Goal: Task Accomplishment & Management: Manage account settings

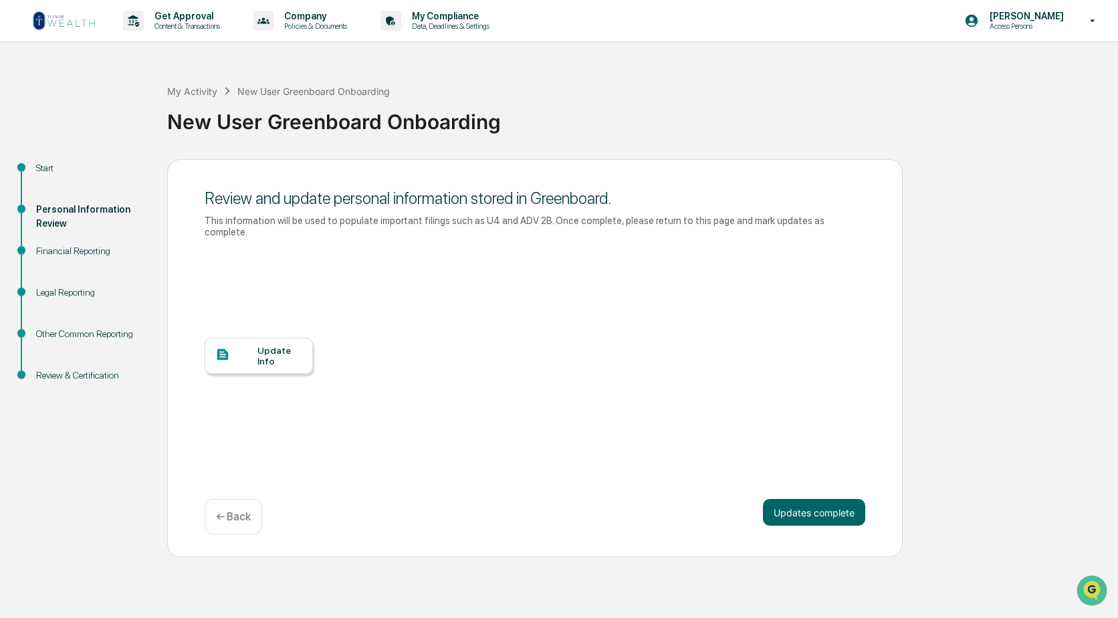
click at [269, 351] on div "Update Info" at bounding box center [279, 355] width 45 height 21
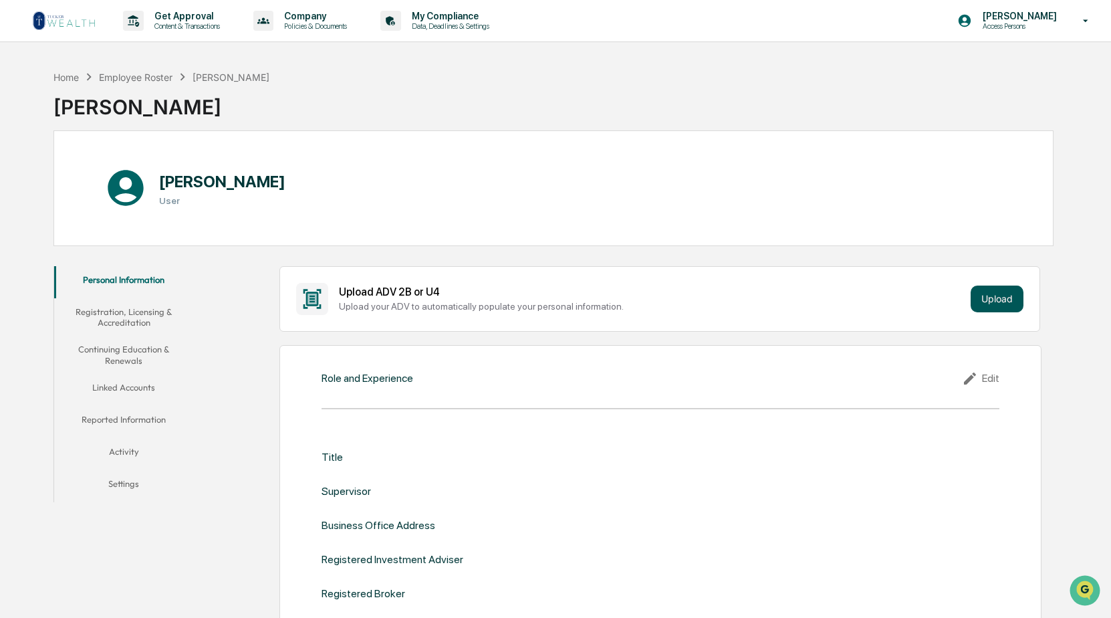
click at [991, 299] on button "Upload" at bounding box center [997, 298] width 53 height 27
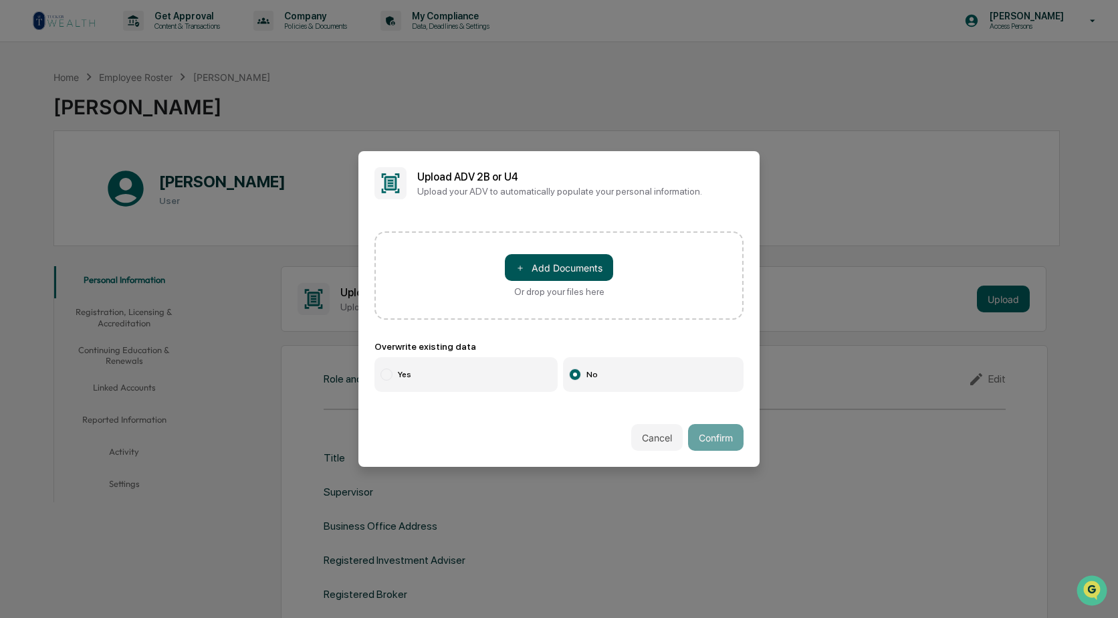
click at [550, 264] on button "＋ Add Documents" at bounding box center [559, 267] width 108 height 27
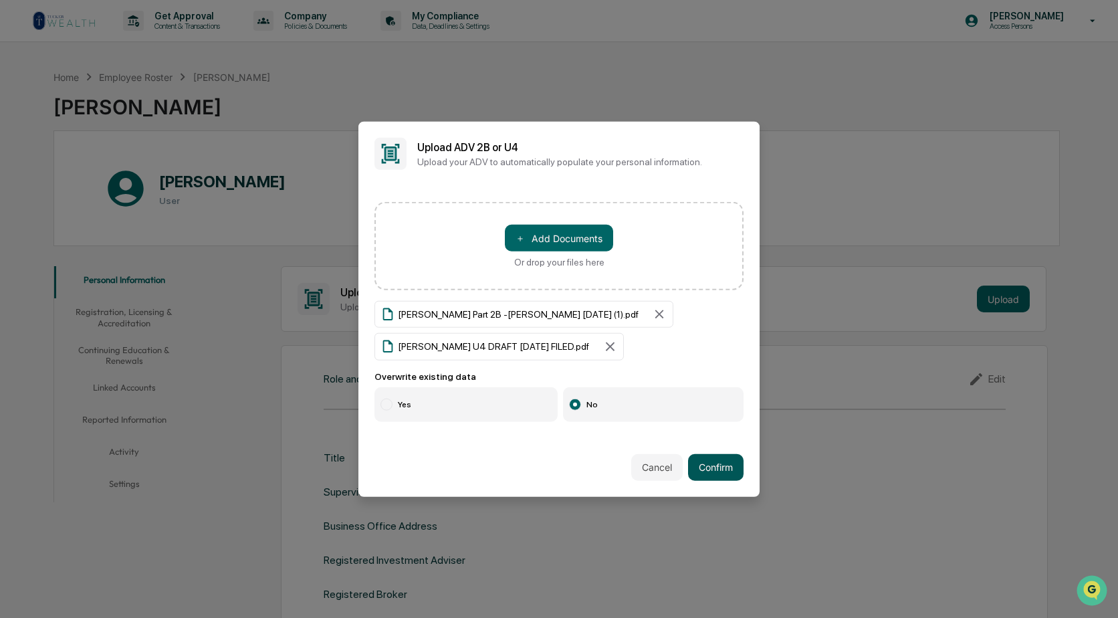
click at [702, 467] on button "Confirm" at bounding box center [715, 466] width 55 height 27
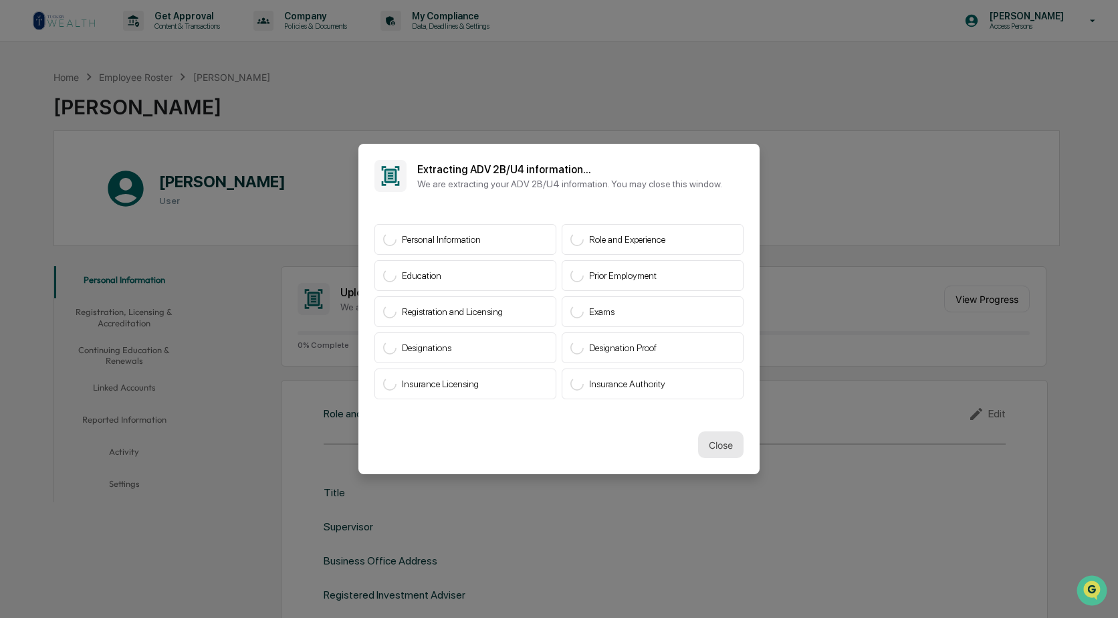
click at [711, 443] on button "Close" at bounding box center [720, 444] width 45 height 27
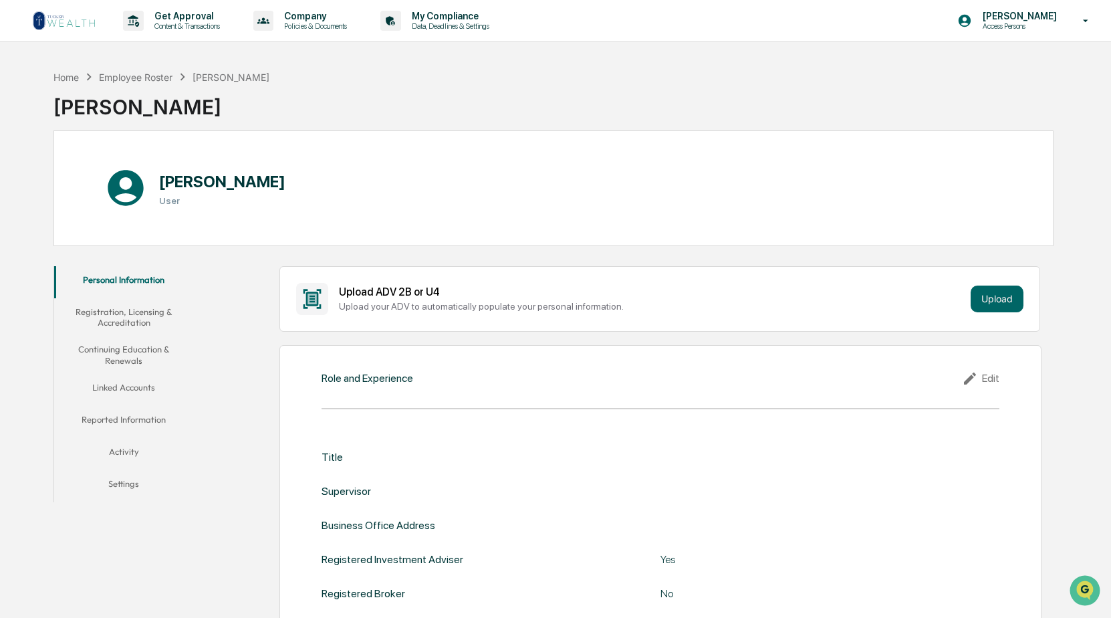
click at [989, 376] on div "Edit" at bounding box center [980, 378] width 37 height 16
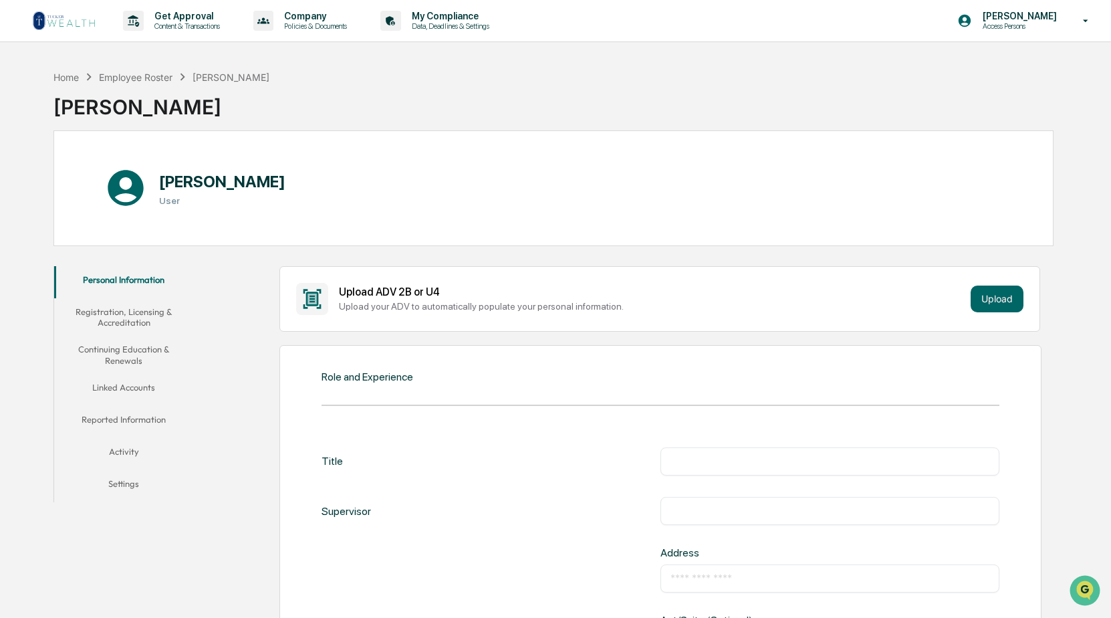
click at [685, 459] on input "text" at bounding box center [829, 461] width 319 height 13
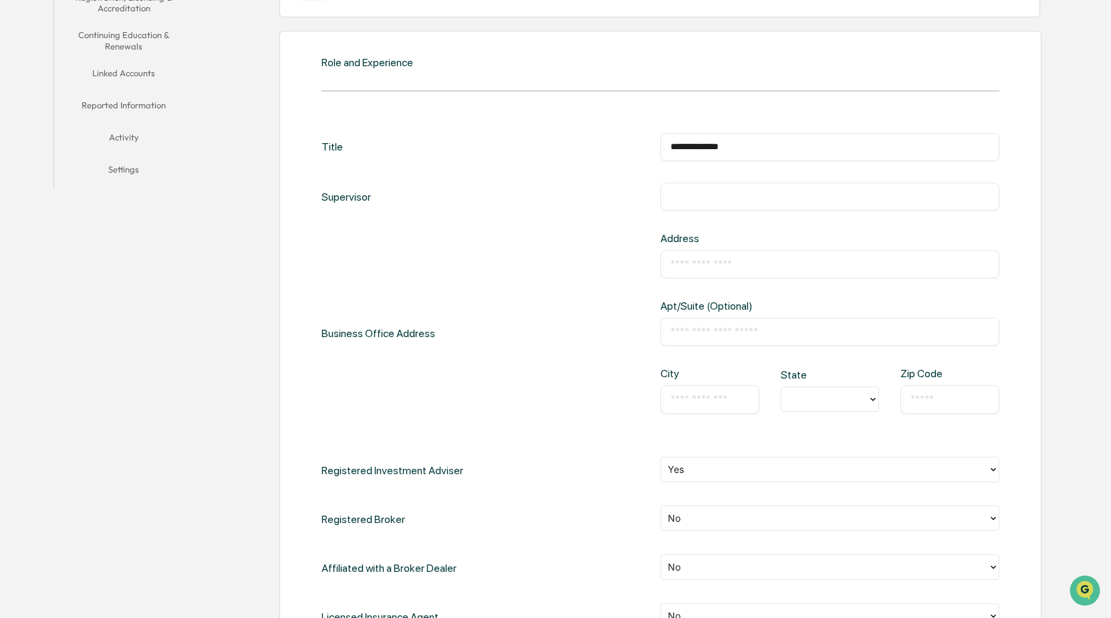
scroll to position [334, 0]
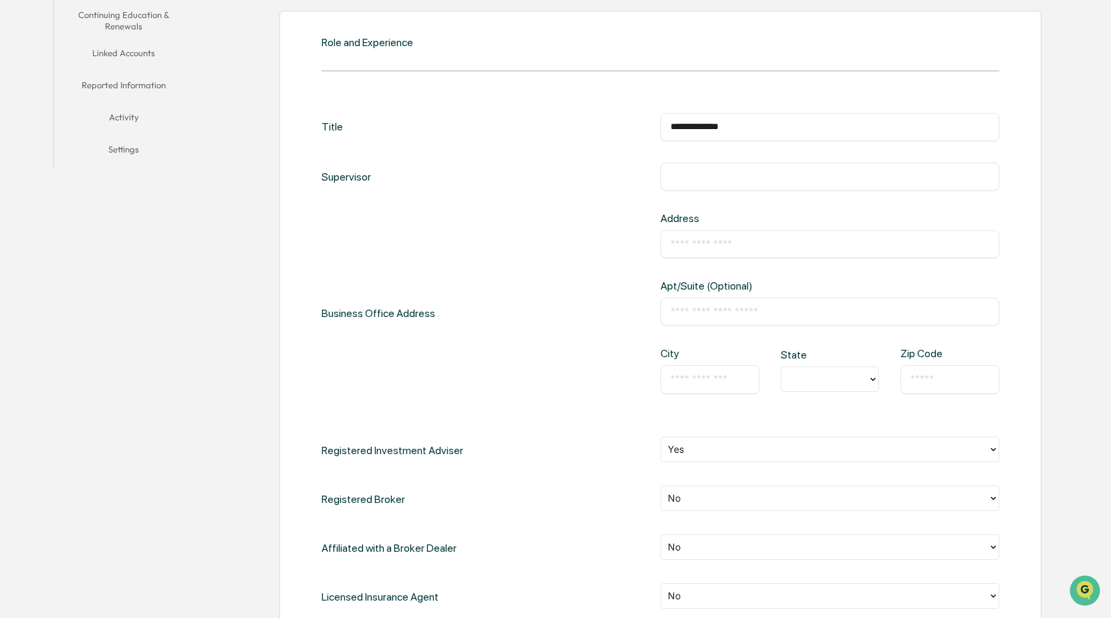
type input "**********"
click at [712, 245] on input "text" at bounding box center [829, 243] width 319 height 13
type input "**********"
type input "**"
click at [670, 377] on input "text" at bounding box center [709, 378] width 79 height 13
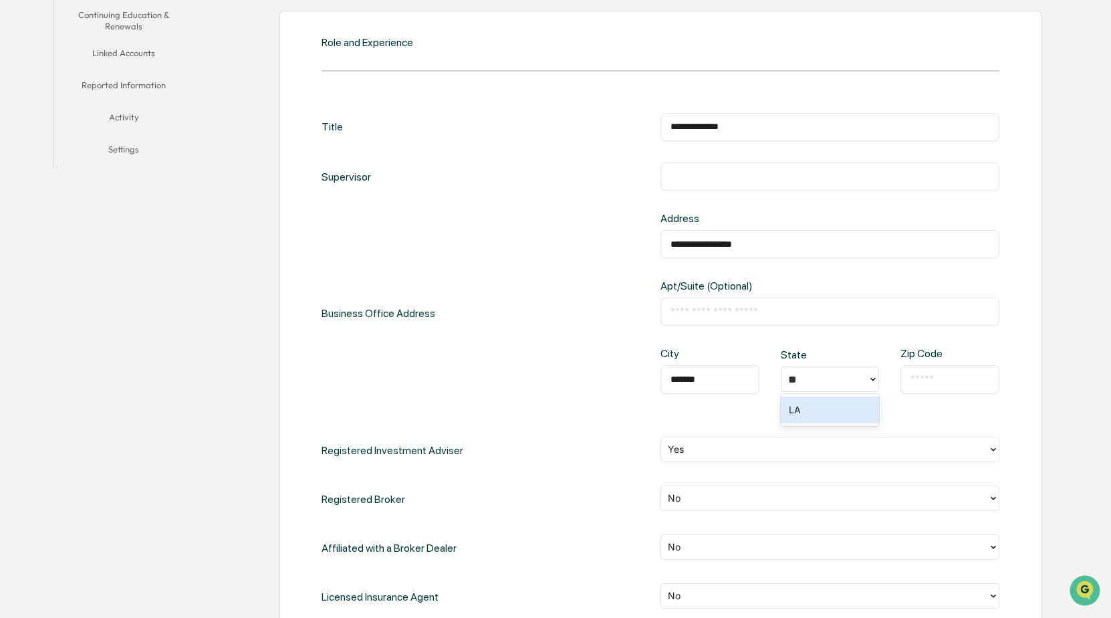
type input "*******"
click at [946, 383] on input "text" at bounding box center [949, 378] width 79 height 13
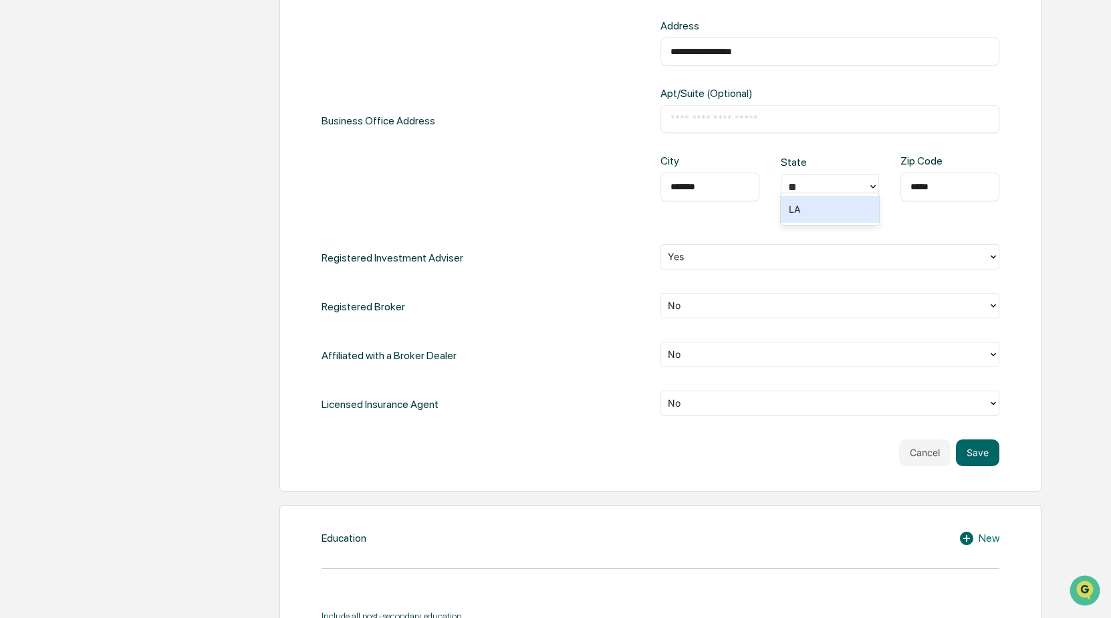
scroll to position [535, 0]
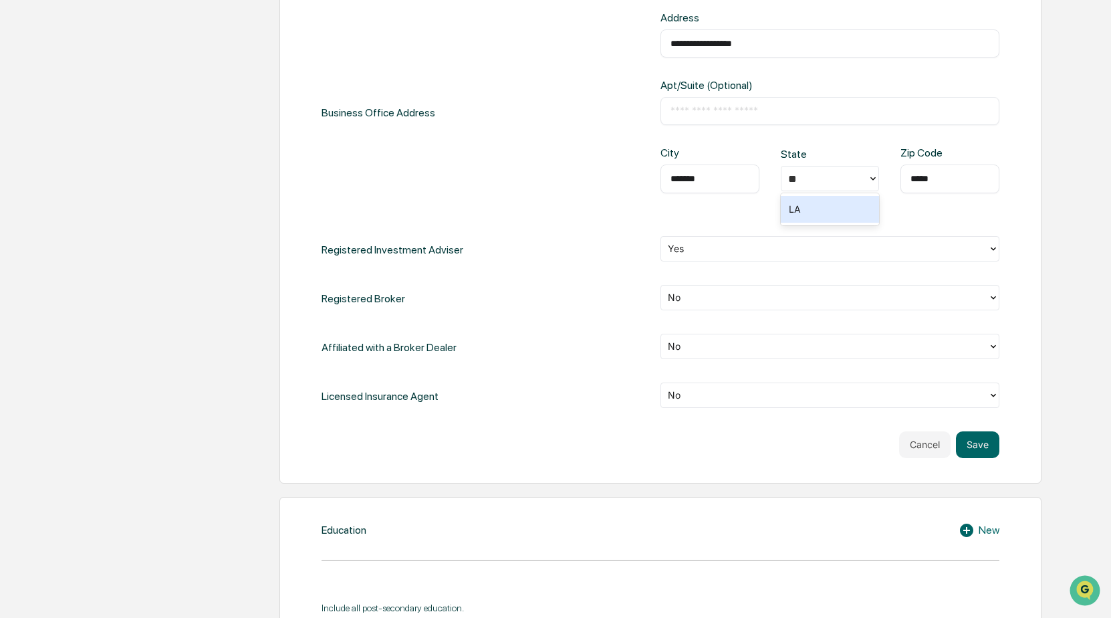
type input "*****"
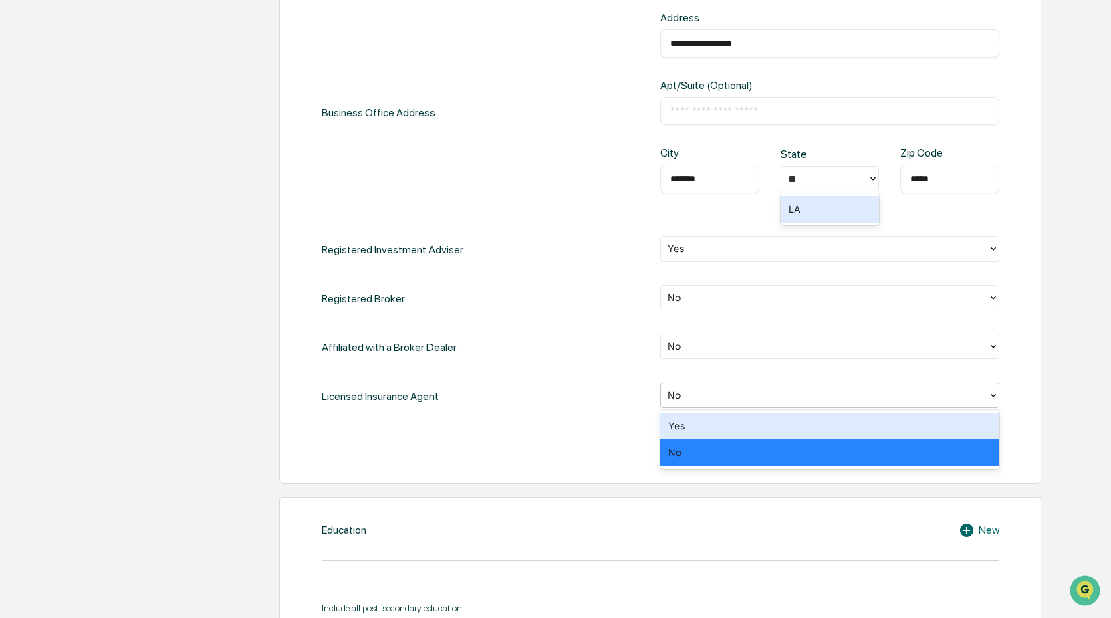
click at [995, 393] on icon at bounding box center [993, 395] width 11 height 11
click at [705, 426] on div "Yes" at bounding box center [829, 425] width 339 height 27
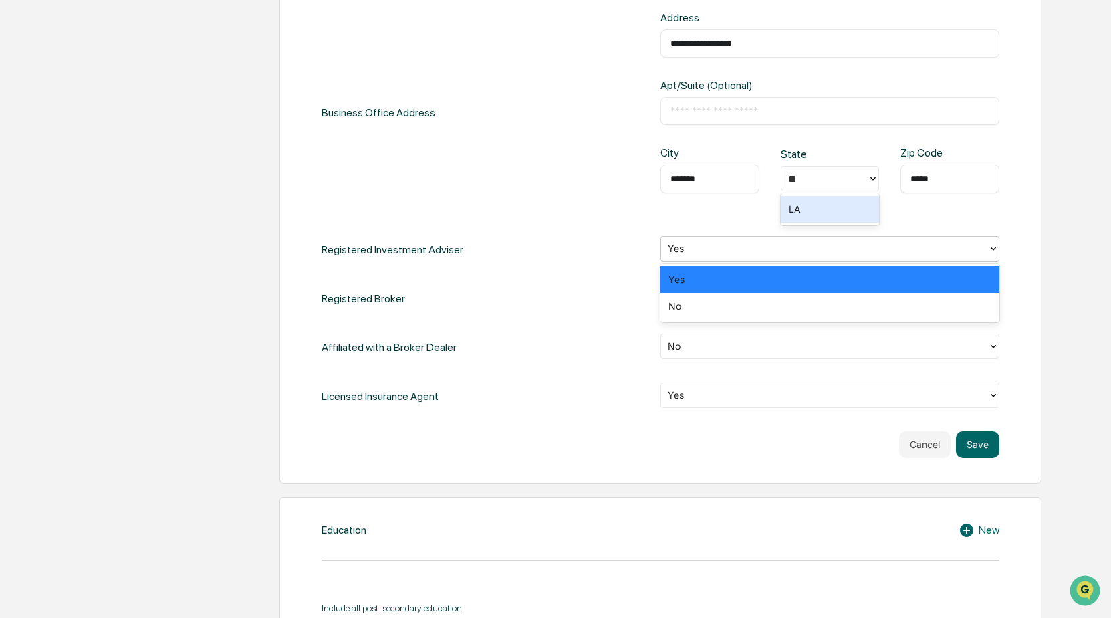
click at [990, 251] on icon at bounding box center [993, 248] width 11 height 11
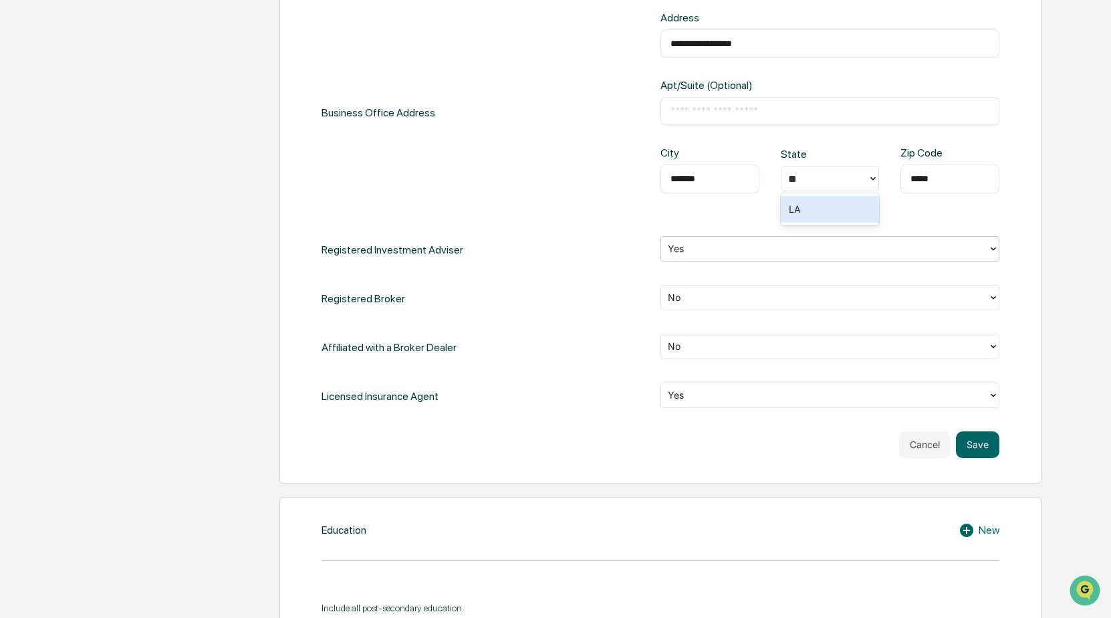
click at [990, 251] on icon at bounding box center [993, 248] width 11 height 11
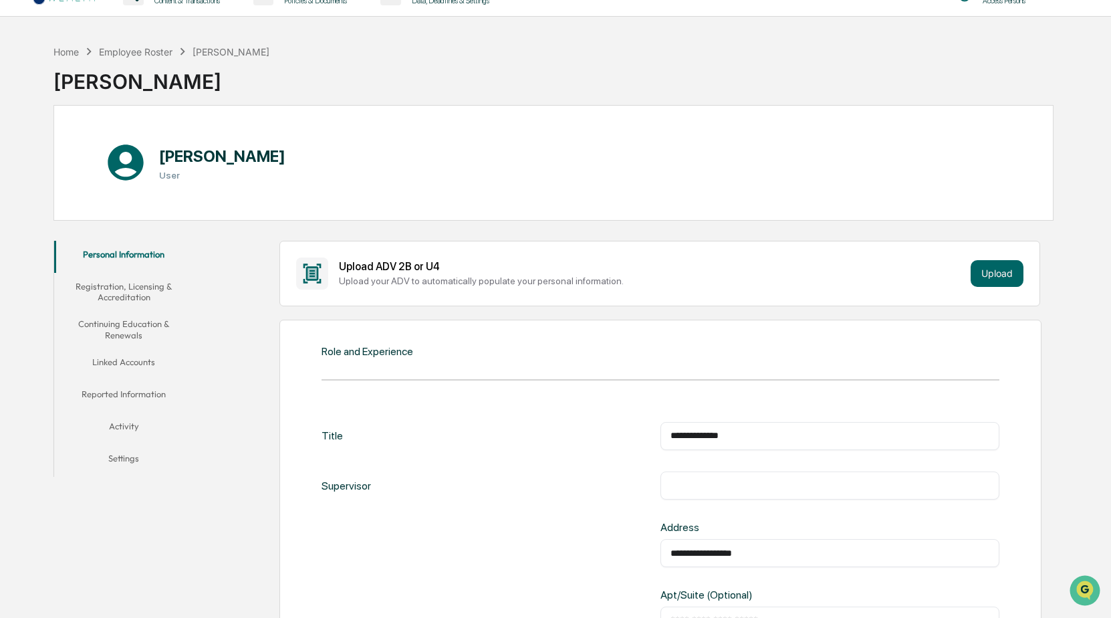
scroll to position [0, 0]
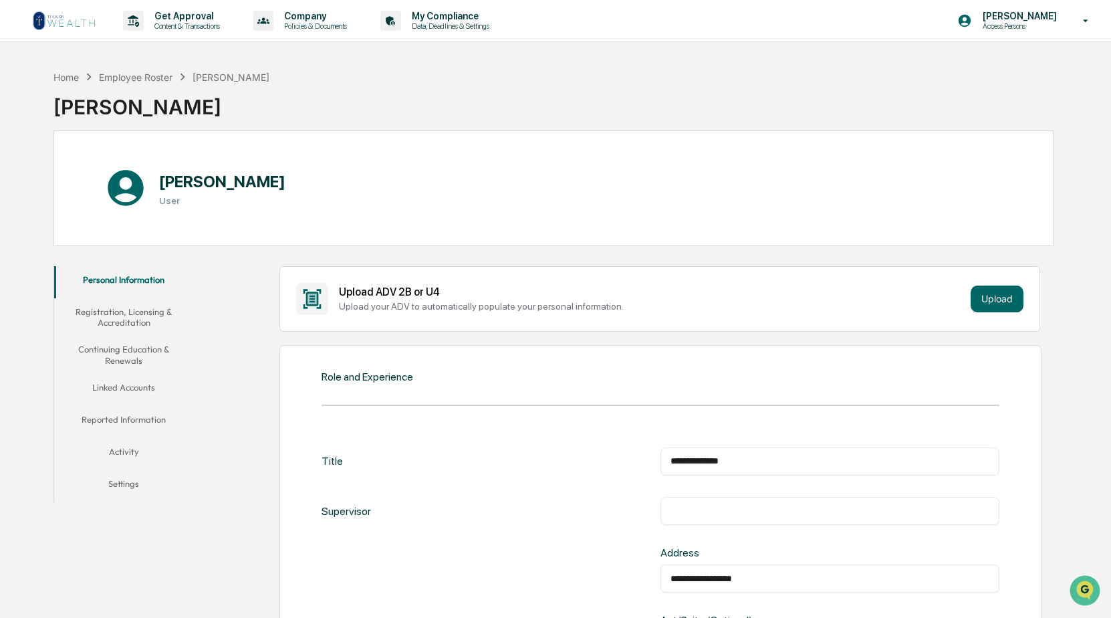
click at [689, 298] on div "Upload ADV 2B or U4" at bounding box center [652, 291] width 626 height 13
click at [989, 299] on button "Upload" at bounding box center [997, 298] width 53 height 27
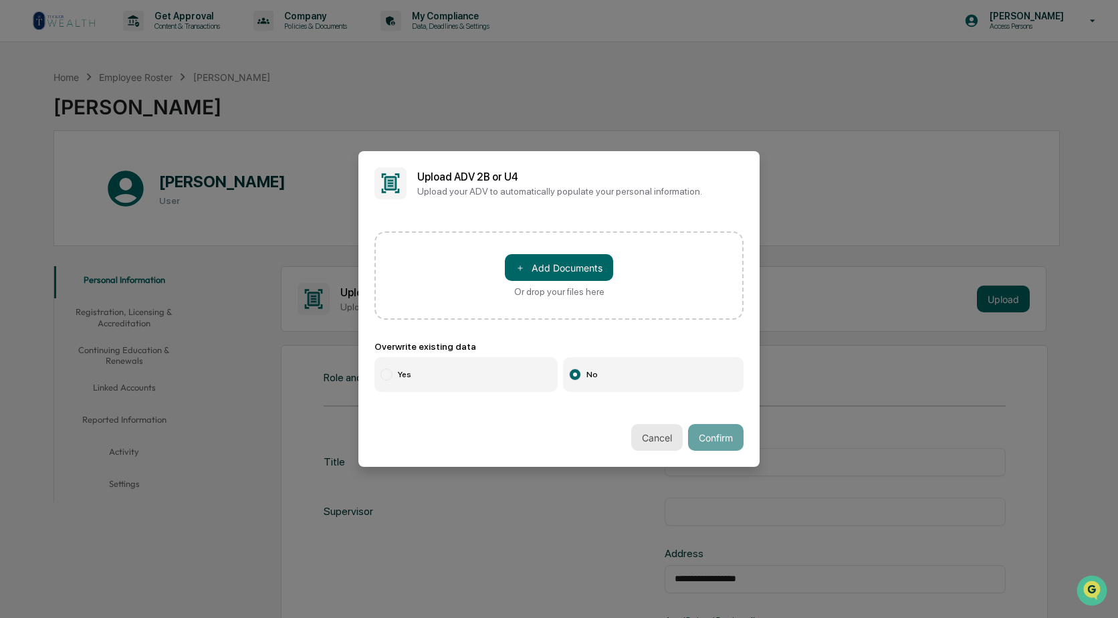
click at [644, 438] on button "Cancel" at bounding box center [656, 437] width 51 height 27
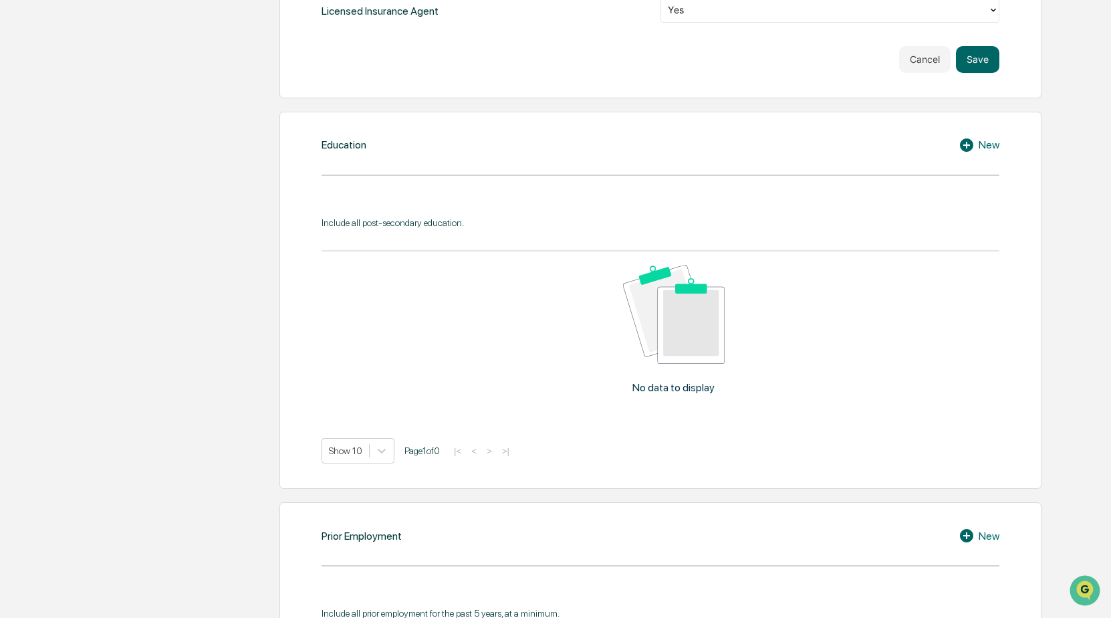
scroll to position [936, 0]
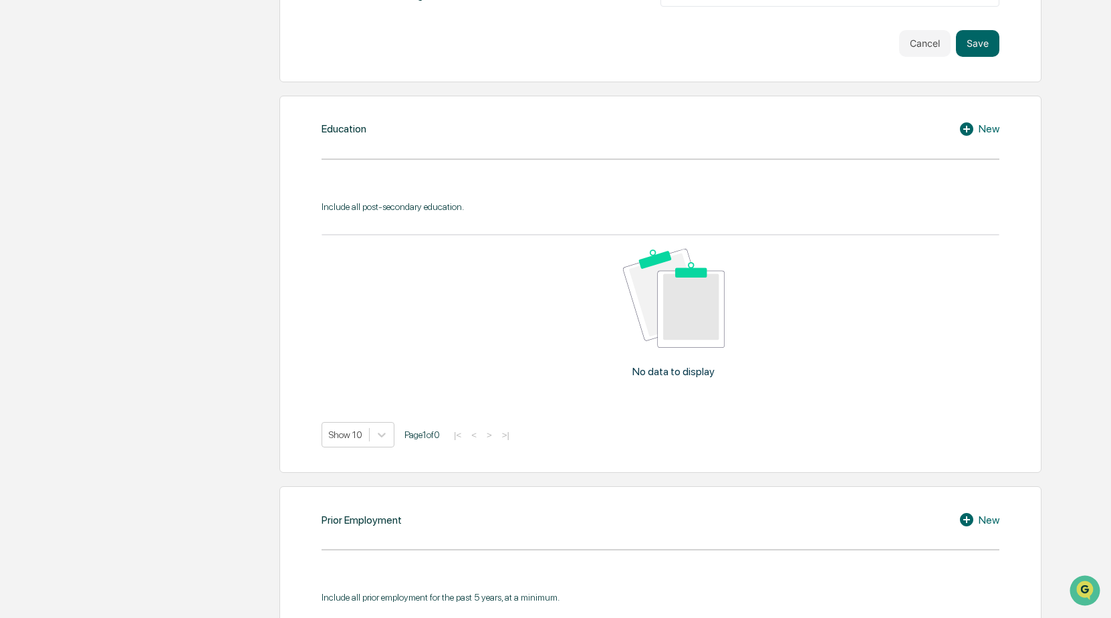
click at [963, 131] on icon at bounding box center [966, 128] width 13 height 13
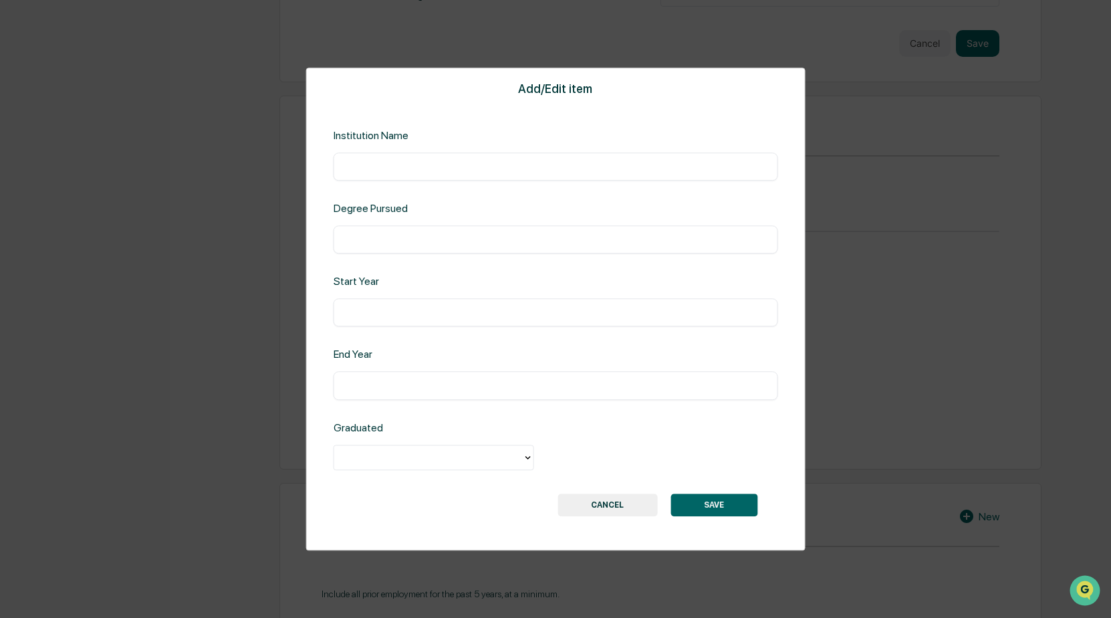
click at [384, 168] on input "text" at bounding box center [556, 166] width 424 height 13
drag, startPoint x: 370, startPoint y: 171, endPoint x: 382, endPoint y: 174, distance: 13.1
click at [382, 174] on div "******** ​" at bounding box center [556, 166] width 445 height 28
type input "**********"
click at [408, 243] on input "text" at bounding box center [556, 239] width 424 height 13
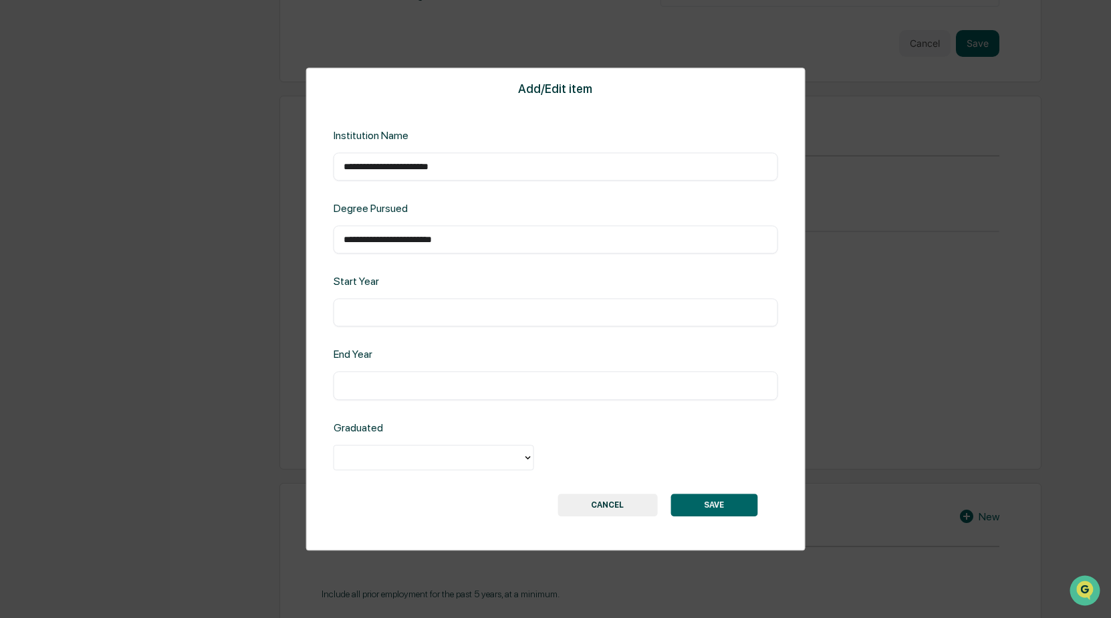
type input "**********"
click at [387, 311] on input "text" at bounding box center [556, 312] width 424 height 13
type input "****"
click at [411, 380] on input "text" at bounding box center [556, 385] width 424 height 13
type input "****"
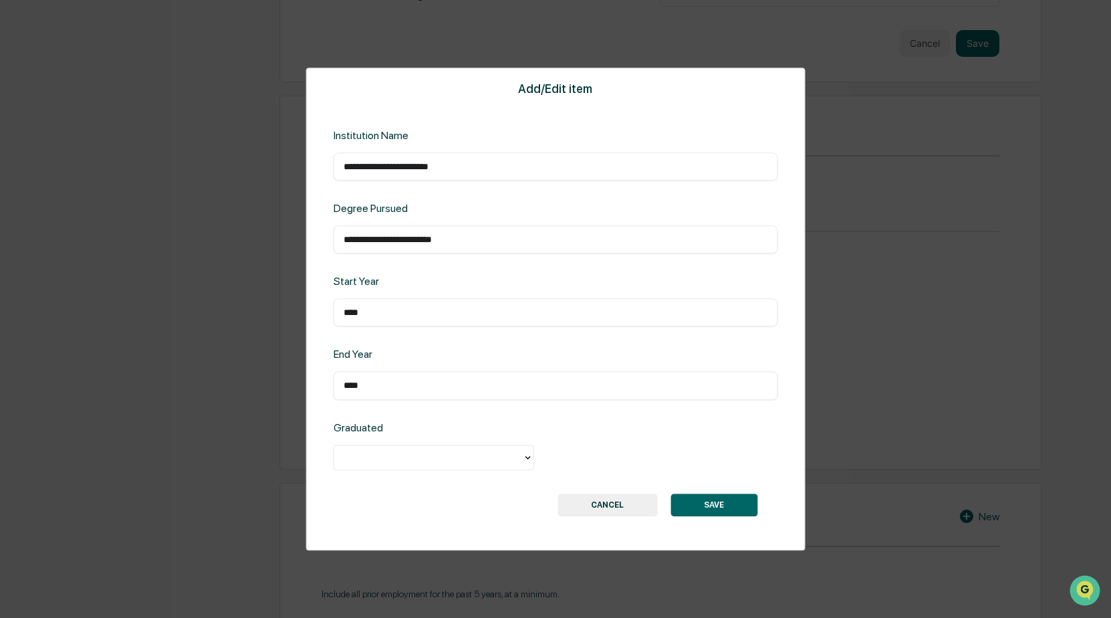
click at [525, 455] on icon at bounding box center [528, 457] width 11 height 11
click at [374, 485] on div "Yes" at bounding box center [434, 488] width 201 height 27
click at [719, 507] on button "SAVE" at bounding box center [713, 504] width 87 height 23
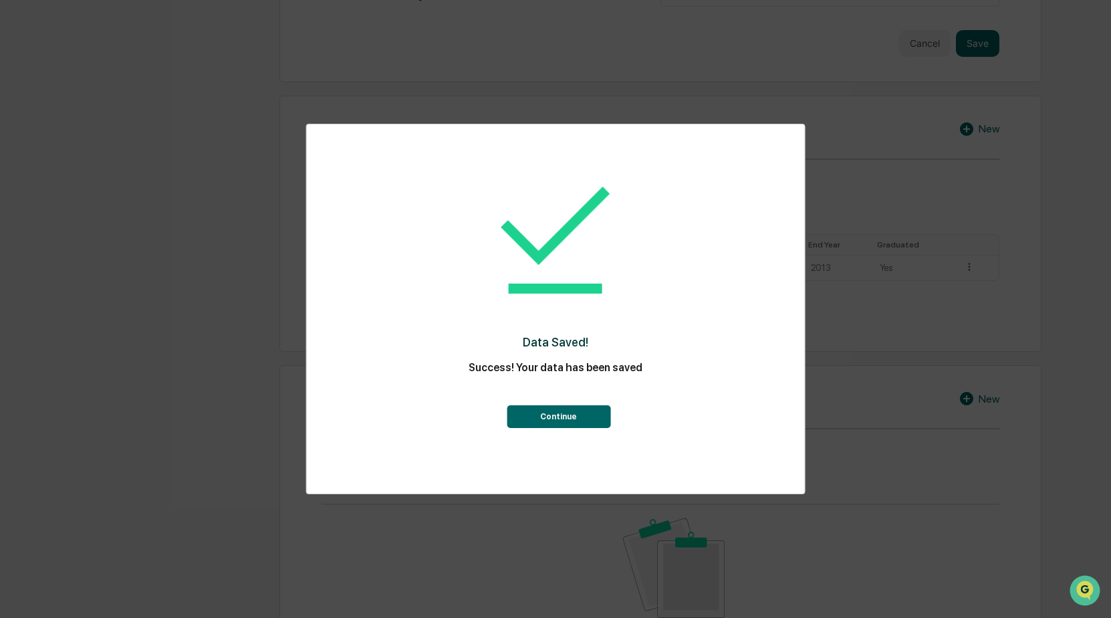
click at [562, 414] on button "Continue" at bounding box center [559, 416] width 104 height 23
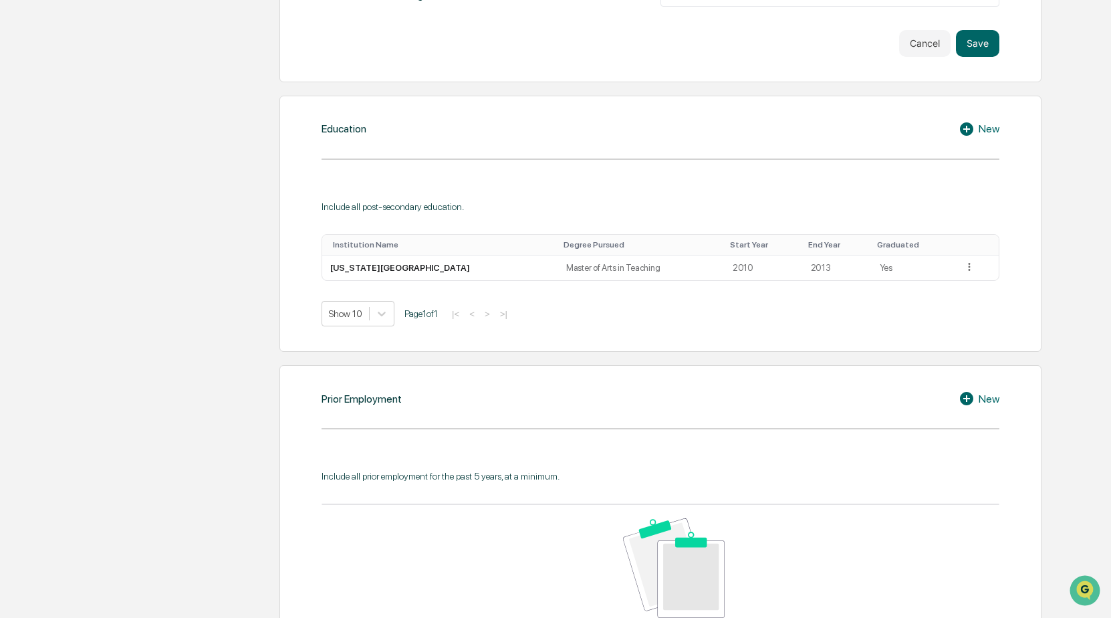
click at [965, 129] on icon at bounding box center [969, 129] width 20 height 16
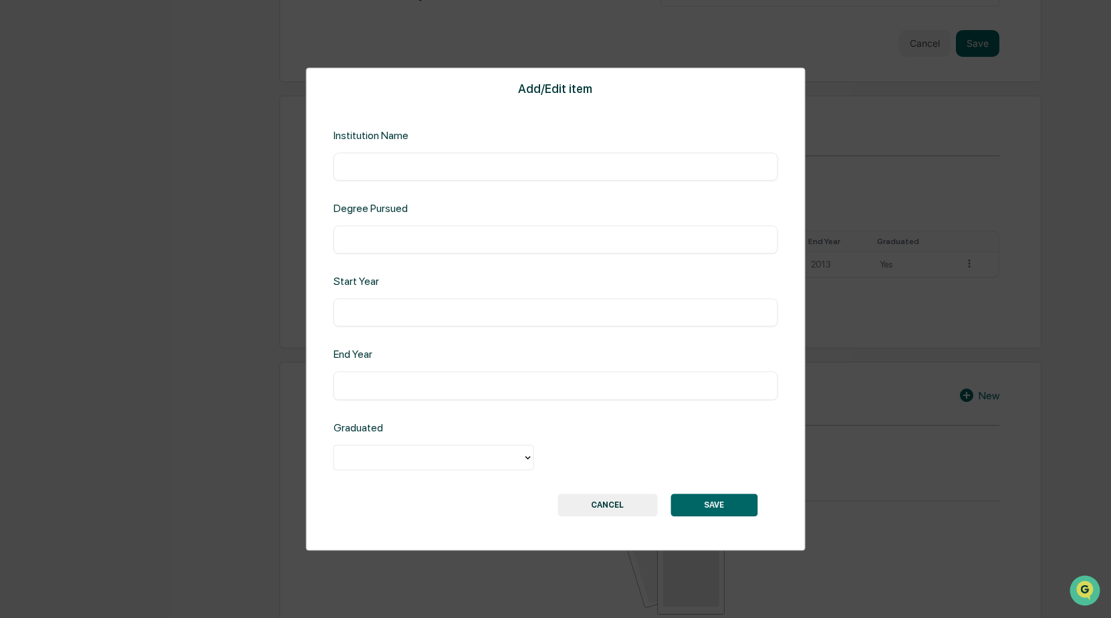
click at [395, 168] on input "text" at bounding box center [556, 166] width 424 height 13
type input "**********"
click at [413, 239] on input "text" at bounding box center [556, 239] width 424 height 13
type input "**********"
click at [391, 312] on input "text" at bounding box center [556, 312] width 424 height 13
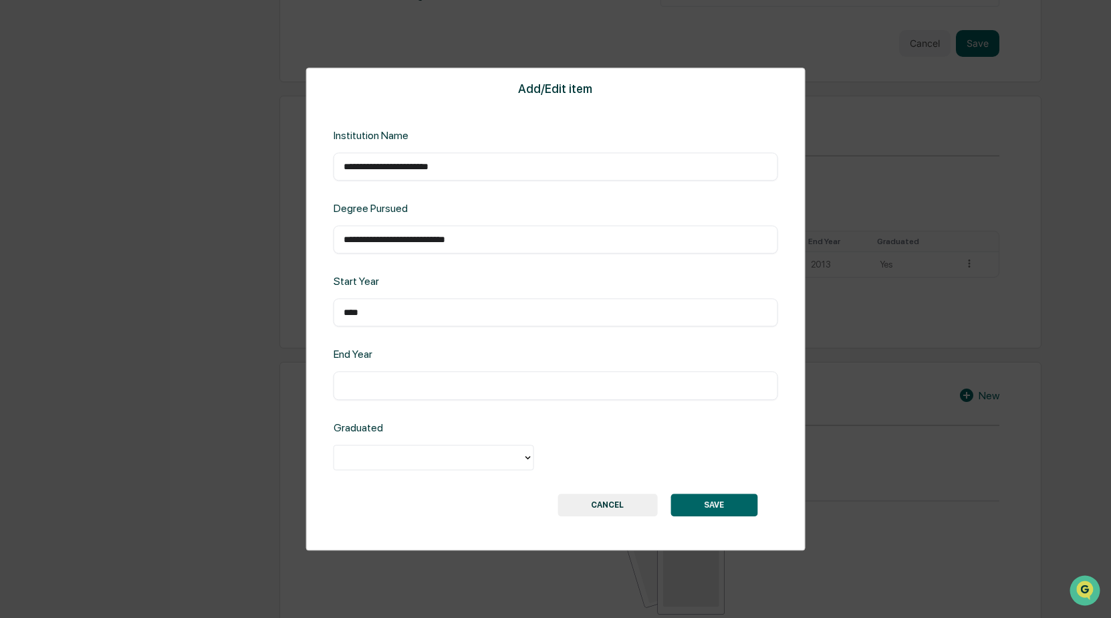
type input "****"
click at [390, 384] on input "text" at bounding box center [556, 385] width 424 height 13
type input "****"
click at [528, 454] on icon at bounding box center [528, 457] width 11 height 11
click at [374, 485] on div "Yes" at bounding box center [434, 488] width 201 height 27
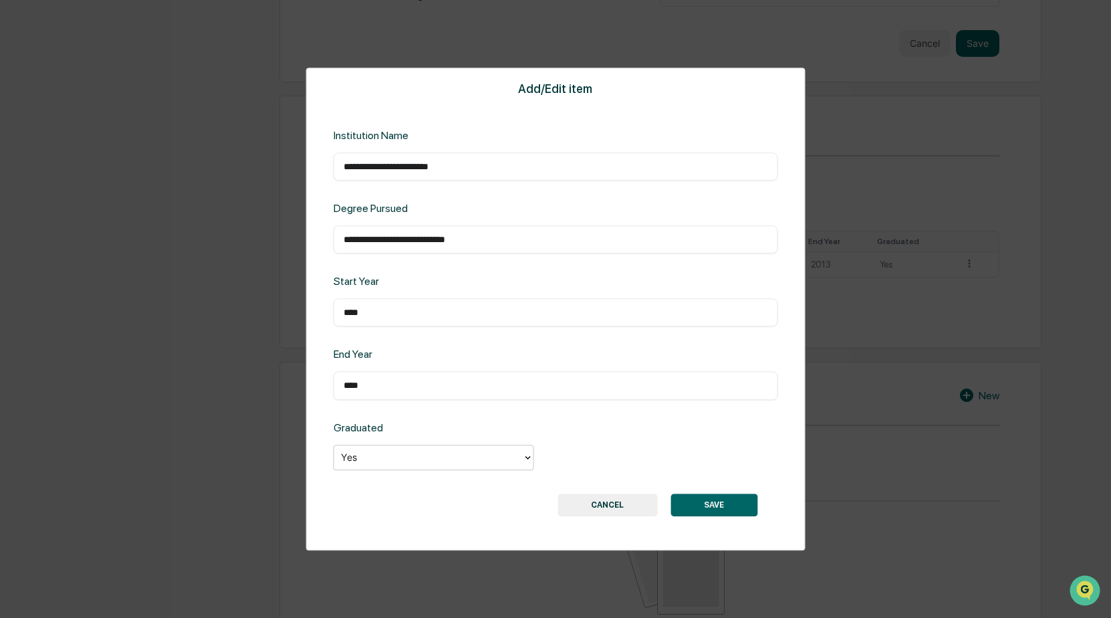
click at [705, 505] on button "SAVE" at bounding box center [713, 504] width 87 height 23
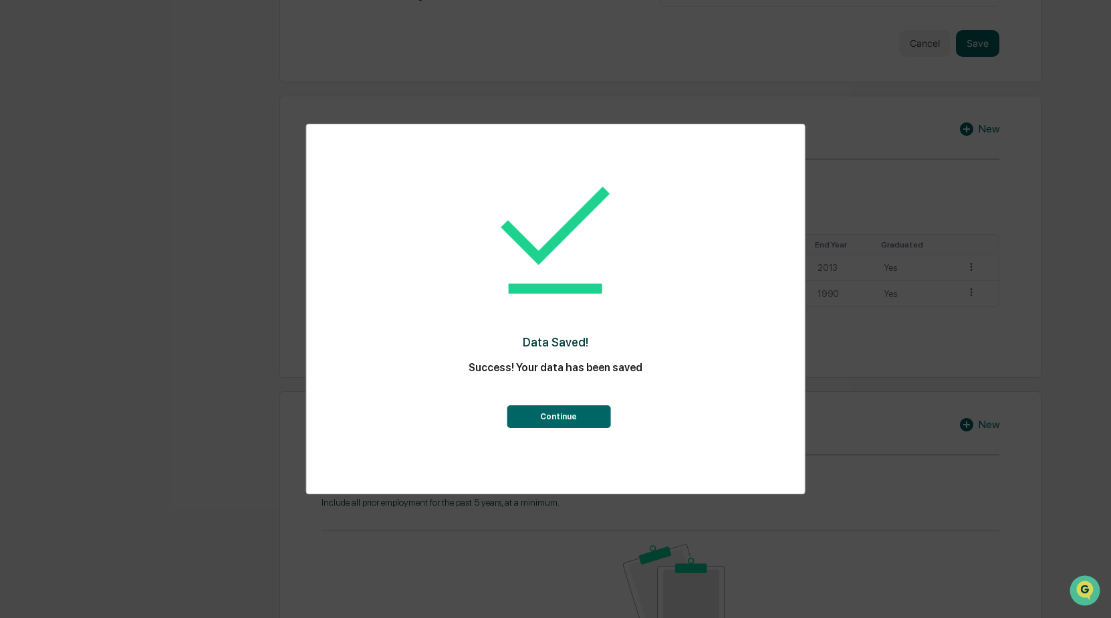
click at [564, 418] on button "Continue" at bounding box center [559, 416] width 104 height 23
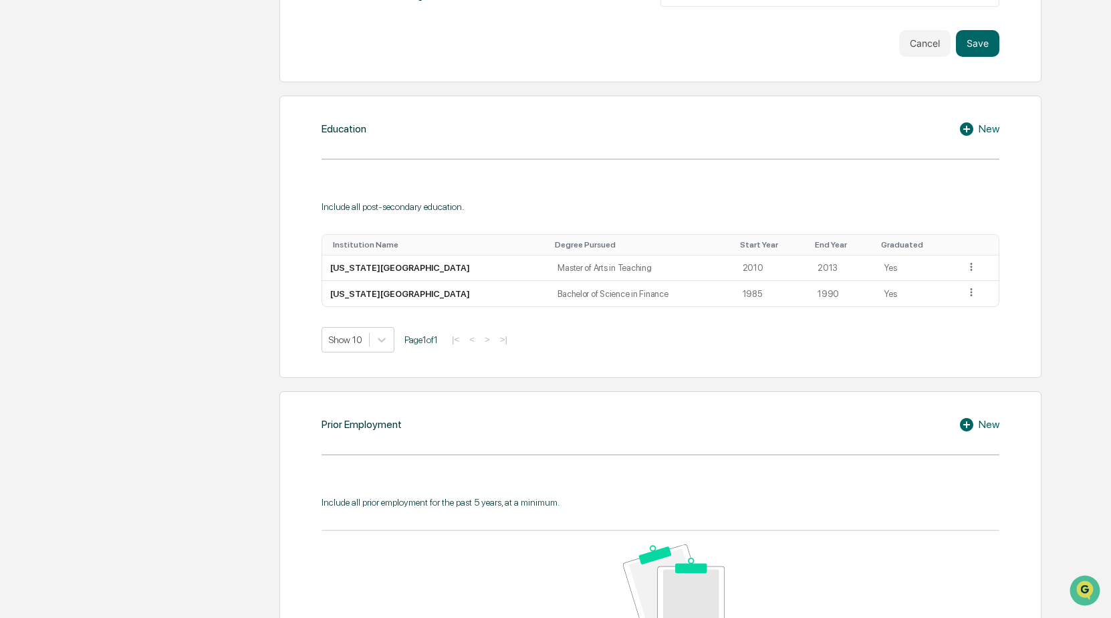
click at [966, 127] on icon at bounding box center [969, 129] width 20 height 16
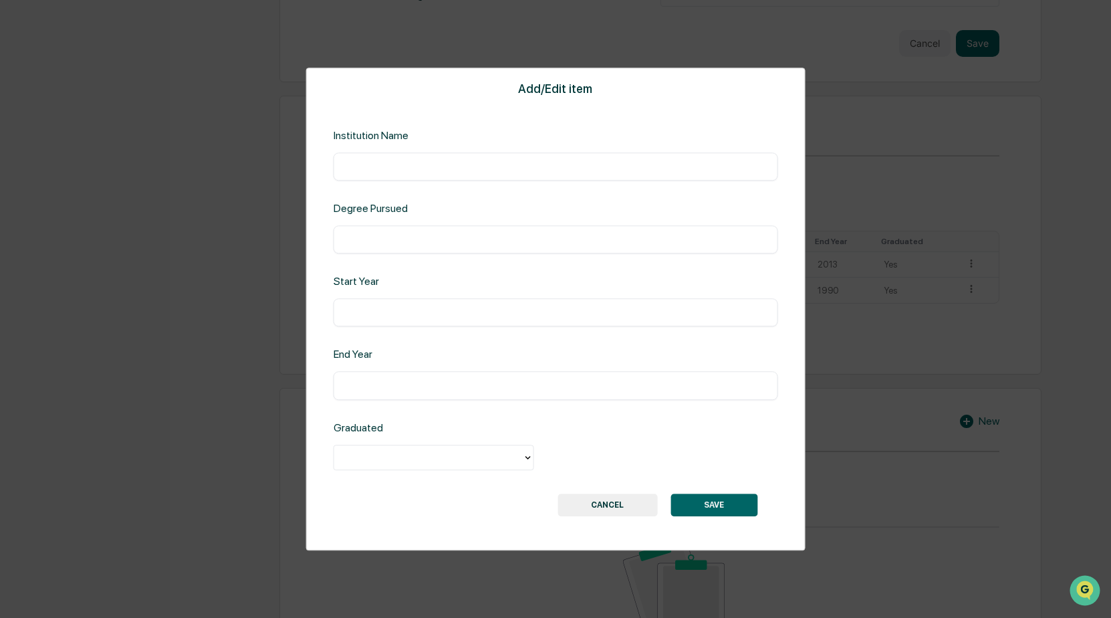
click at [425, 166] on input "text" at bounding box center [556, 166] width 424 height 13
type input "*"
type input "**********"
click at [407, 241] on input "text" at bounding box center [556, 239] width 424 height 13
click at [431, 236] on input "**********" at bounding box center [556, 239] width 424 height 13
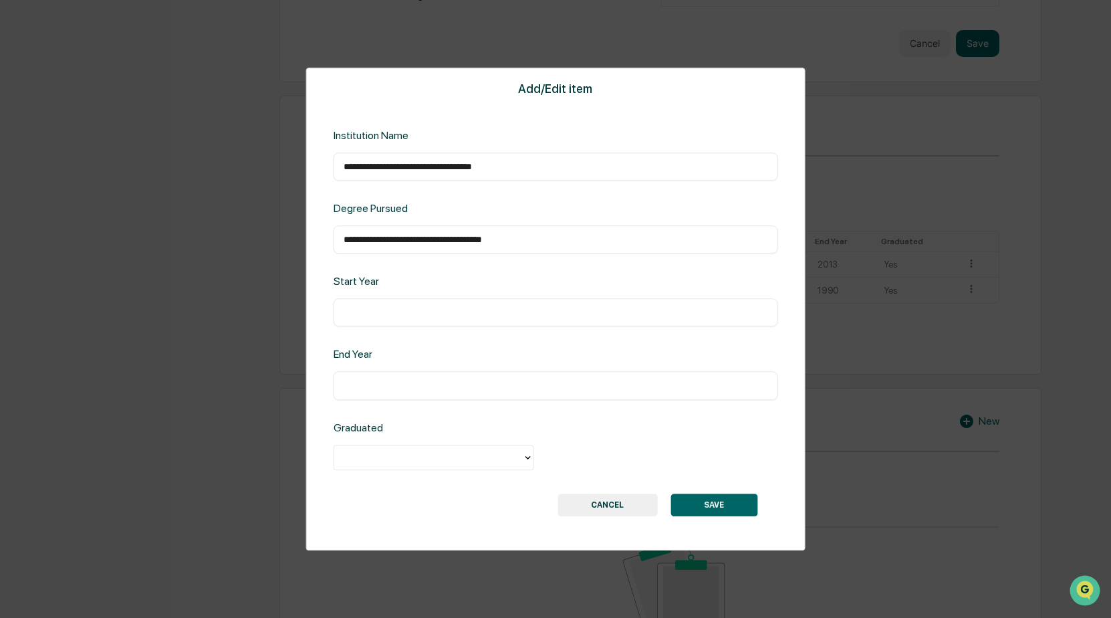
click at [344, 237] on input "**********" at bounding box center [556, 239] width 424 height 13
type input "**********"
click at [396, 312] on input "text" at bounding box center [556, 312] width 424 height 13
type input "****"
click at [373, 380] on input "text" at bounding box center [556, 385] width 424 height 13
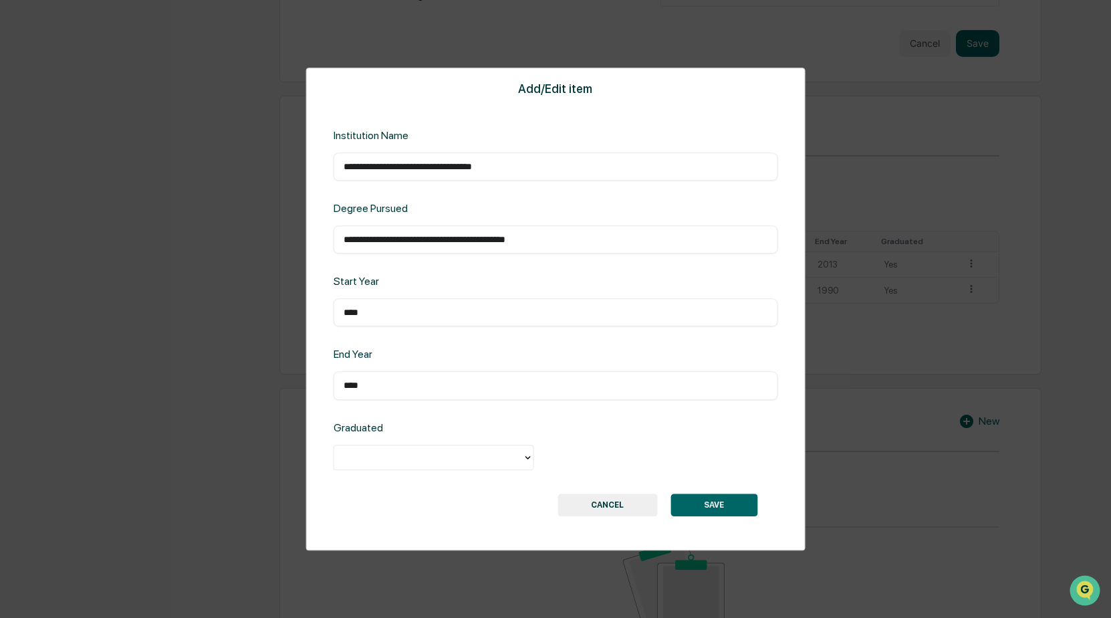
drag, startPoint x: 350, startPoint y: 383, endPoint x: 380, endPoint y: 388, distance: 31.1
click at [380, 388] on input "****" at bounding box center [556, 385] width 424 height 13
type input "****"
click at [528, 459] on icon at bounding box center [527, 456] width 5 height 3
click at [351, 524] on div "No" at bounding box center [434, 514] width 201 height 27
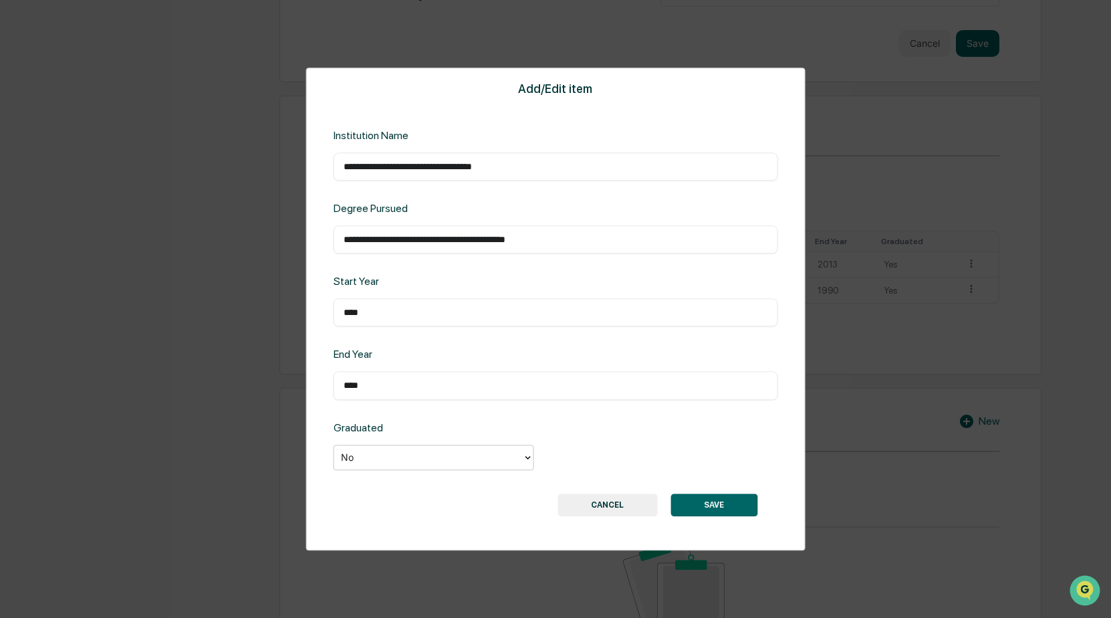
click at [711, 505] on button "SAVE" at bounding box center [713, 504] width 87 height 23
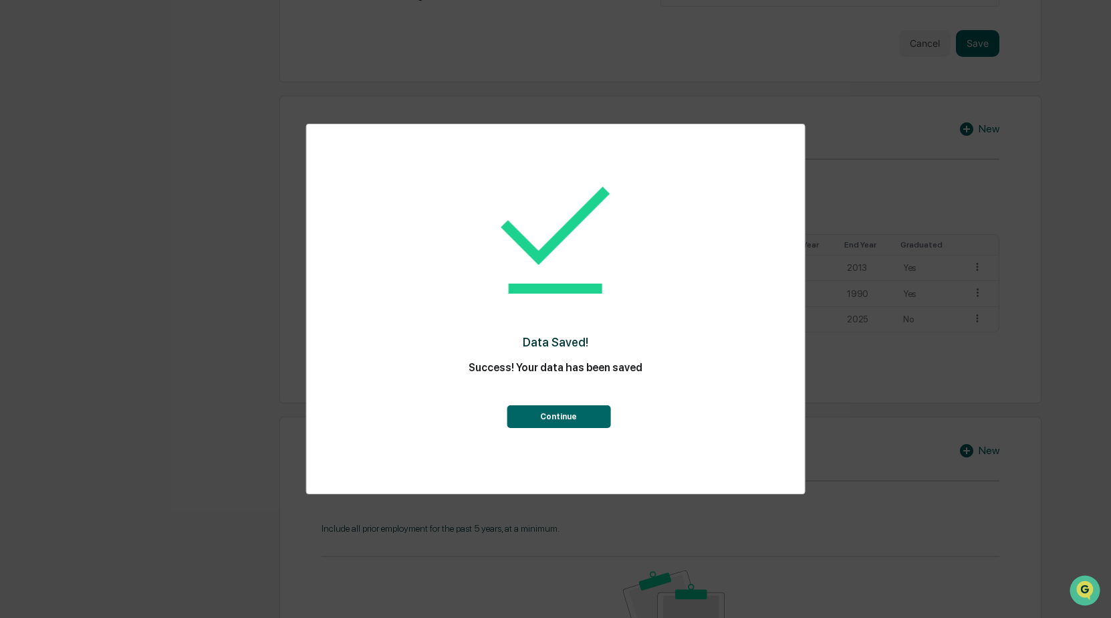
click at [554, 414] on button "Continue" at bounding box center [559, 416] width 104 height 23
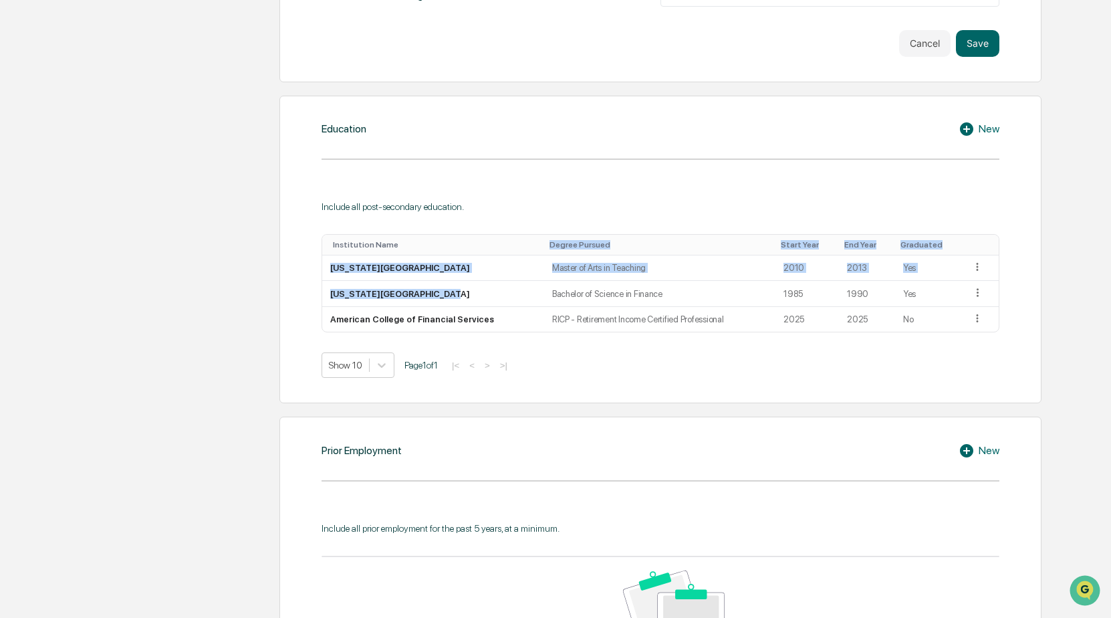
drag, startPoint x: 458, startPoint y: 295, endPoint x: 457, endPoint y: 254, distance: 40.8
click at [457, 254] on table "Institution Name Degree Pursued Start Year End Year Graduated Louisiana Tech Un…" at bounding box center [661, 283] width 678 height 99
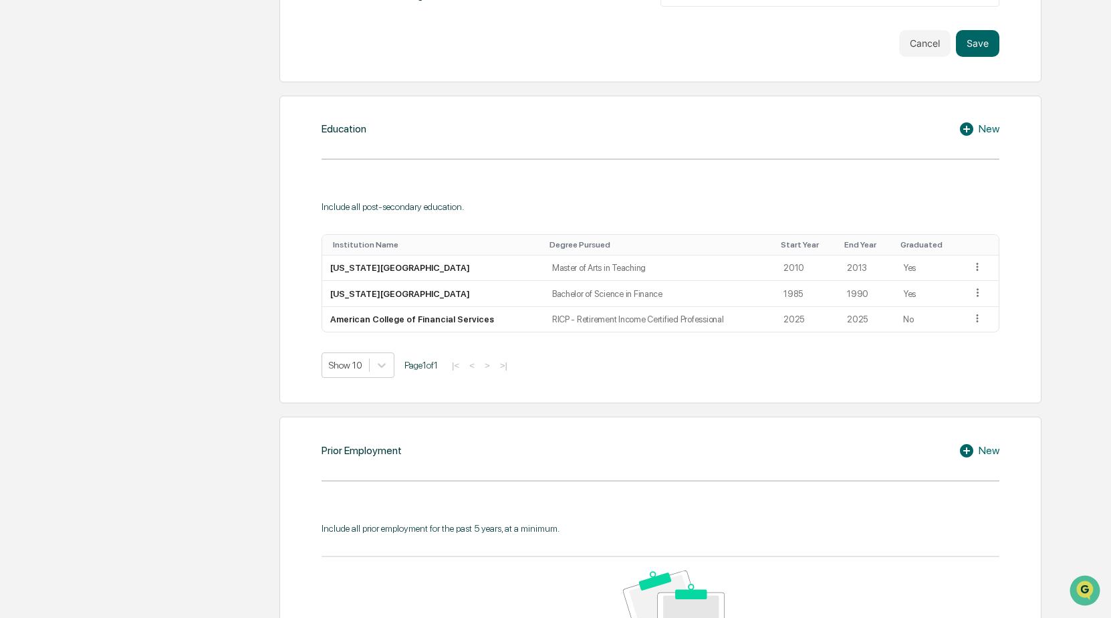
click at [756, 388] on div "Education New Include all post-secondary education. Institution Name Degree Pur…" at bounding box center [659, 250] width 761 height 308
click at [977, 291] on icon at bounding box center [977, 292] width 13 height 13
click at [959, 360] on div "Show 10 Page 1 of 1 |< < > >|" at bounding box center [661, 364] width 678 height 25
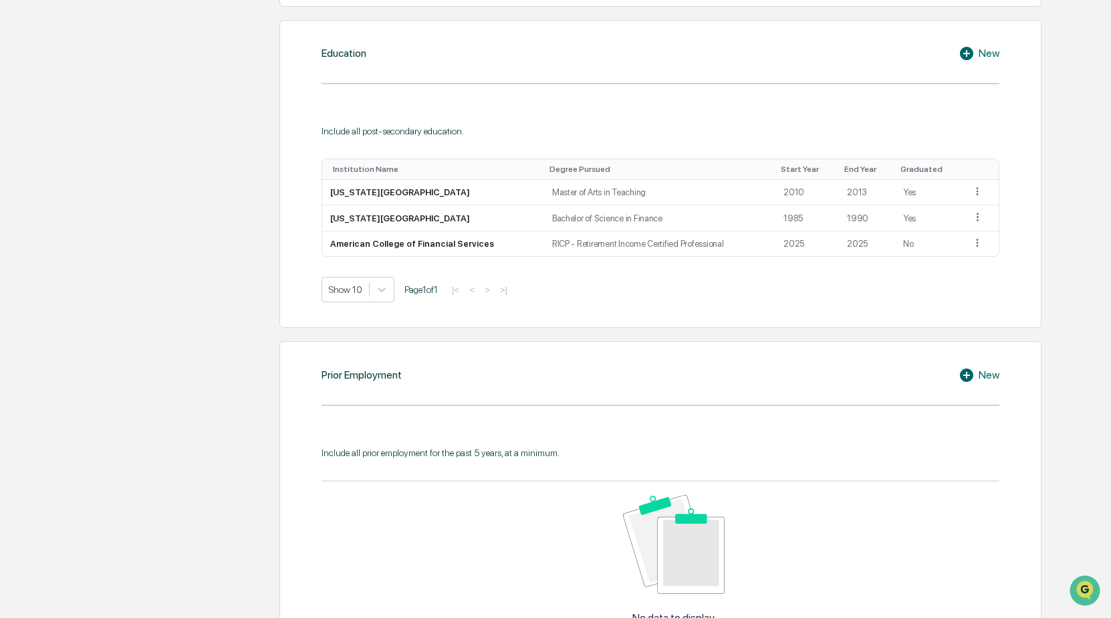
scroll to position [1070, 0]
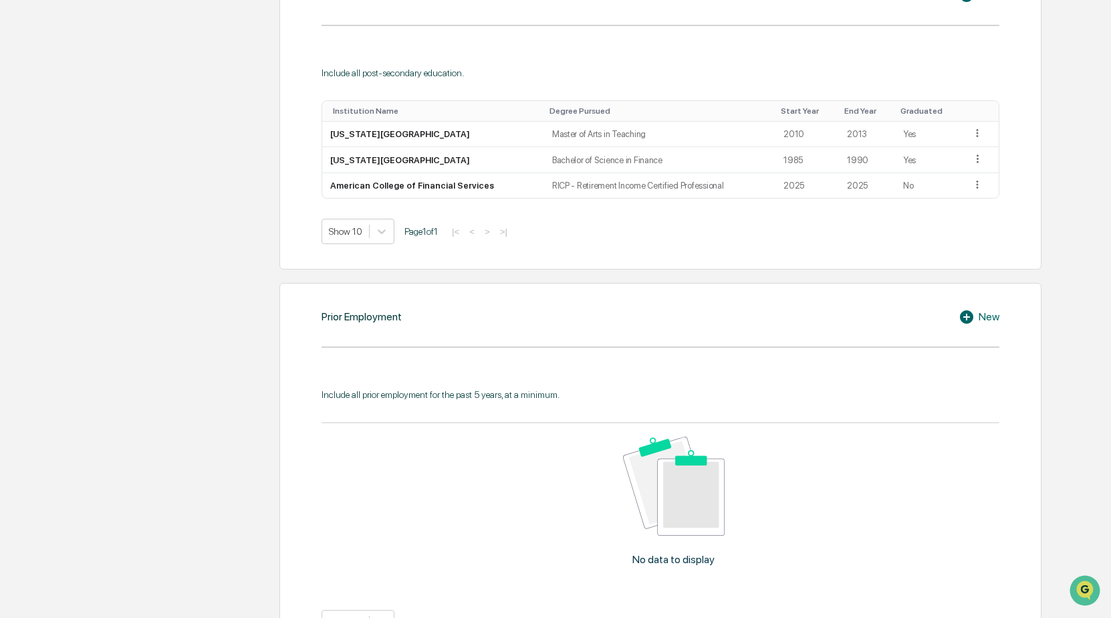
click at [977, 316] on icon at bounding box center [969, 317] width 20 height 16
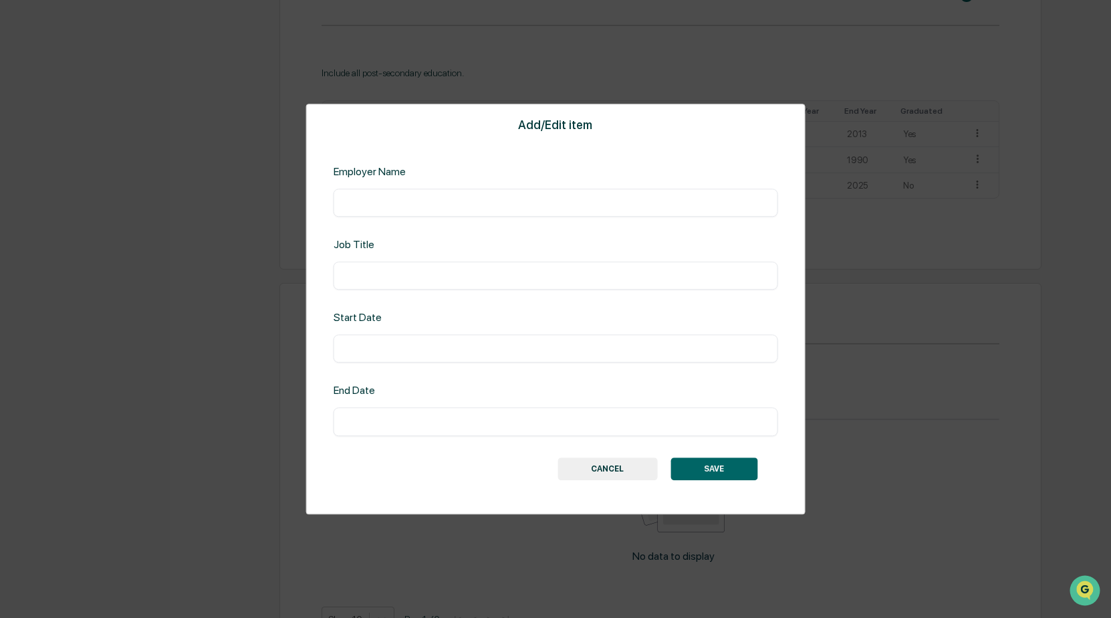
click at [399, 203] on input "text" at bounding box center [556, 202] width 424 height 13
type input "*"
type input "**********"
click at [394, 280] on input "text" at bounding box center [556, 275] width 424 height 13
type input "**********"
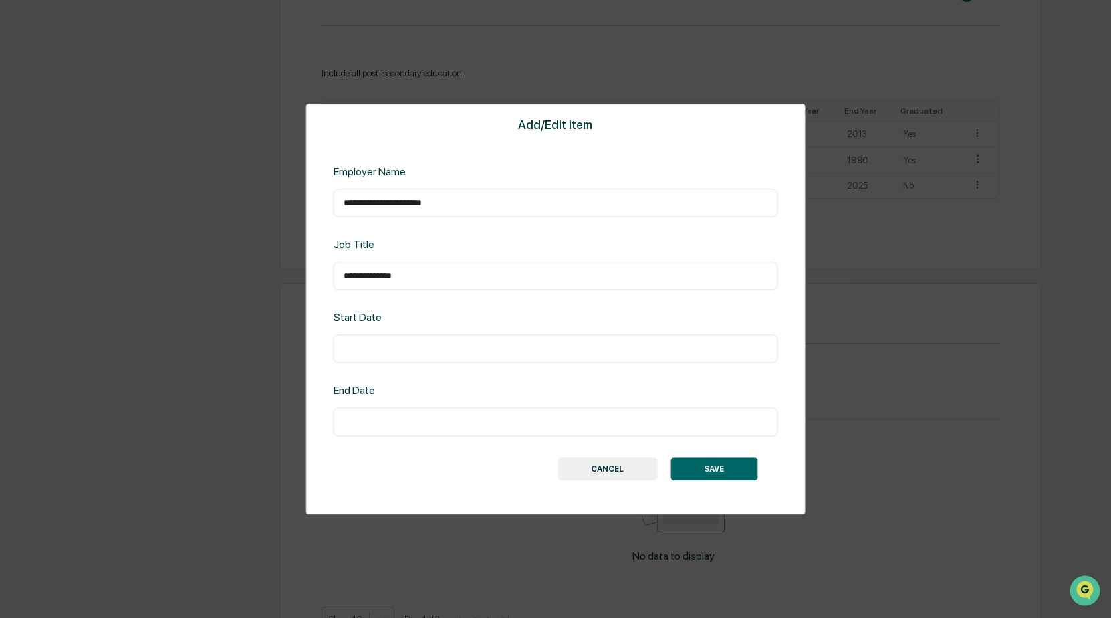
click at [398, 349] on input "text" at bounding box center [556, 348] width 424 height 13
type input "**********"
click at [410, 420] on input "text" at bounding box center [556, 421] width 424 height 13
type input "*******"
click at [715, 469] on button "SAVE" at bounding box center [713, 468] width 87 height 23
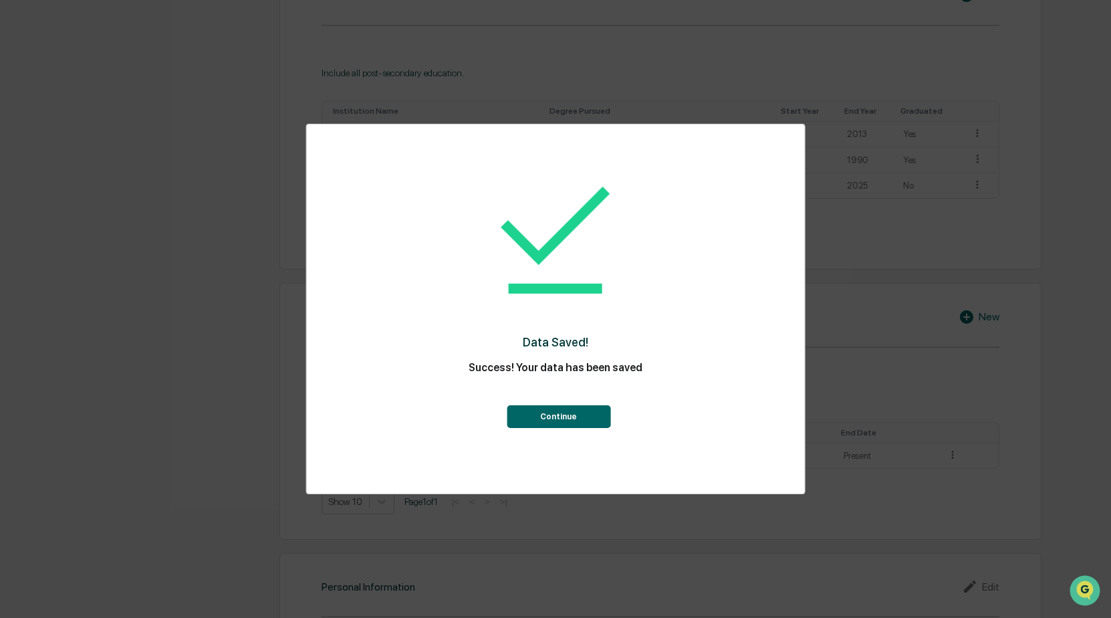
click at [561, 414] on button "Continue" at bounding box center [559, 416] width 104 height 23
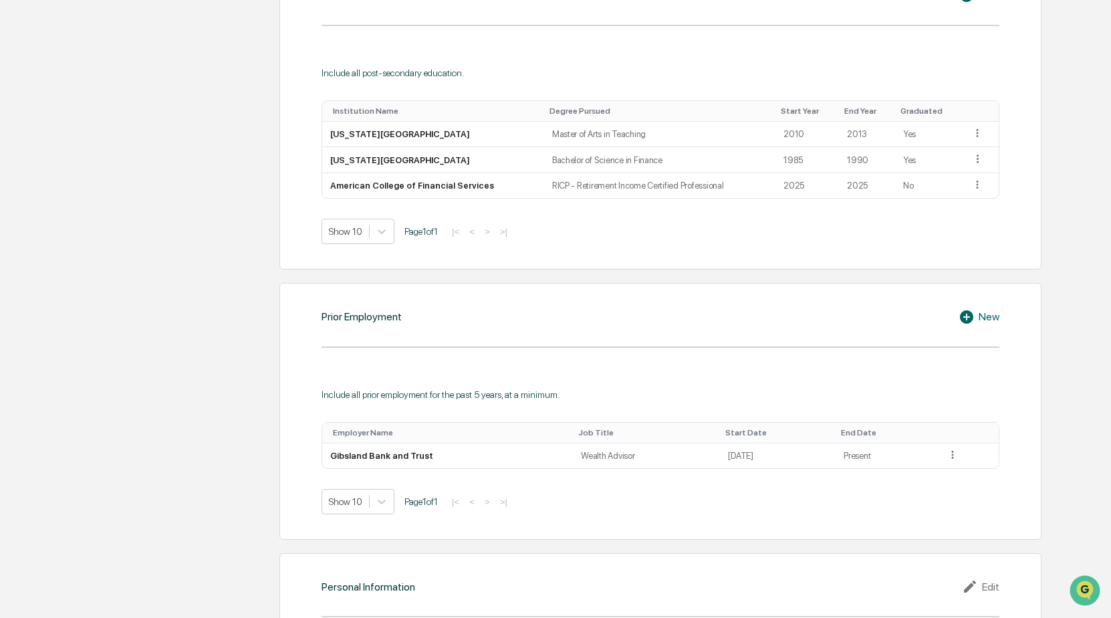
click at [963, 317] on icon at bounding box center [969, 317] width 20 height 16
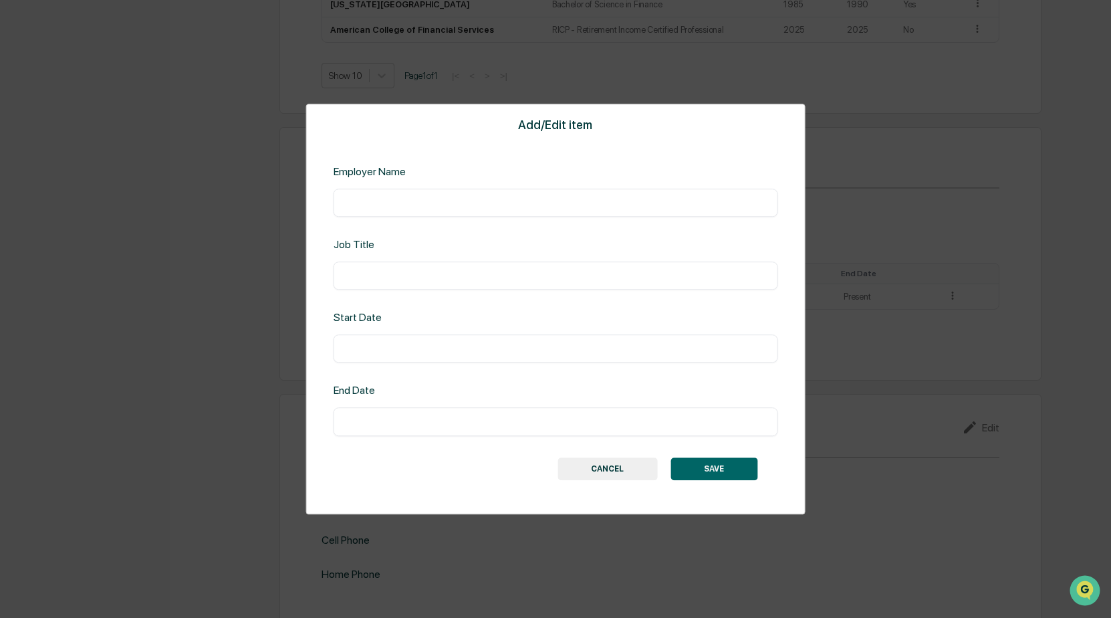
scroll to position [1241, 0]
click at [441, 203] on input "text" at bounding box center [556, 202] width 424 height 13
type input "**********"
click at [414, 271] on input "text" at bounding box center [556, 275] width 424 height 13
type input "**********"
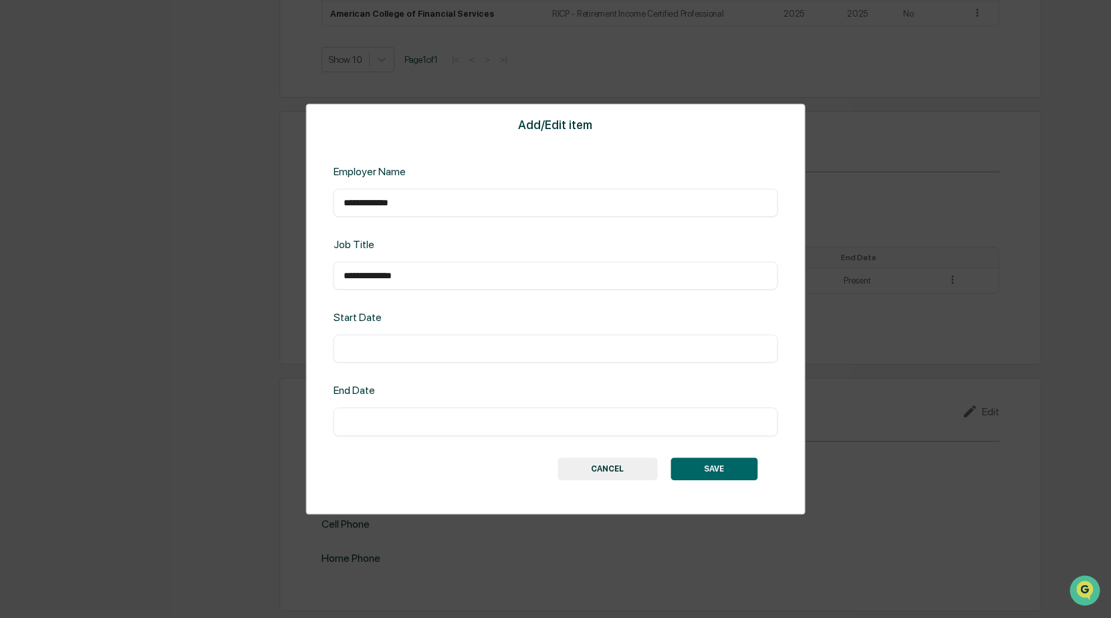
click at [403, 350] on input "text" at bounding box center [556, 348] width 424 height 13
type input "**********"
click at [396, 421] on input "text" at bounding box center [556, 421] width 424 height 13
type input "*******"
click at [715, 468] on button "SAVE" at bounding box center [713, 468] width 87 height 23
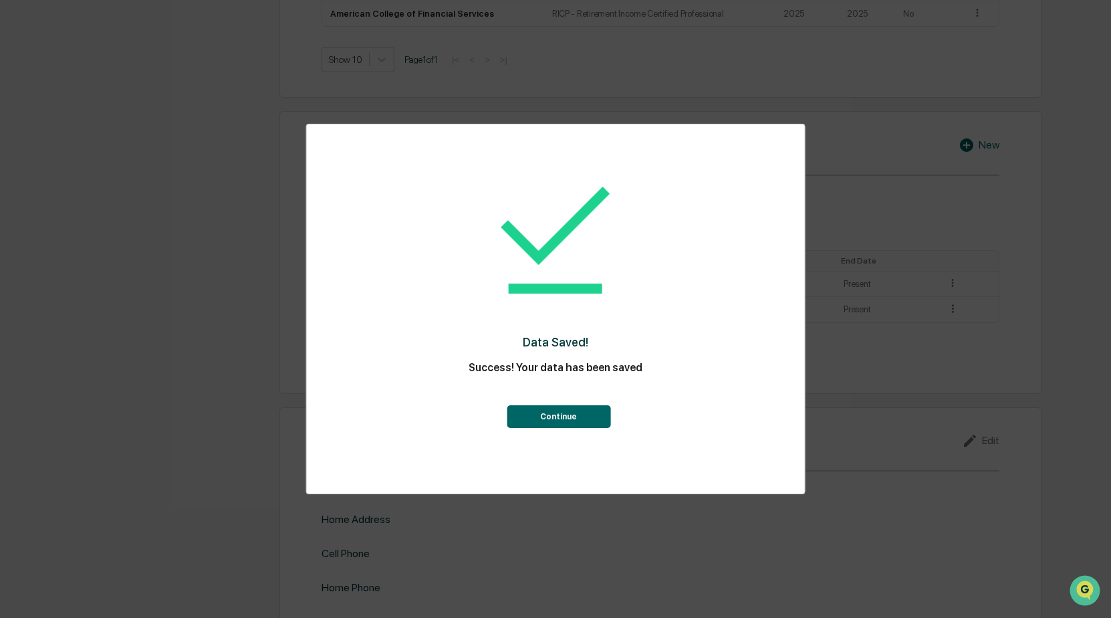
click at [567, 420] on button "Continue" at bounding box center [559, 416] width 104 height 23
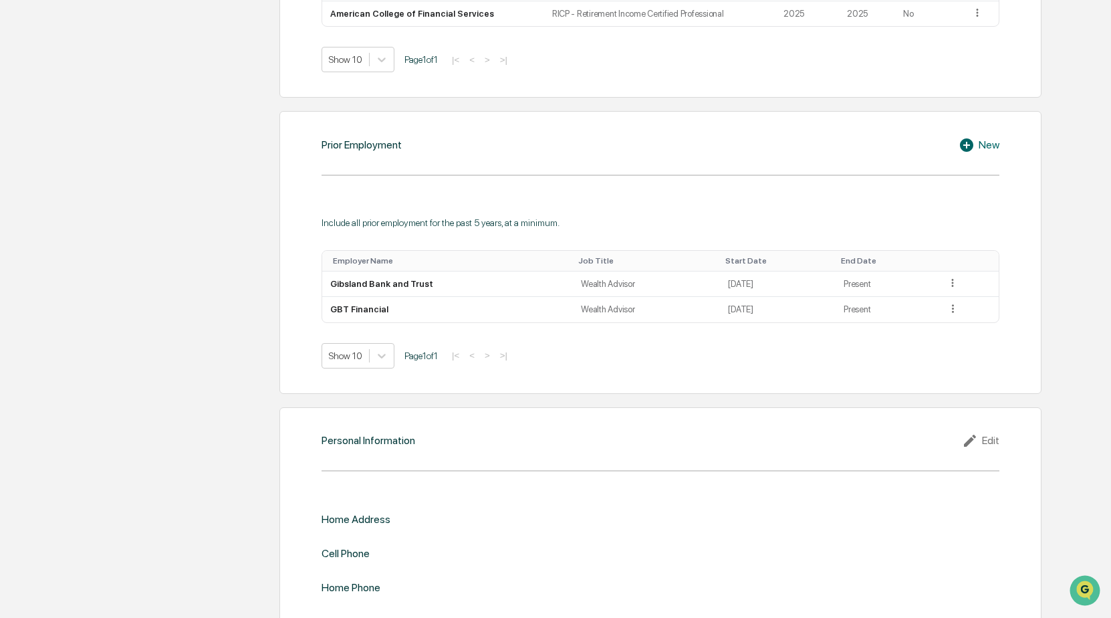
click at [983, 144] on div "New" at bounding box center [979, 145] width 41 height 16
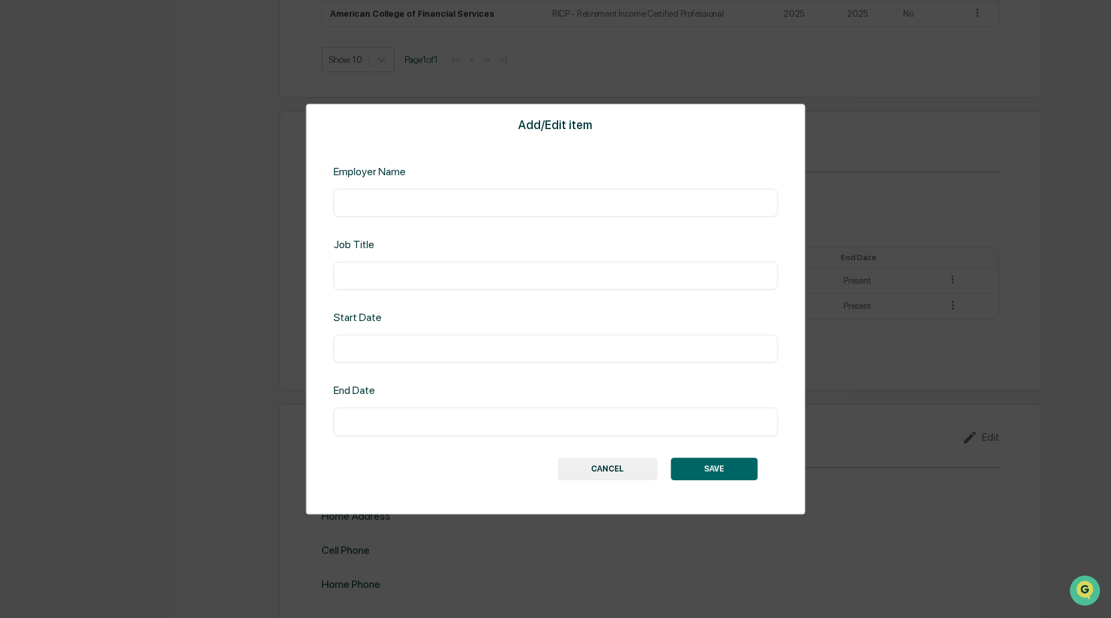
click at [433, 193] on div "​" at bounding box center [556, 203] width 445 height 28
click at [432, 201] on input "text" at bounding box center [556, 202] width 424 height 13
type input "**********"
click at [408, 267] on div "​" at bounding box center [556, 275] width 445 height 28
click at [350, 273] on input "text" at bounding box center [556, 275] width 424 height 13
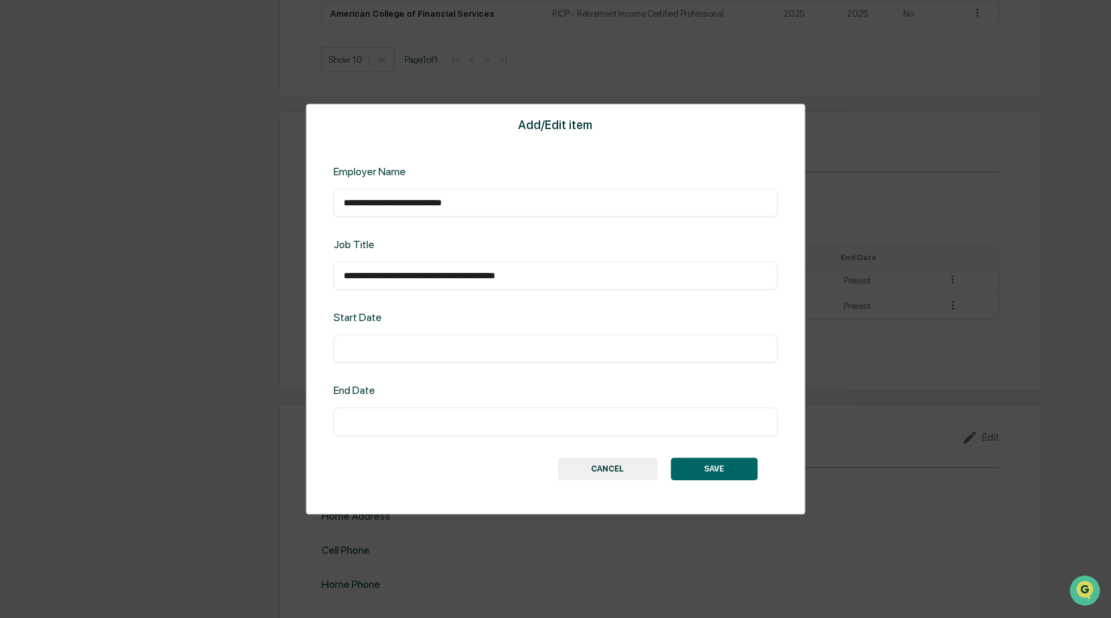
type input "**********"
click at [386, 352] on input "text" at bounding box center [556, 348] width 424 height 13
type input "********"
click at [366, 421] on input "text" at bounding box center [556, 421] width 424 height 13
type input "*"
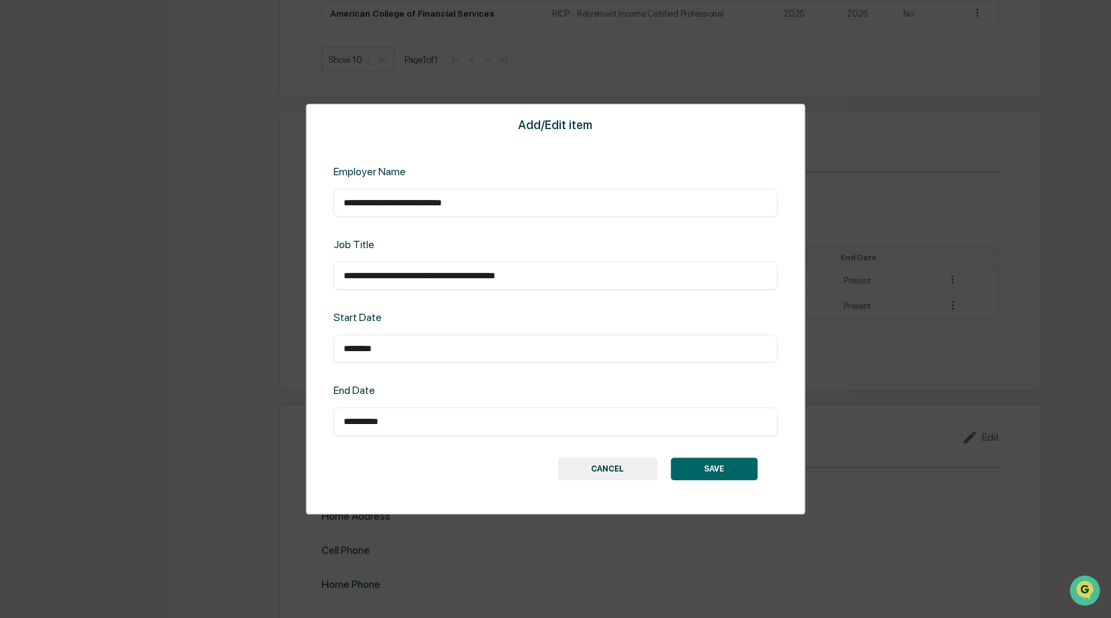
type input "**********"
click at [713, 473] on button "SAVE" at bounding box center [713, 468] width 87 height 23
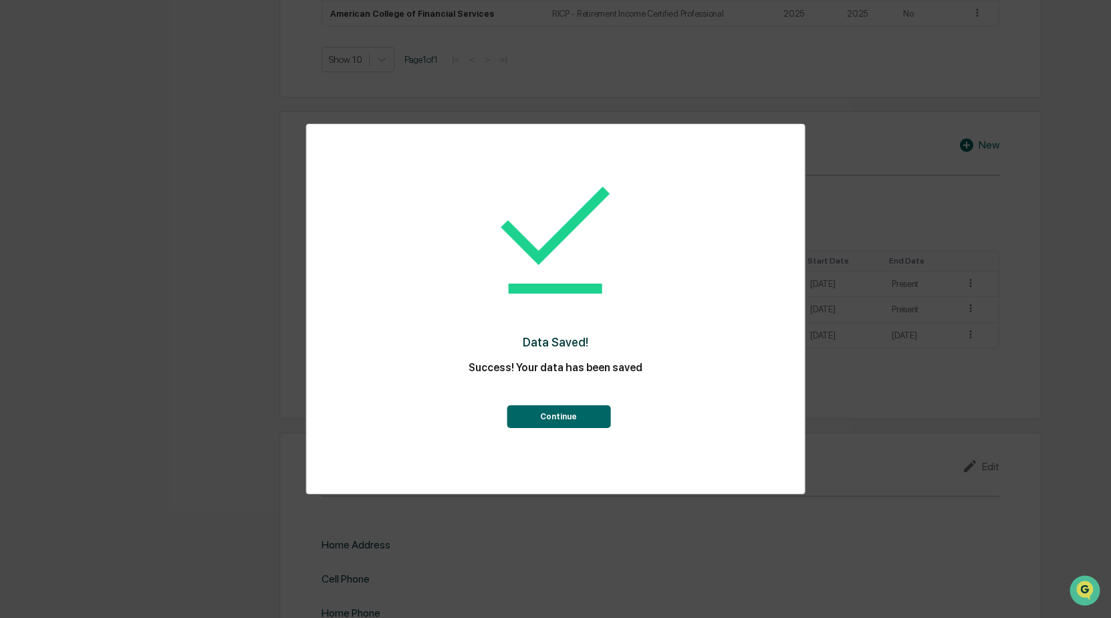
click at [557, 418] on button "Continue" at bounding box center [559, 416] width 104 height 23
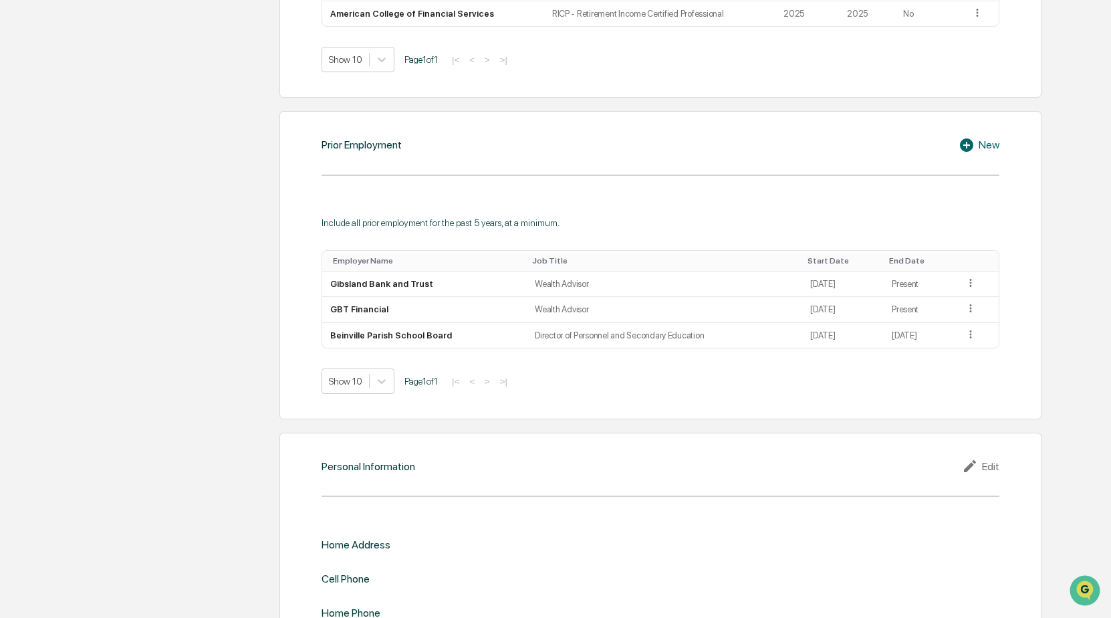
click at [959, 142] on icon at bounding box center [969, 145] width 20 height 16
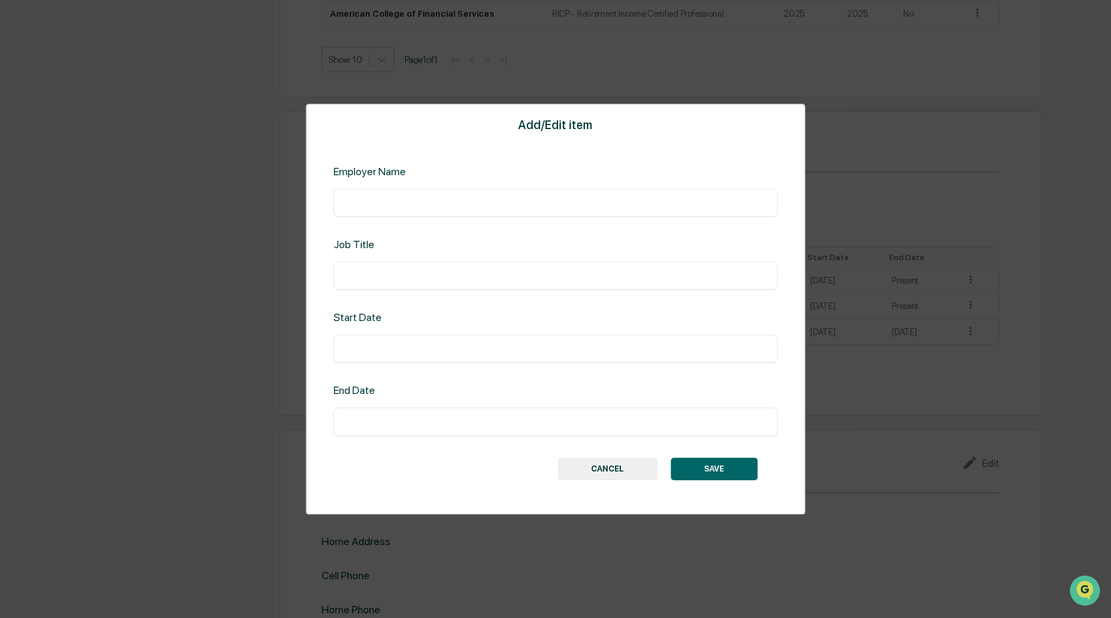
click at [565, 214] on div "​" at bounding box center [556, 203] width 445 height 28
click at [596, 199] on input "text" at bounding box center [556, 202] width 424 height 13
type input "**********"
click at [392, 281] on input "text" at bounding box center [556, 275] width 424 height 13
type input "*********"
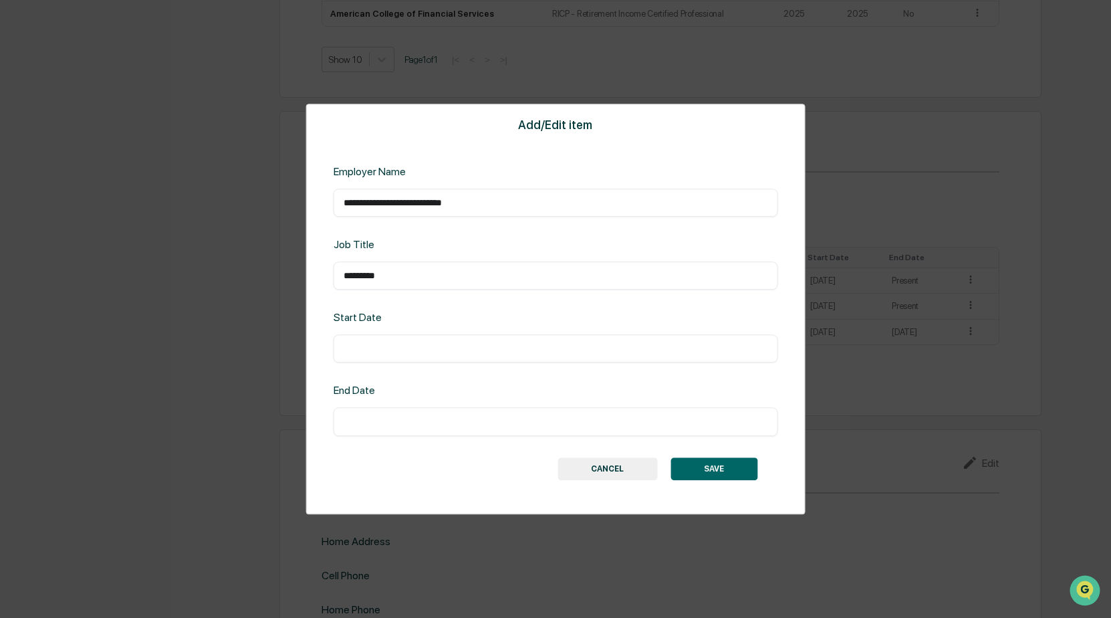
click at [400, 347] on input "text" at bounding box center [556, 348] width 424 height 13
type input "********"
click at [409, 416] on input "text" at bounding box center [556, 421] width 424 height 13
click at [384, 426] on input "*****" at bounding box center [556, 421] width 424 height 13
type input "*********"
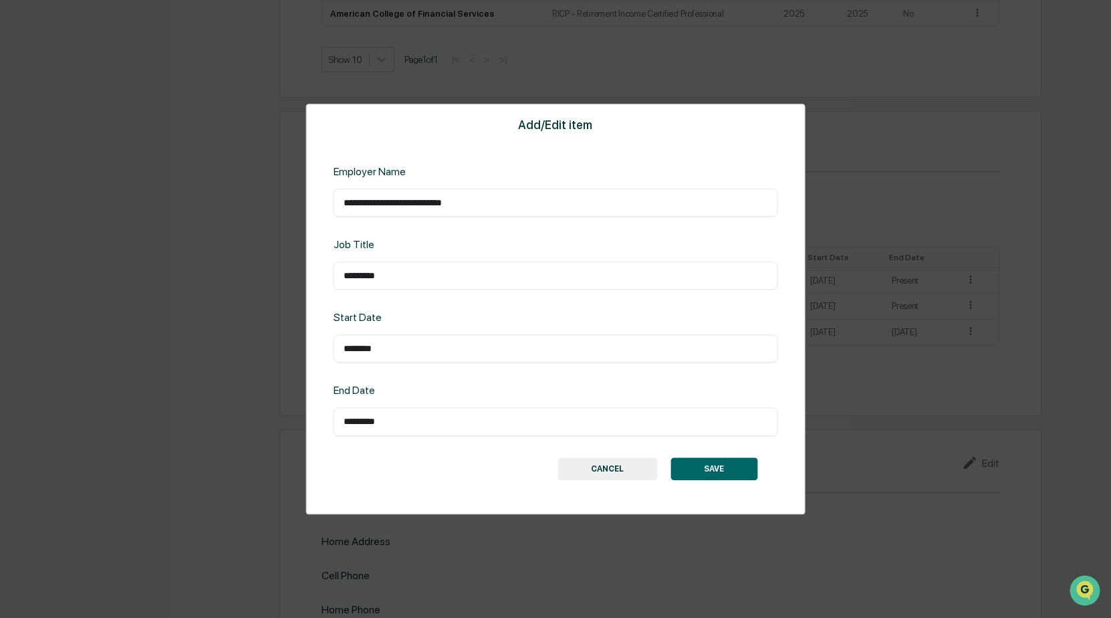
click at [705, 471] on button "SAVE" at bounding box center [713, 468] width 87 height 23
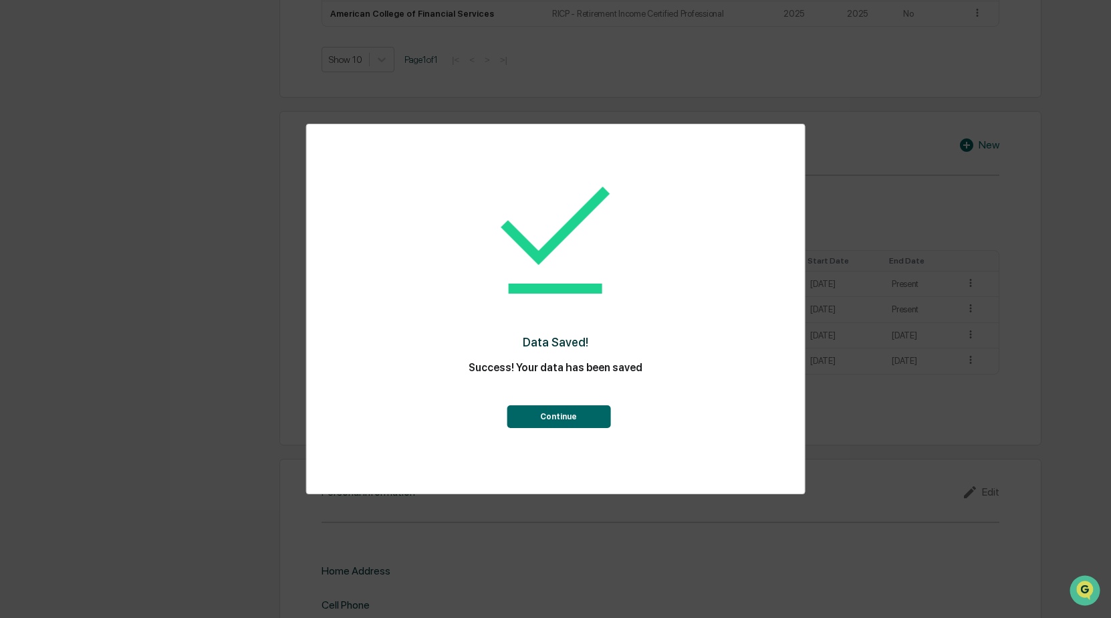
click at [556, 412] on button "Continue" at bounding box center [559, 416] width 104 height 23
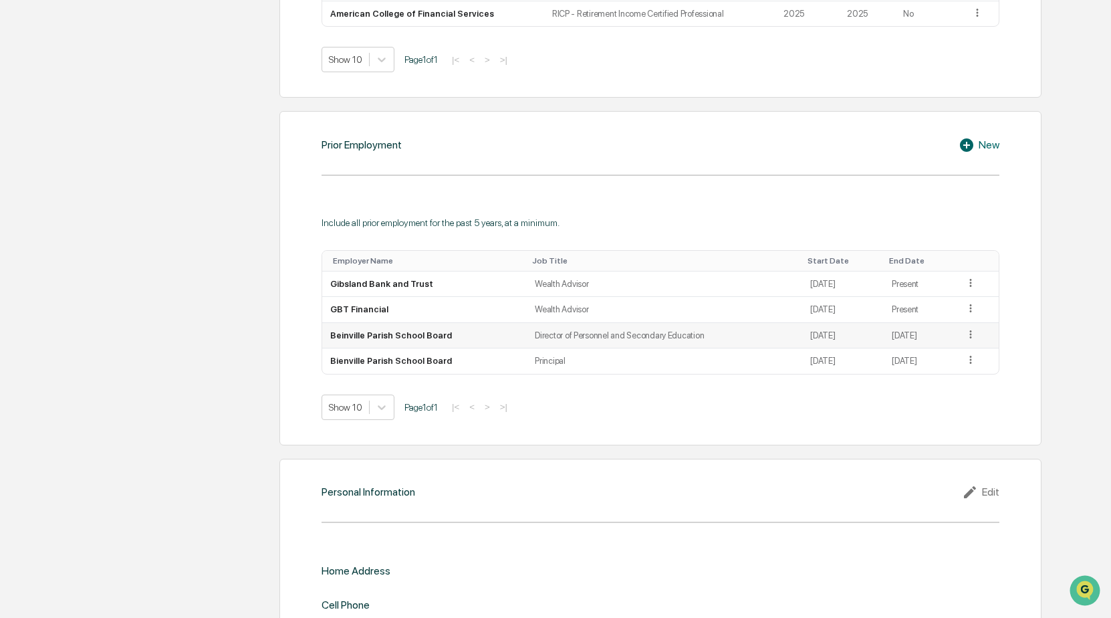
click at [972, 334] on icon at bounding box center [971, 334] width 13 height 13
click at [949, 354] on div "Edit" at bounding box center [955, 352] width 43 height 21
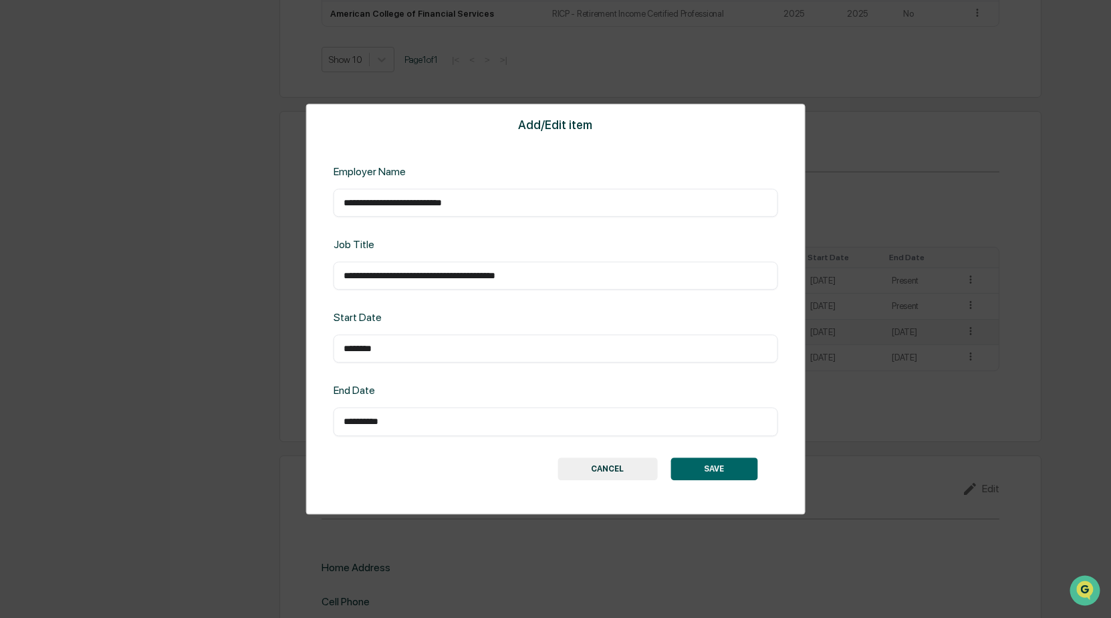
click at [356, 200] on input "**********" at bounding box center [556, 202] width 424 height 13
type input "**********"
click at [720, 462] on button "SAVE" at bounding box center [713, 468] width 87 height 23
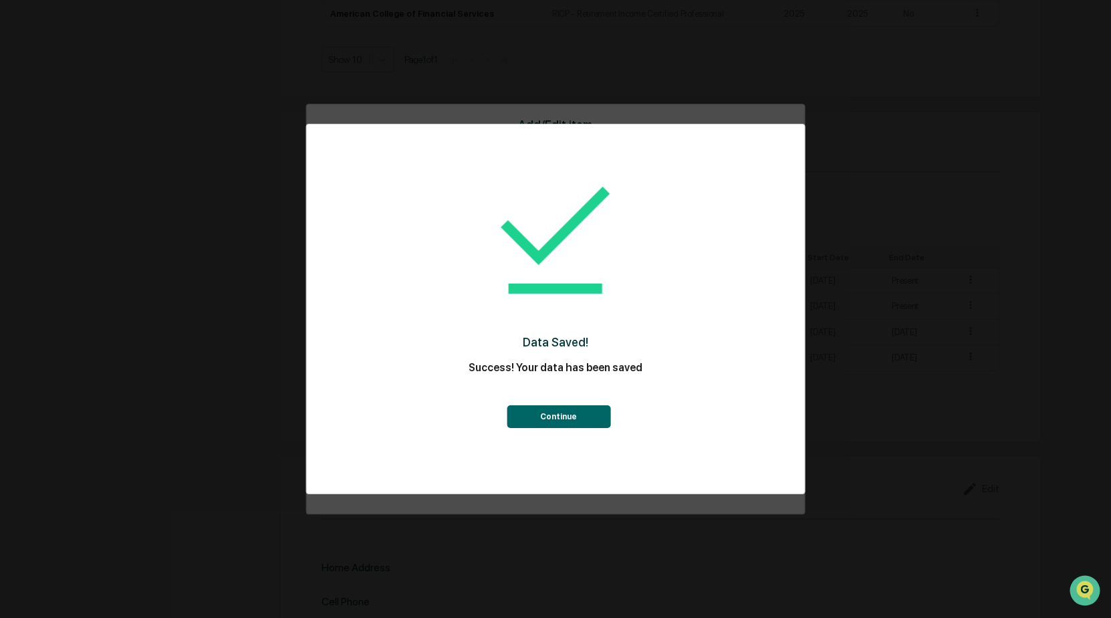
click at [552, 413] on button "Continue" at bounding box center [559, 416] width 104 height 23
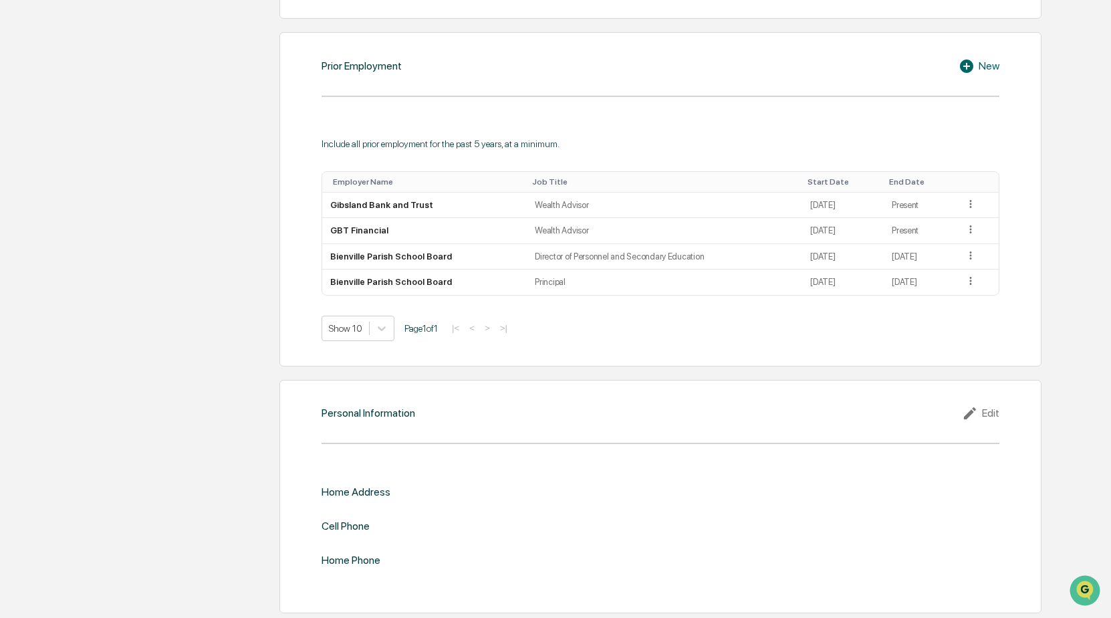
scroll to position [1322, 0]
click at [981, 408] on icon at bounding box center [972, 411] width 20 height 16
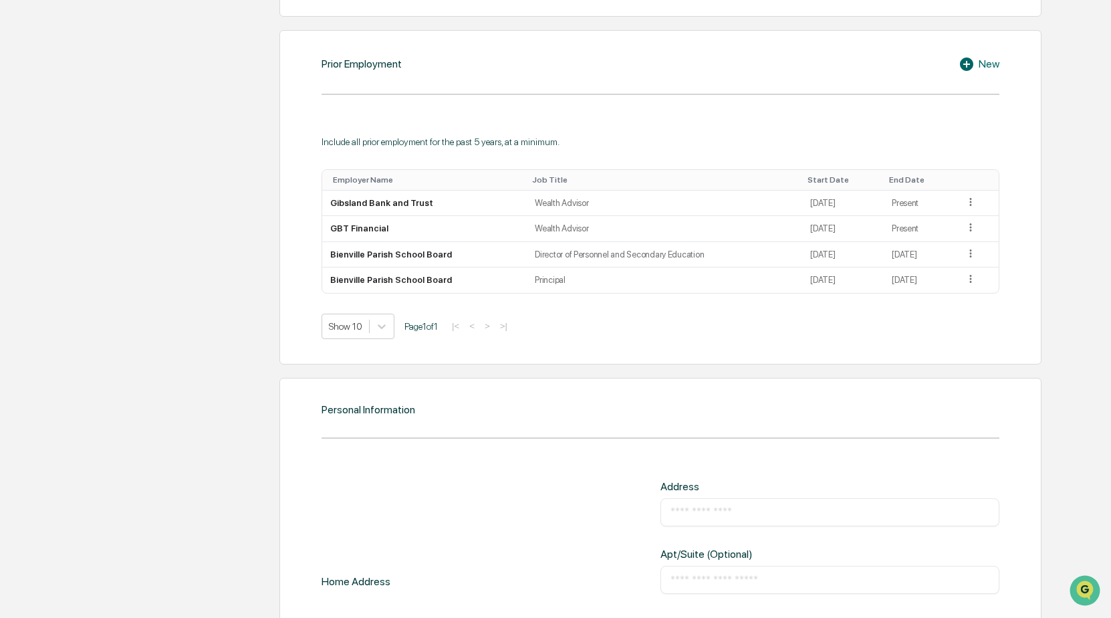
click at [725, 513] on input "text" at bounding box center [829, 511] width 319 height 13
type input "**********"
type input "**"
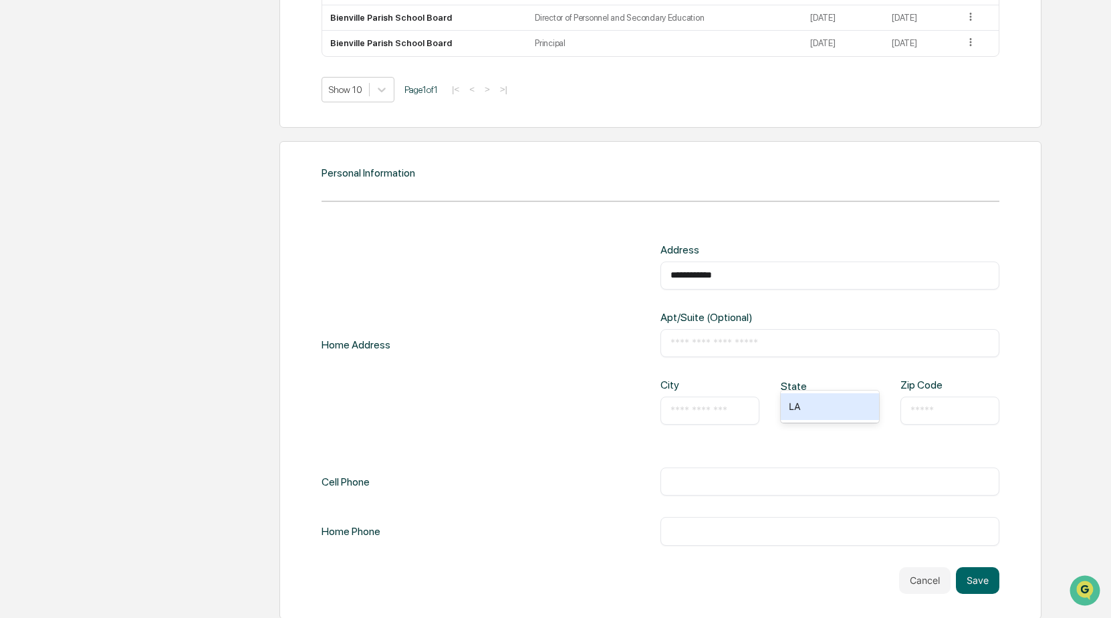
scroll to position [1567, 0]
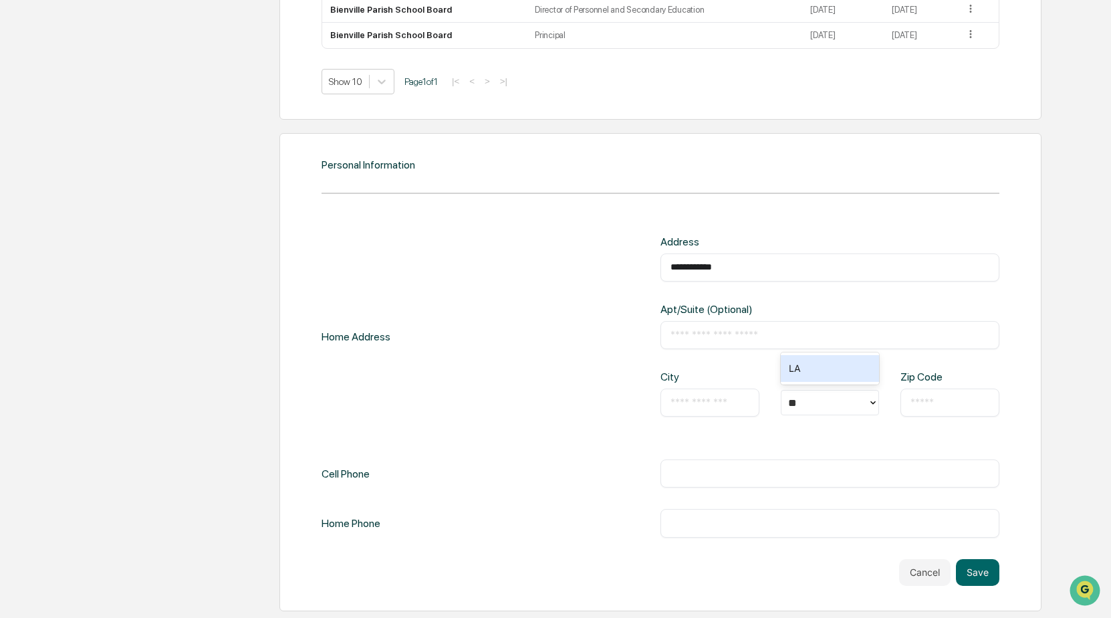
click at [704, 406] on input "text" at bounding box center [709, 402] width 79 height 13
type input "*********"
click at [933, 405] on input "text" at bounding box center [949, 402] width 79 height 13
type input "*****"
click at [805, 372] on div "LA" at bounding box center [830, 368] width 99 height 27
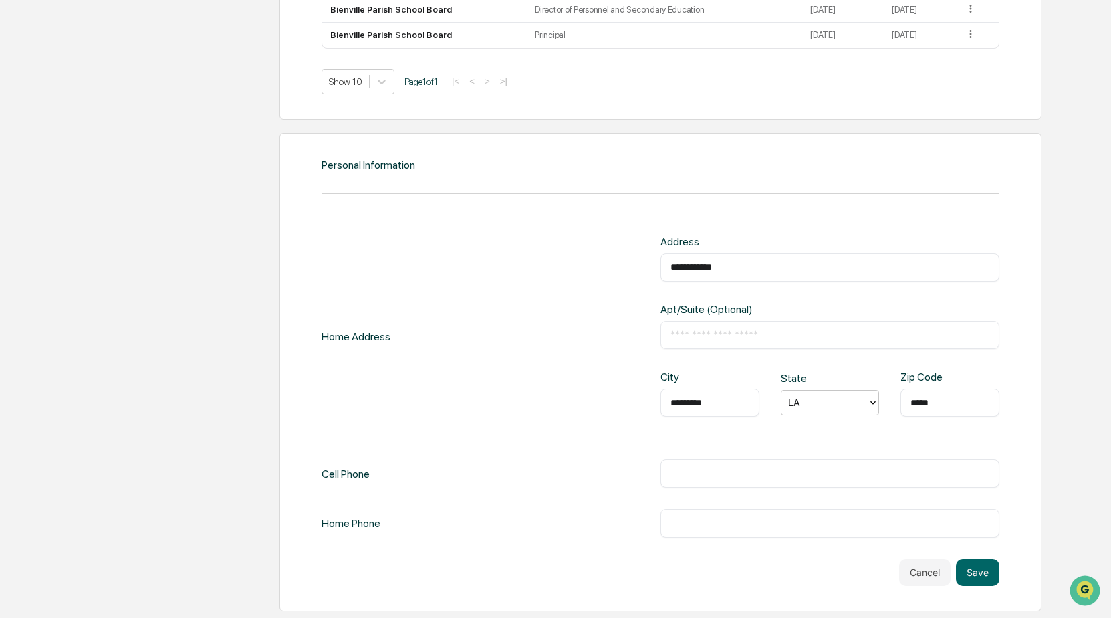
click at [760, 471] on input "text" at bounding box center [829, 473] width 319 height 13
type input "**********"
click at [698, 536] on div "​" at bounding box center [829, 523] width 339 height 28
click at [707, 523] on input "text" at bounding box center [829, 522] width 319 height 13
type input "**********"
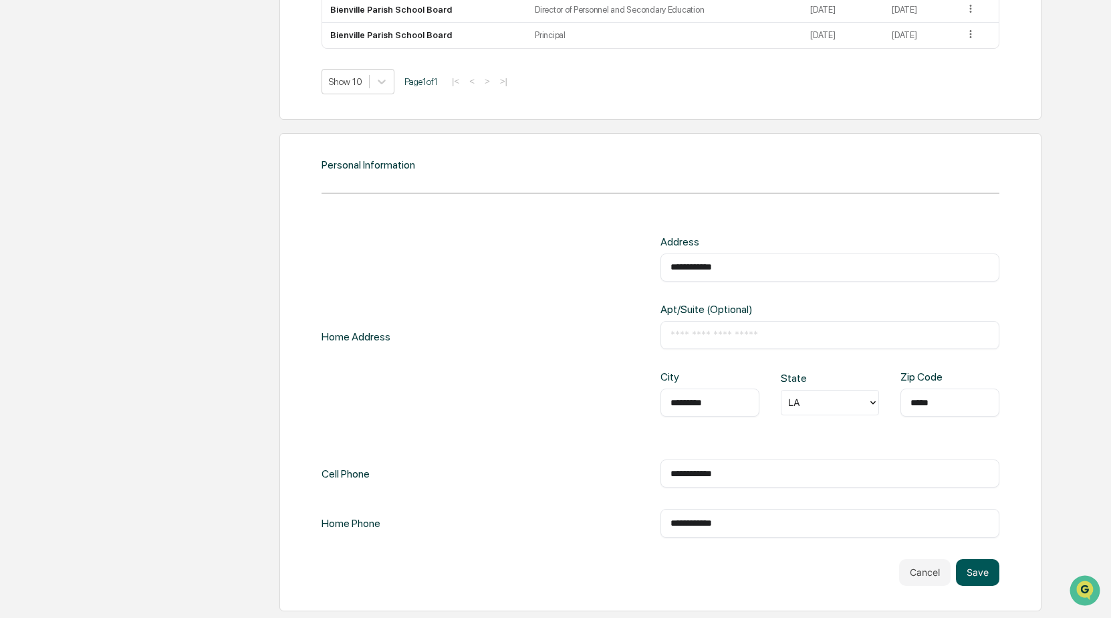
click at [977, 573] on button "Save" at bounding box center [977, 572] width 43 height 27
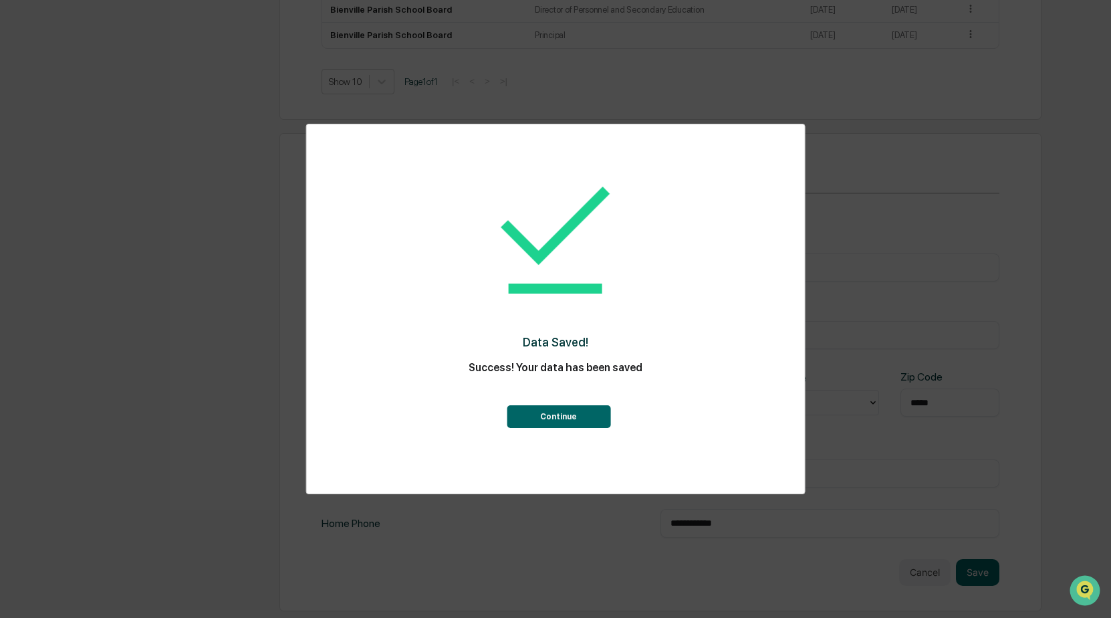
click at [554, 415] on button "Continue" at bounding box center [559, 416] width 104 height 23
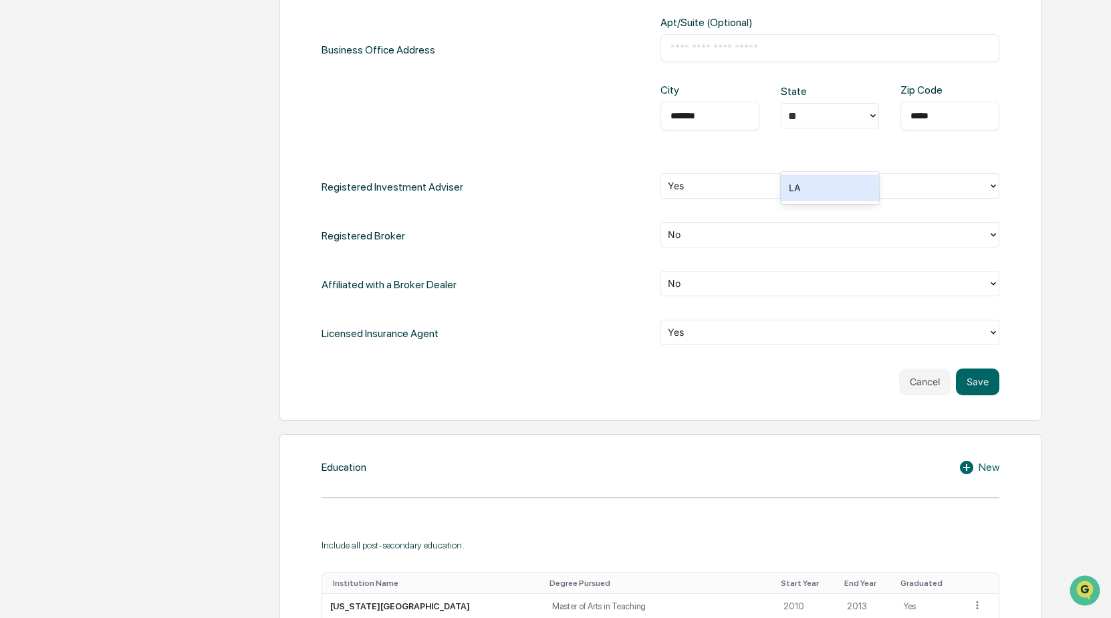
scroll to position [555, 0]
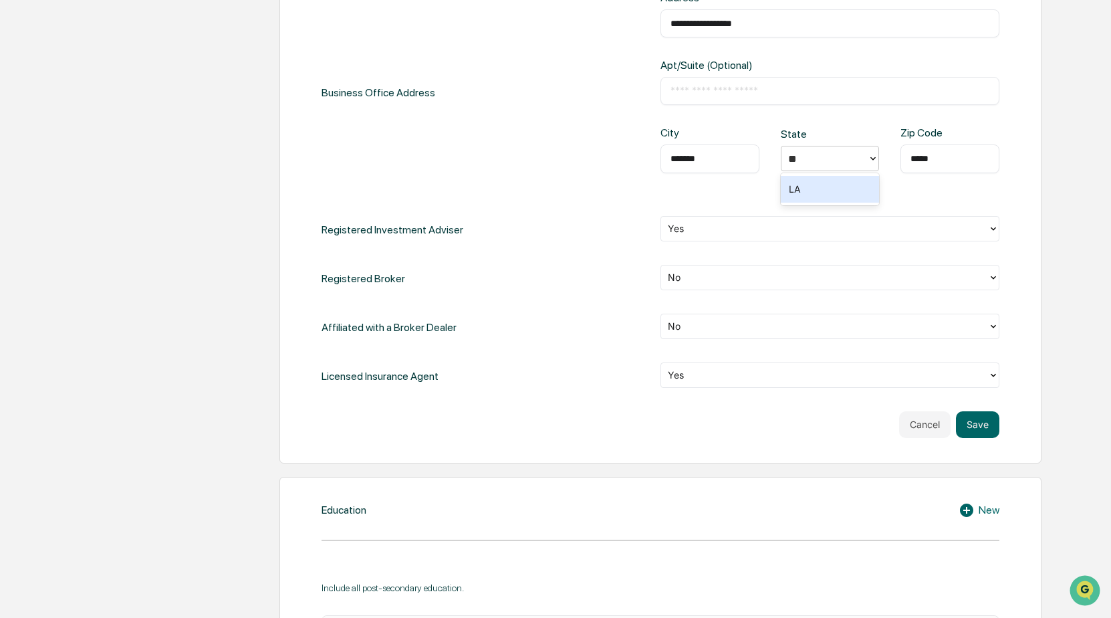
click at [806, 185] on div "LA" at bounding box center [830, 189] width 99 height 27
click at [977, 426] on button "Save" at bounding box center [977, 424] width 43 height 27
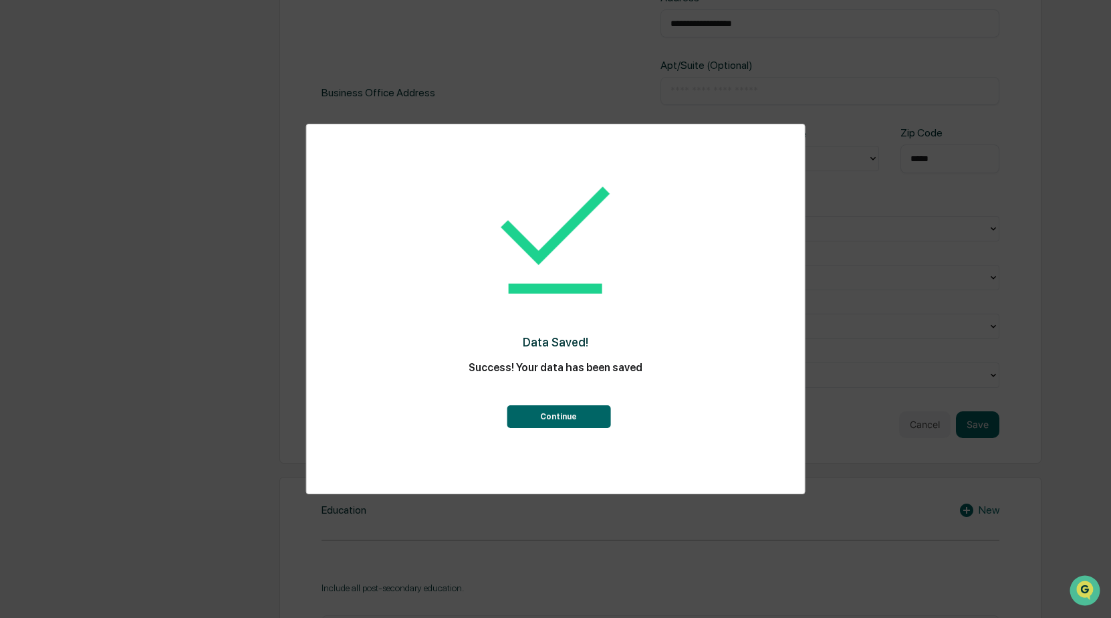
click at [570, 419] on button "Continue" at bounding box center [559, 416] width 104 height 23
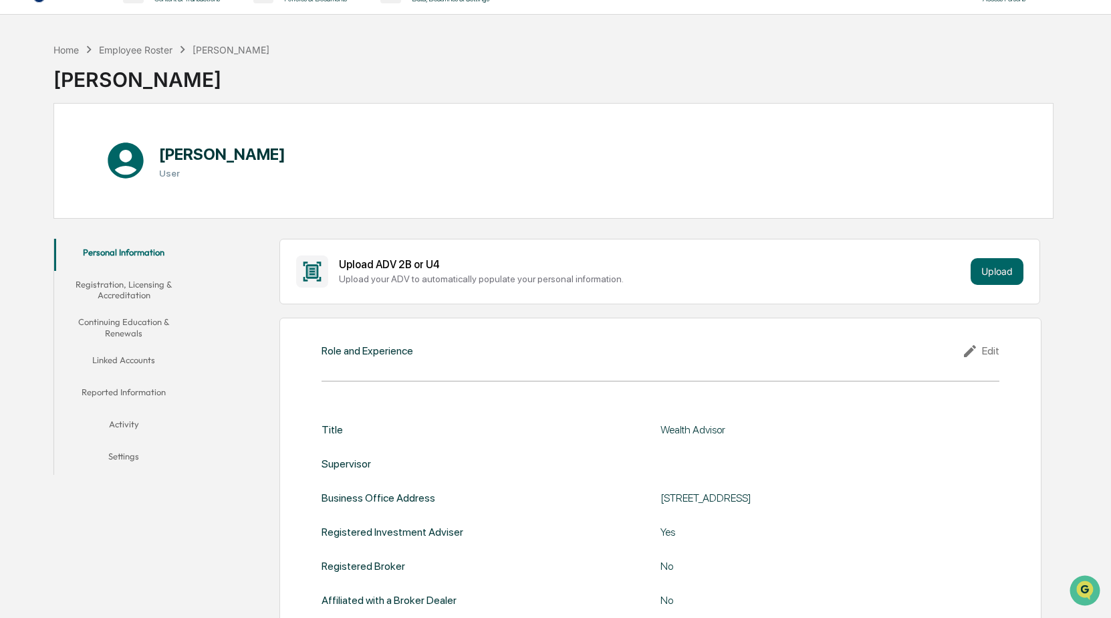
scroll to position [0, 0]
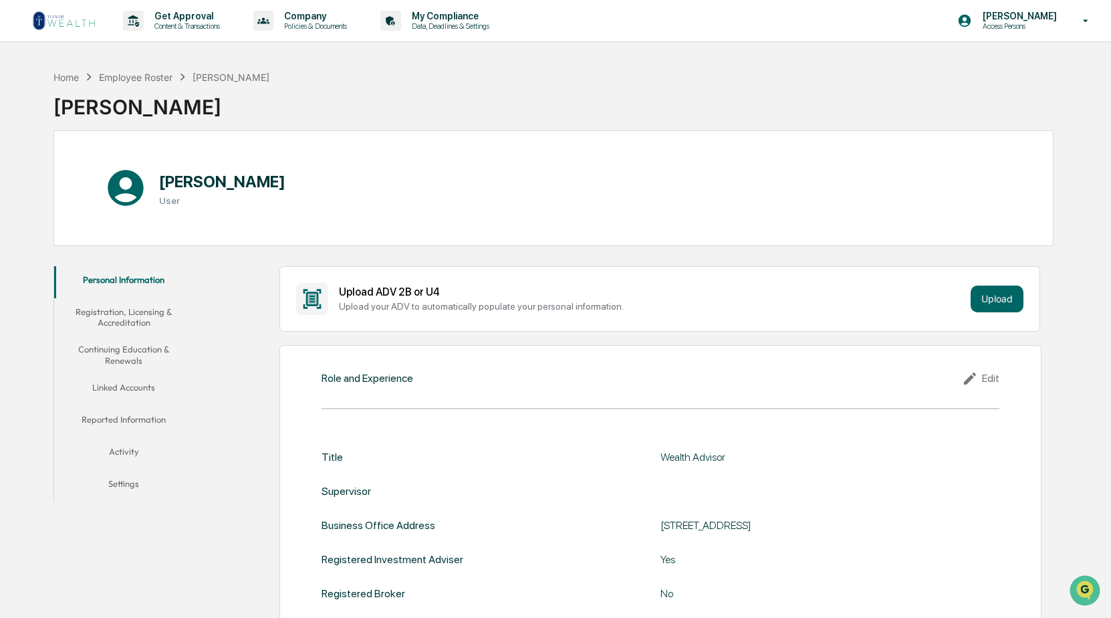
click at [115, 311] on button "Registration, Licensing & Accreditation" at bounding box center [123, 317] width 139 height 38
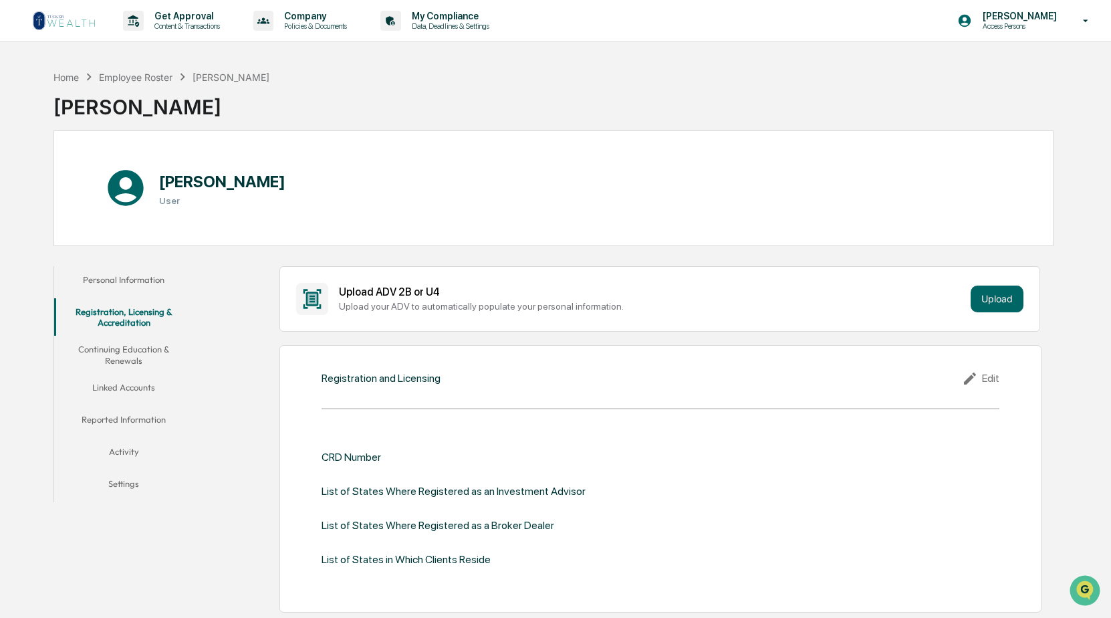
click at [975, 378] on icon at bounding box center [972, 378] width 20 height 16
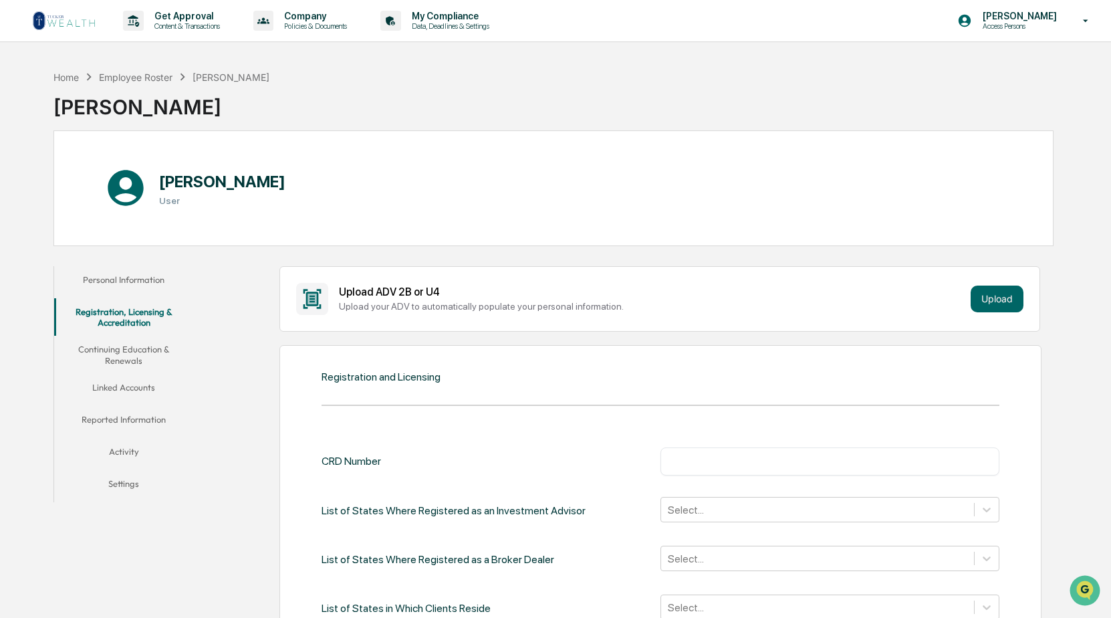
click at [707, 465] on input "text" at bounding box center [829, 461] width 319 height 13
click at [709, 458] on input "text" at bounding box center [829, 461] width 319 height 13
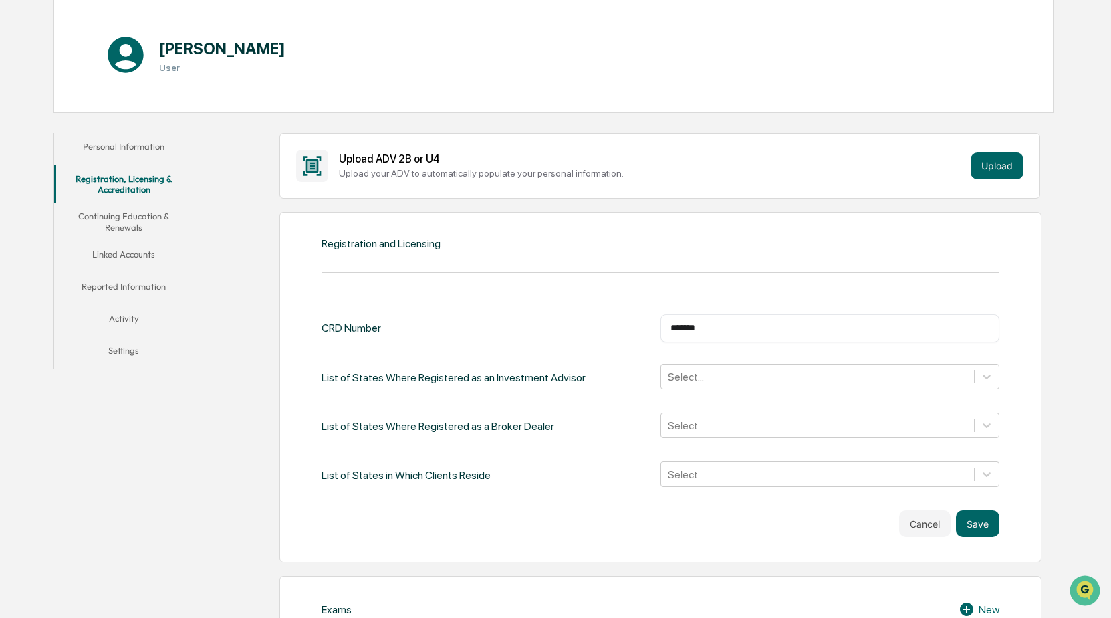
scroll to position [134, 0]
type input "*******"
click at [985, 374] on icon at bounding box center [986, 375] width 13 height 13
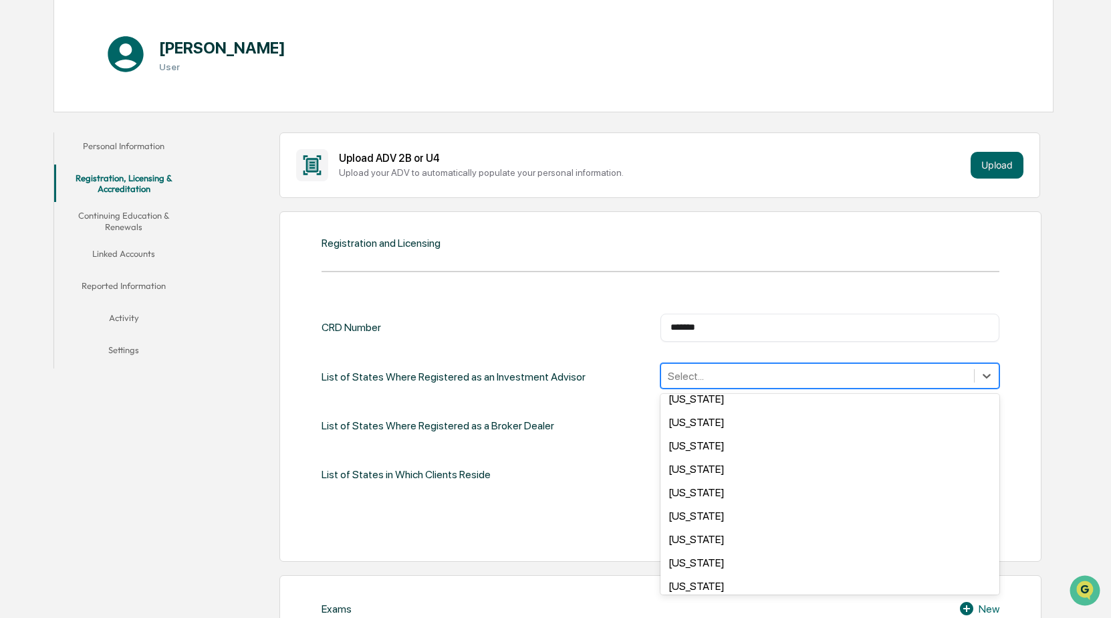
scroll to position [267, 0]
click at [694, 539] on div "Louisiana" at bounding box center [829, 538] width 339 height 23
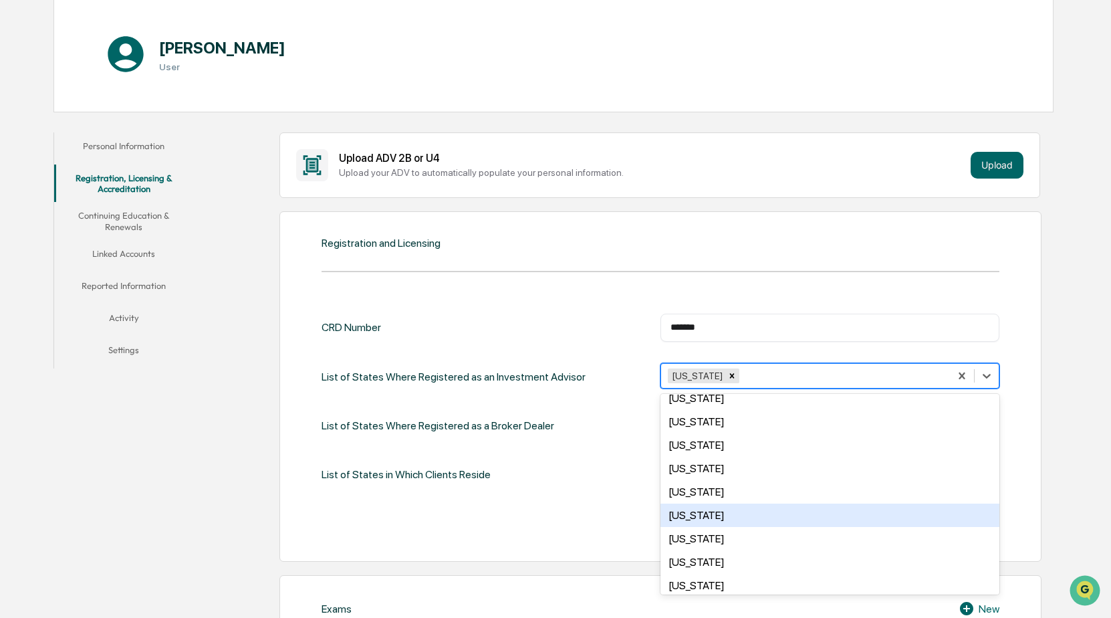
click at [613, 432] on div "List of States Where Registered as a Broker Dealer Select..." at bounding box center [661, 425] width 678 height 27
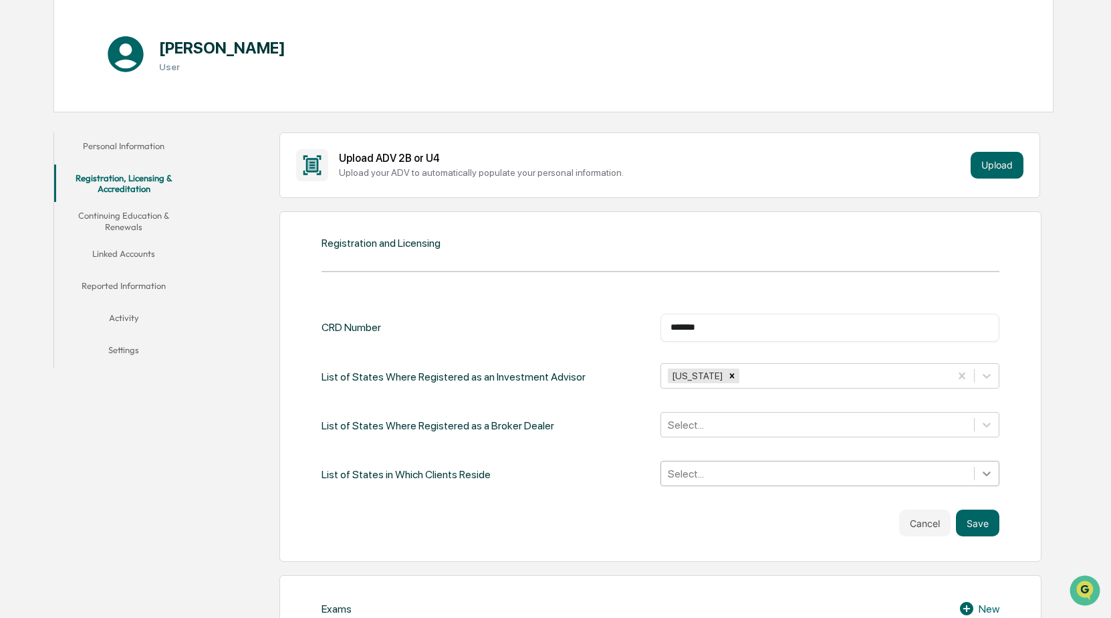
scroll to position [213, 0]
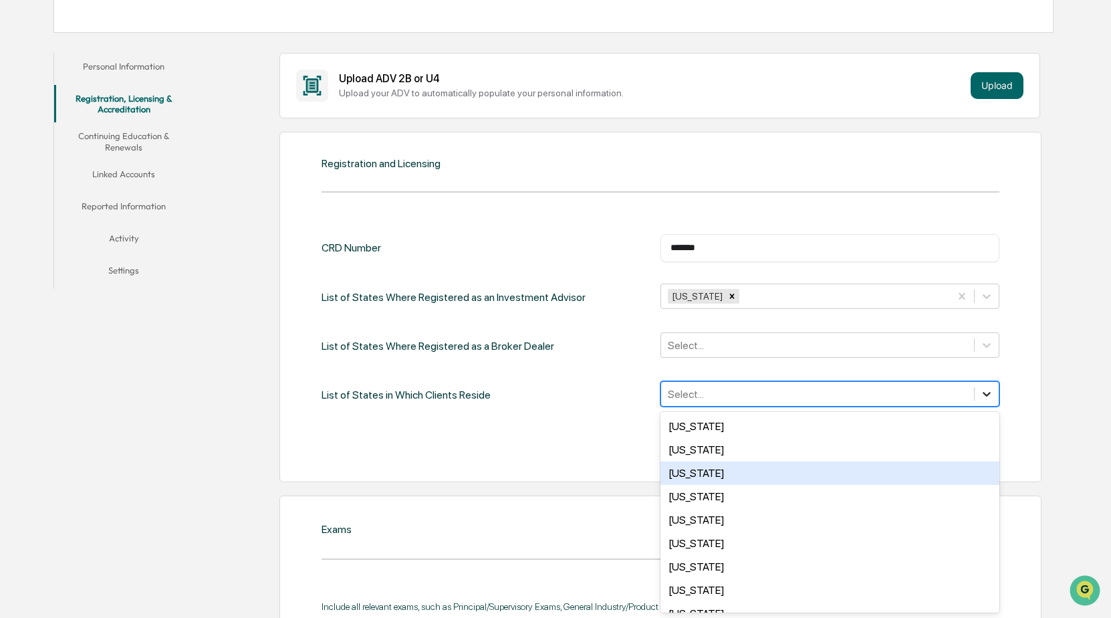
click at [986, 406] on div "50 results available. Use Up and Down to choose options, press Enter to select …" at bounding box center [829, 393] width 339 height 25
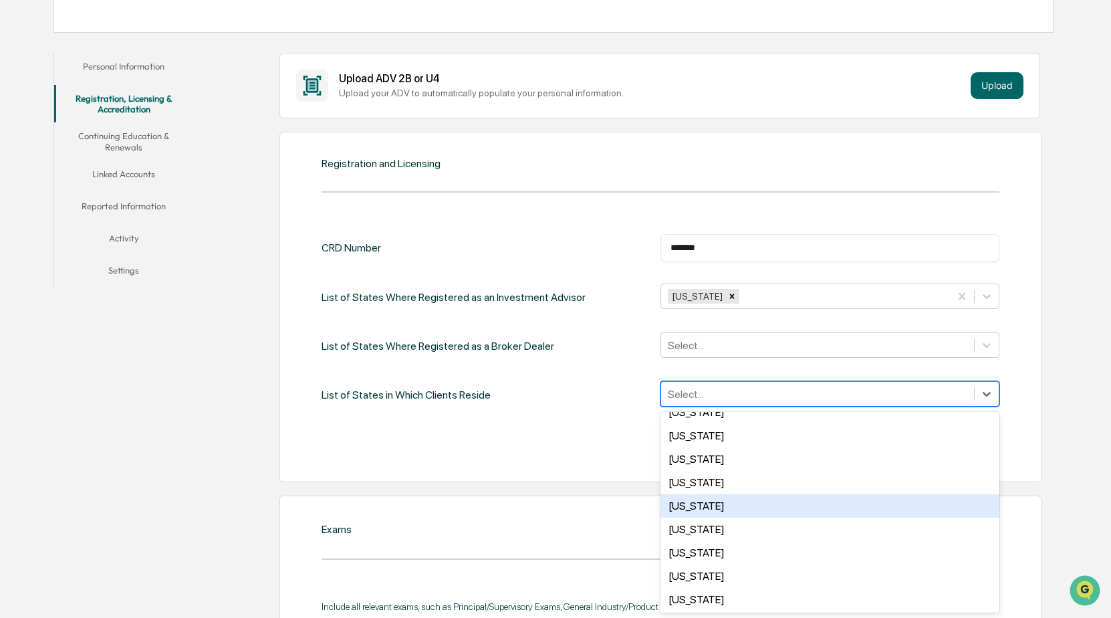
scroll to position [267, 0]
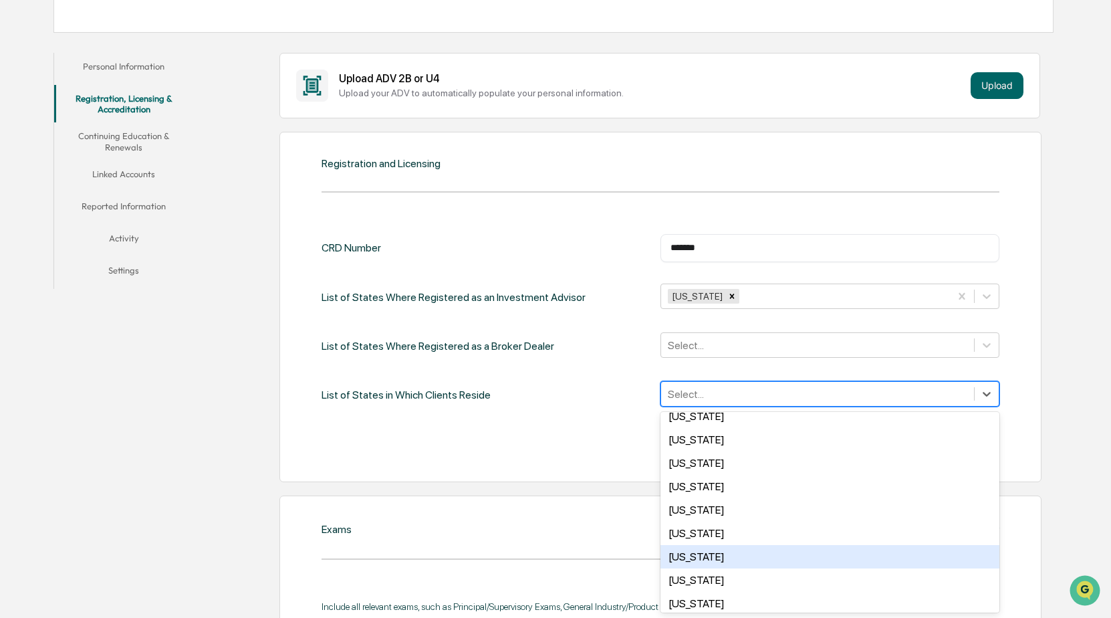
click at [690, 556] on div "Louisiana" at bounding box center [829, 556] width 339 height 23
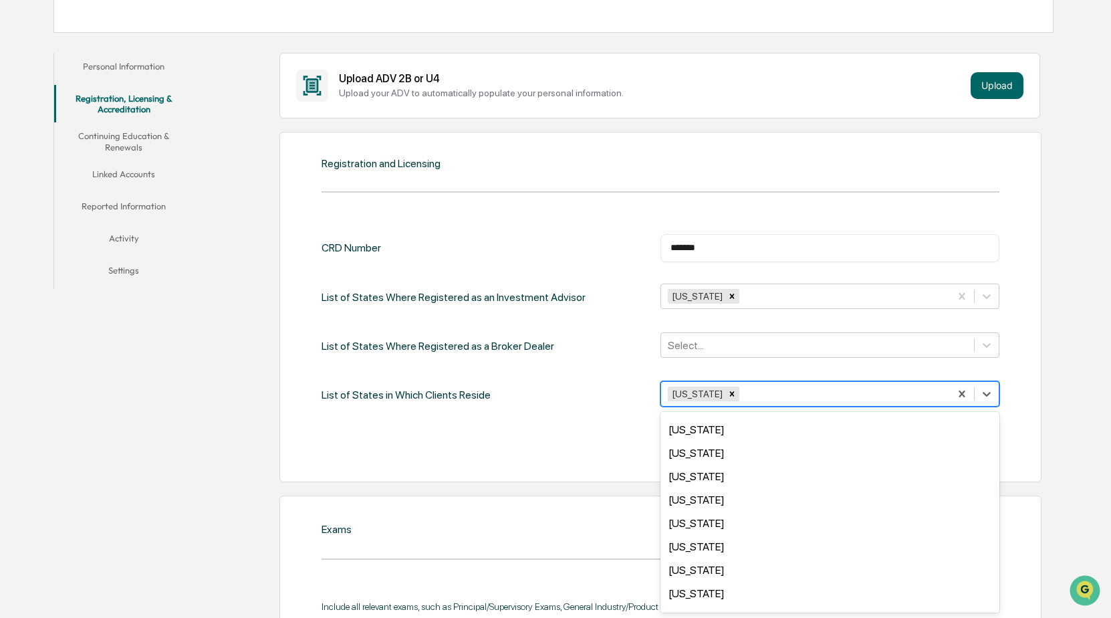
scroll to position [0, 0]
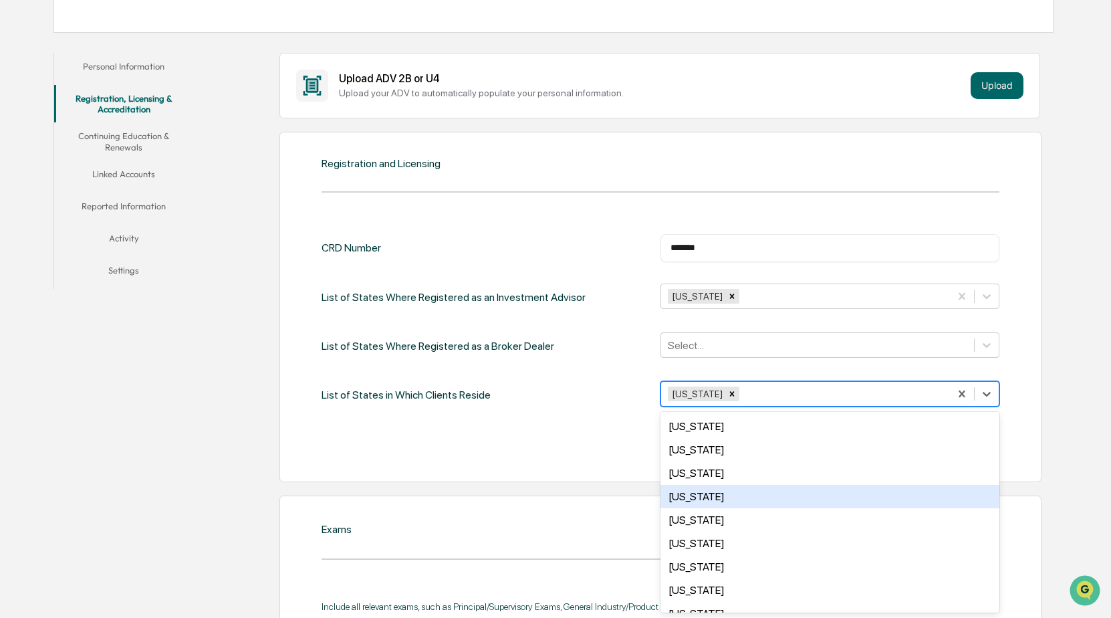
click at [689, 499] on div "Arkansas" at bounding box center [829, 496] width 339 height 23
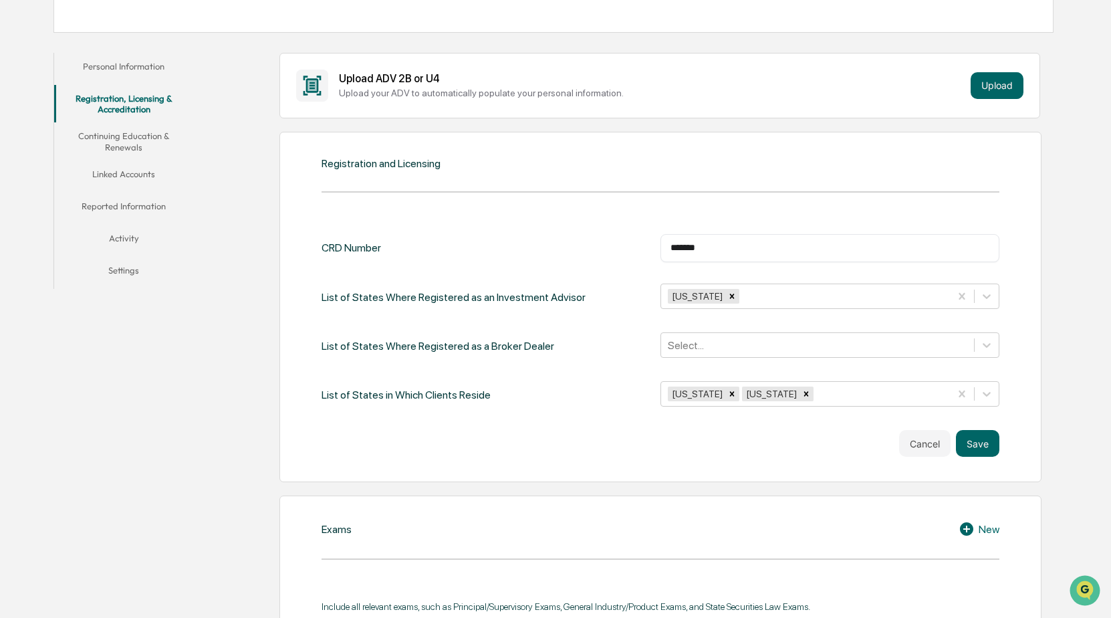
click at [598, 440] on div "Cancel Save" at bounding box center [661, 443] width 678 height 27
click at [974, 443] on button "Save" at bounding box center [977, 443] width 43 height 27
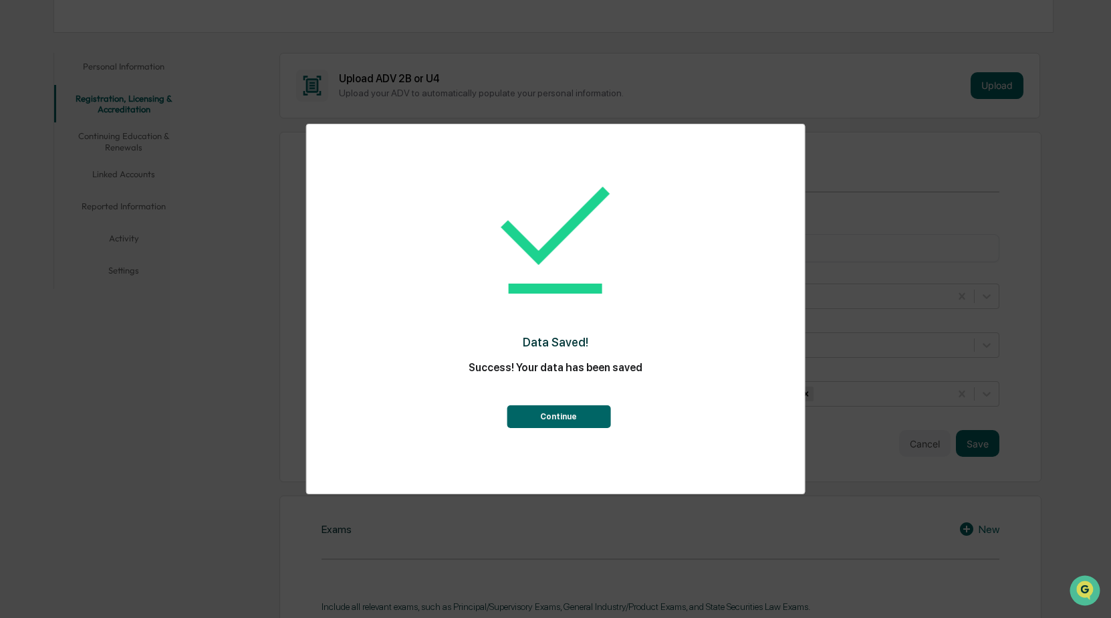
click at [561, 416] on button "Continue" at bounding box center [559, 416] width 104 height 23
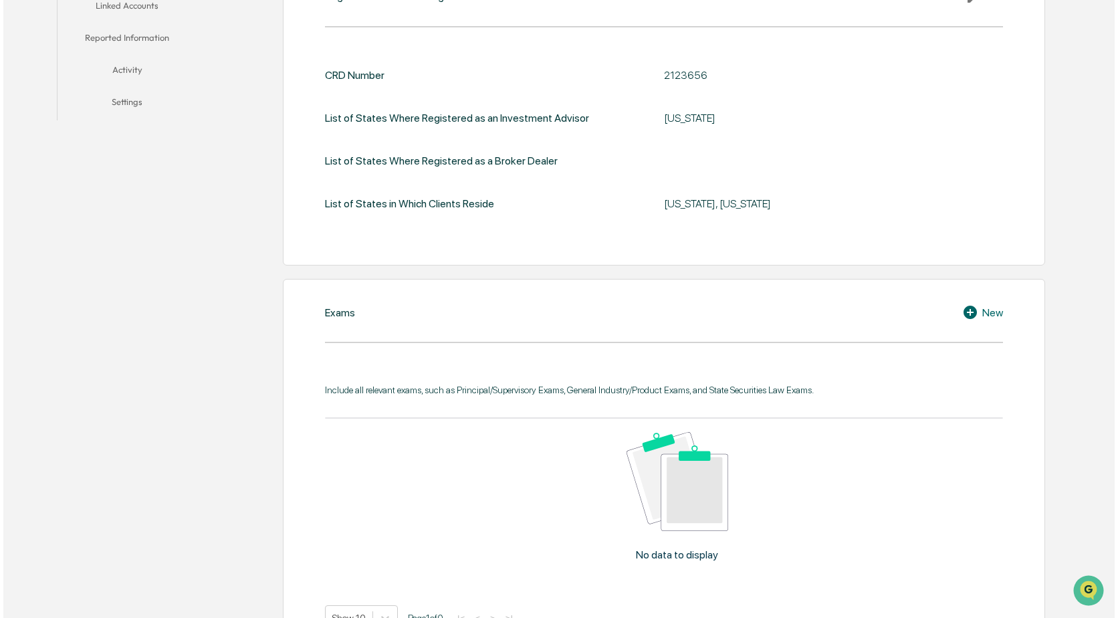
scroll to position [414, 0]
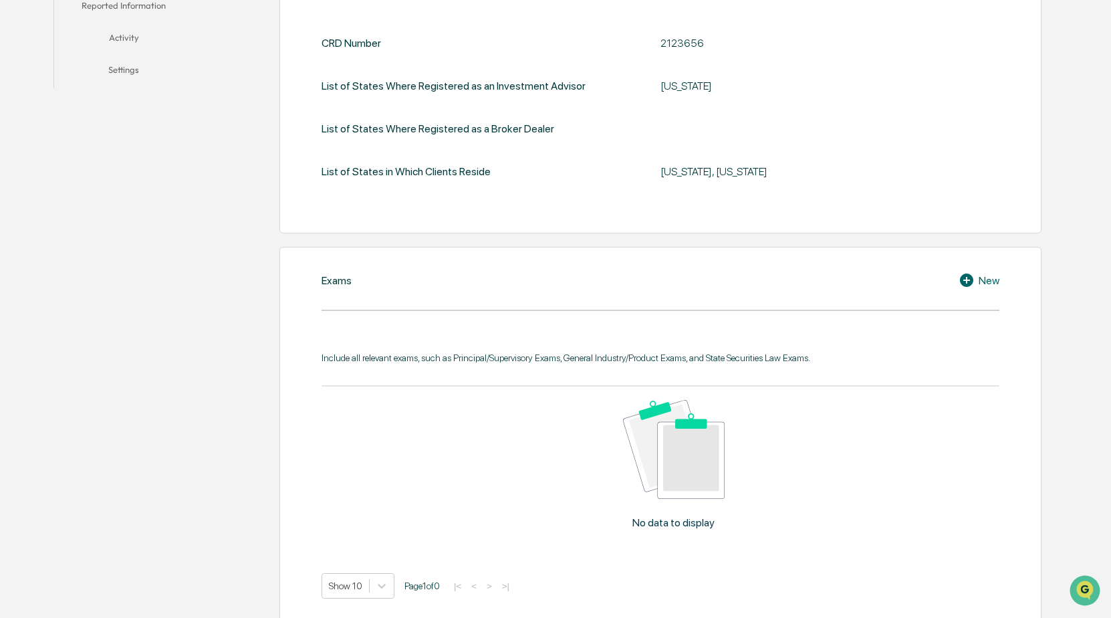
click at [982, 281] on div "New" at bounding box center [979, 280] width 41 height 16
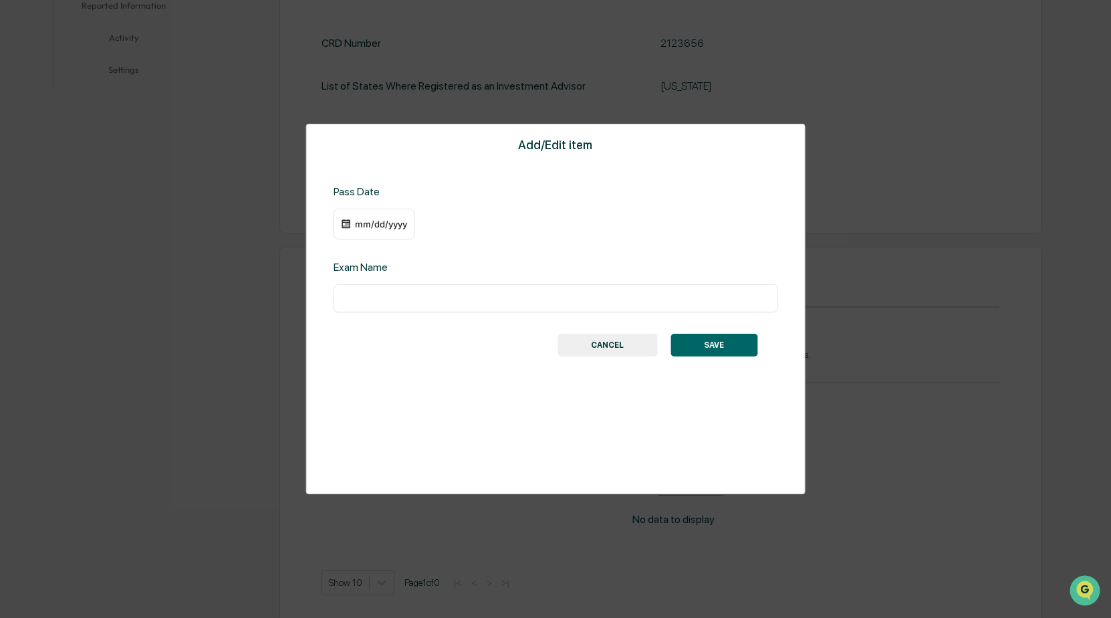
click at [380, 230] on div "mm/dd/yyyy" at bounding box center [375, 224] width 82 height 31
click at [386, 227] on div "mm/dd/yyyy" at bounding box center [380, 224] width 53 height 11
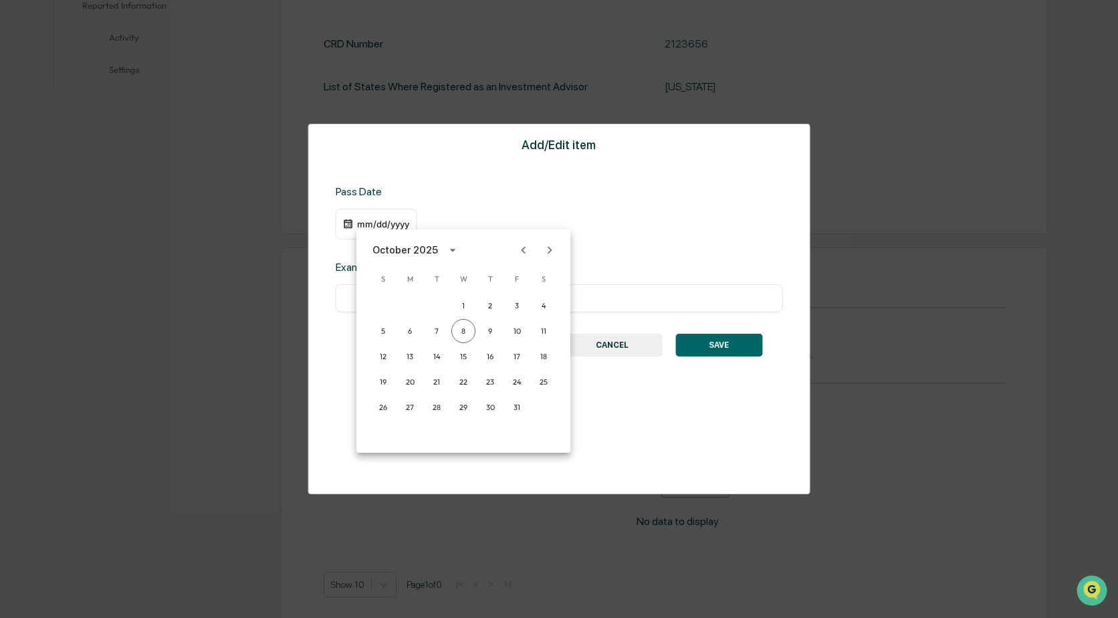
click at [699, 441] on div at bounding box center [559, 309] width 1118 height 618
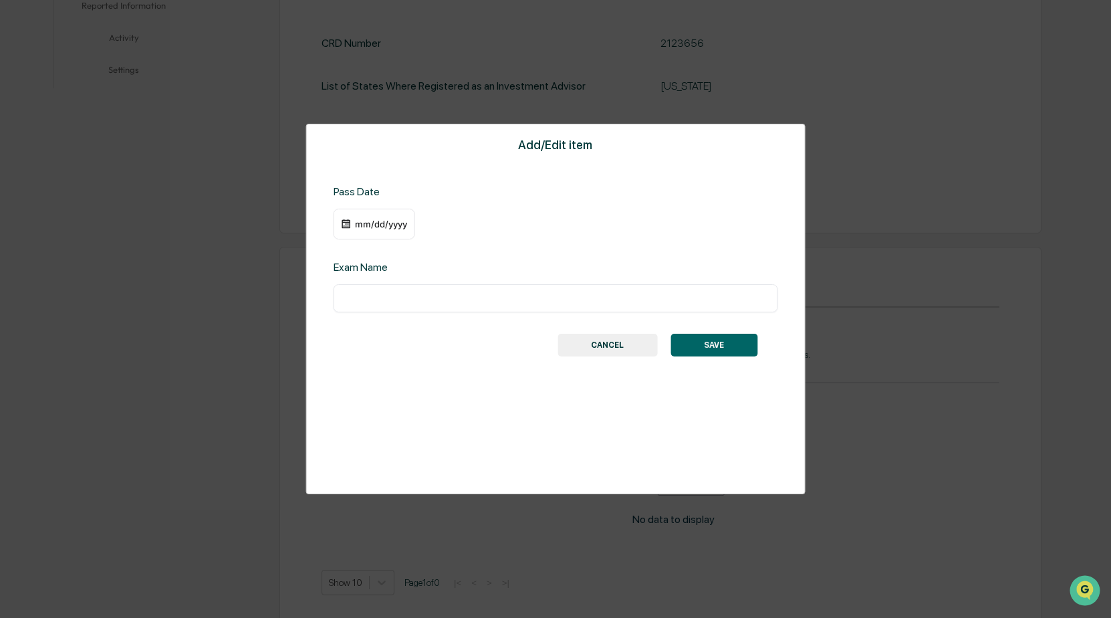
click at [366, 225] on div "mm/dd/yyyy" at bounding box center [380, 224] width 53 height 11
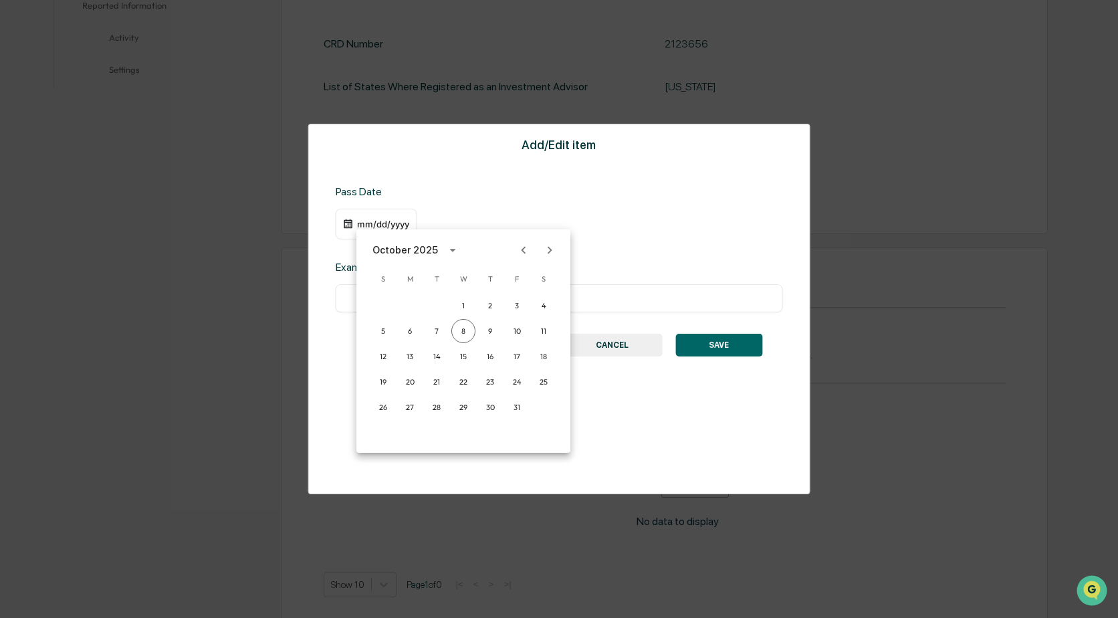
click at [523, 251] on icon "Previous month" at bounding box center [523, 249] width 5 height 7
click at [426, 251] on icon "calendar view is open, switch to year view" at bounding box center [418, 250] width 15 height 15
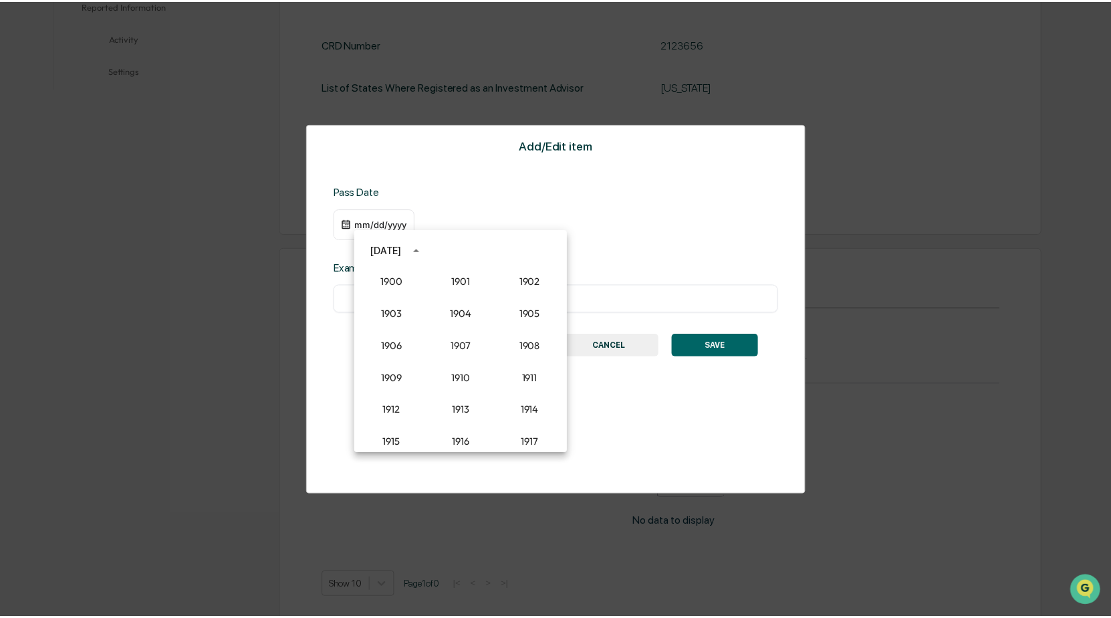
scroll to position [1238, 0]
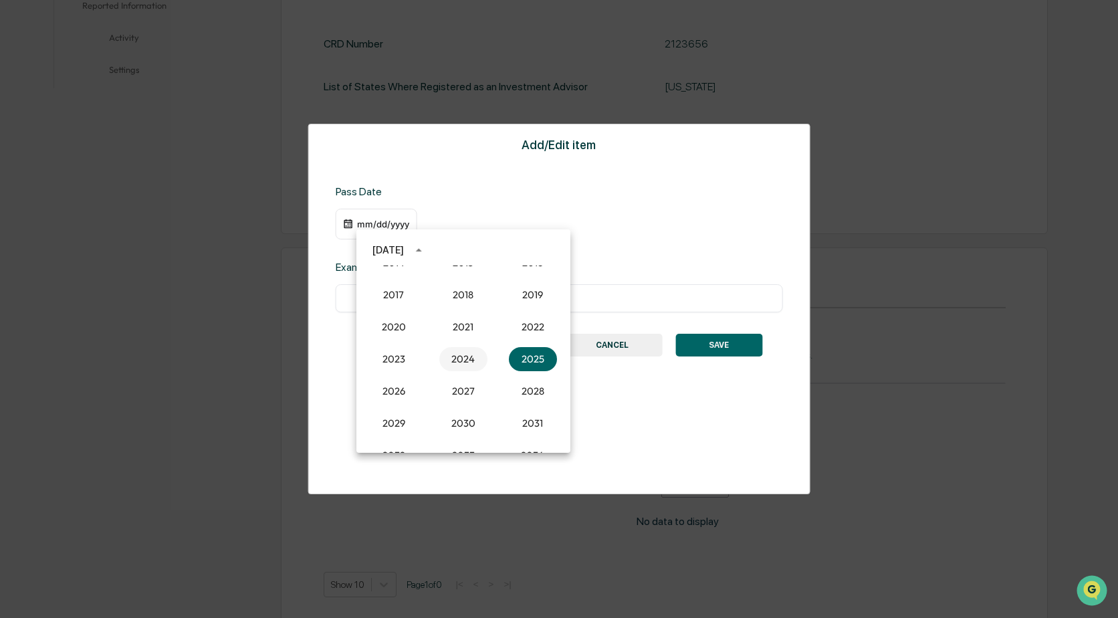
click at [463, 364] on button "2024" at bounding box center [463, 359] width 48 height 24
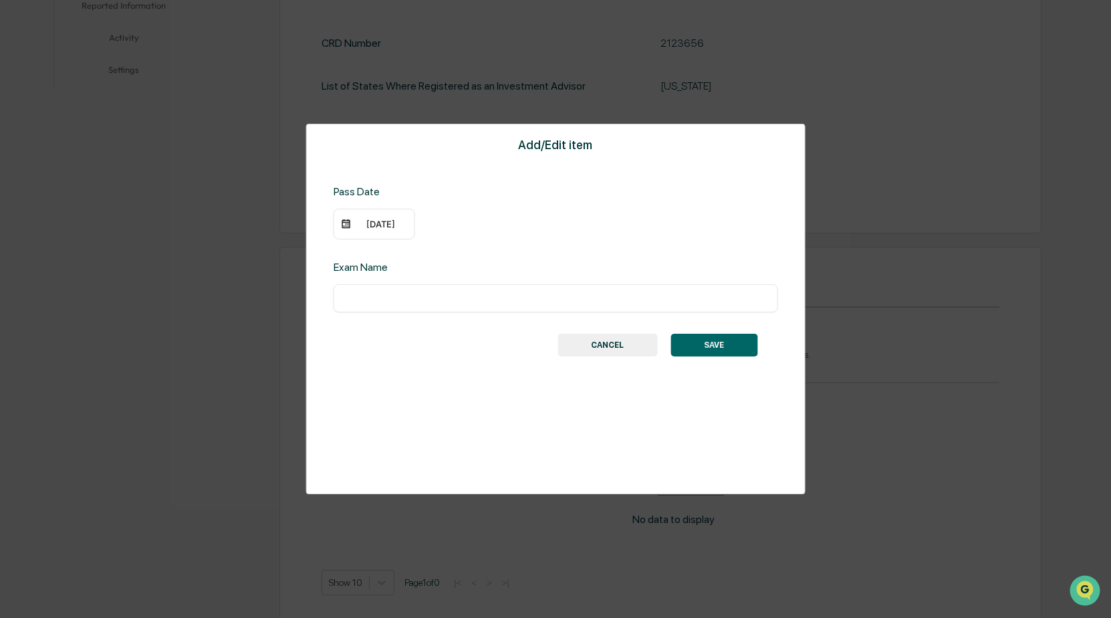
click at [360, 227] on div "10/08/2024" at bounding box center [380, 224] width 53 height 11
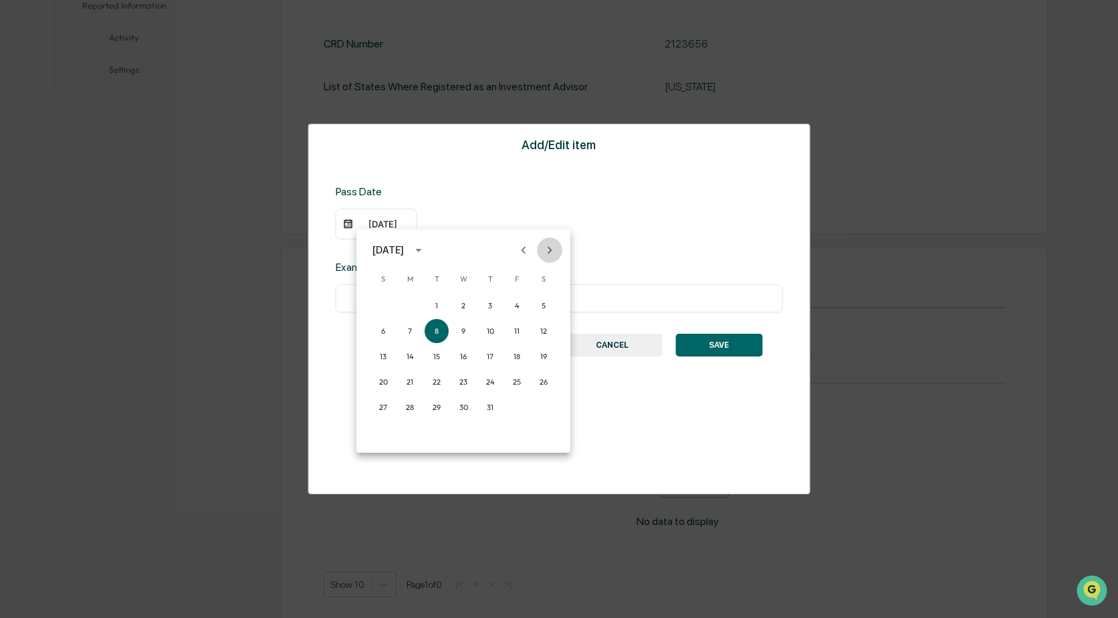
click at [551, 253] on icon "Next month" at bounding box center [549, 250] width 15 height 15
click at [465, 355] on button "13" at bounding box center [463, 356] width 24 height 24
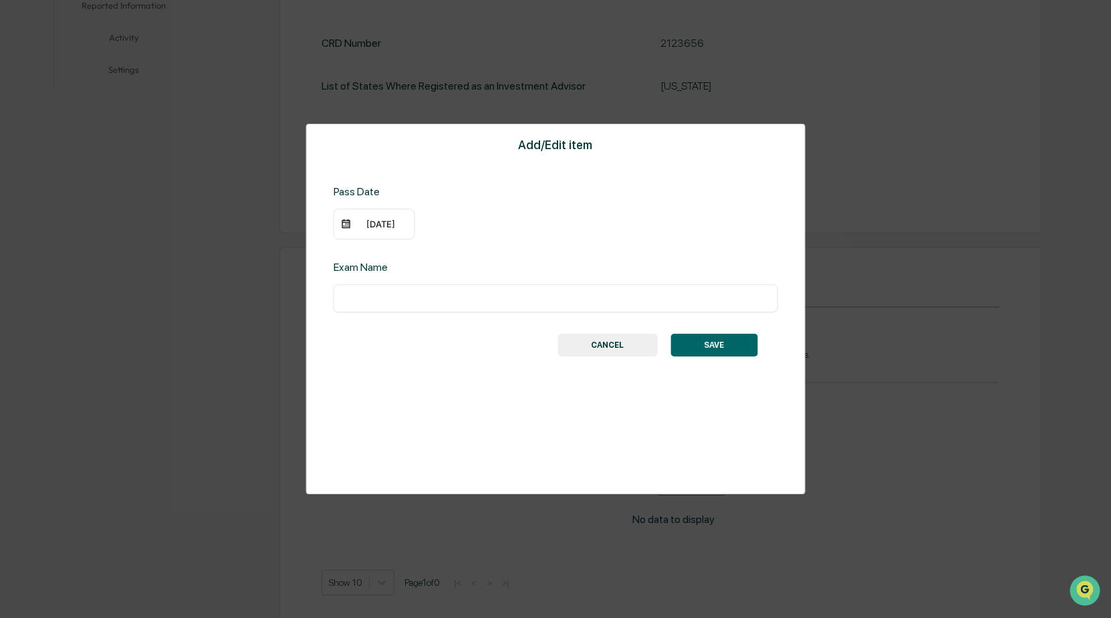
click at [418, 299] on input "text" at bounding box center [556, 297] width 424 height 13
type input "**********"
click at [699, 350] on button "SAVE" at bounding box center [713, 345] width 87 height 23
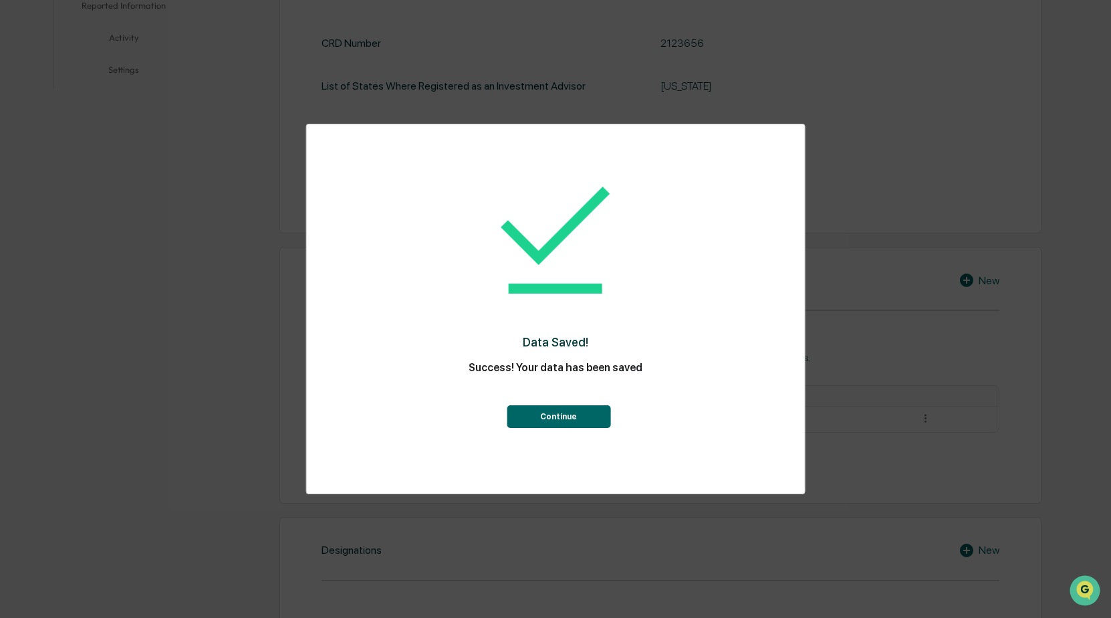
click at [572, 418] on button "Continue" at bounding box center [559, 416] width 104 height 23
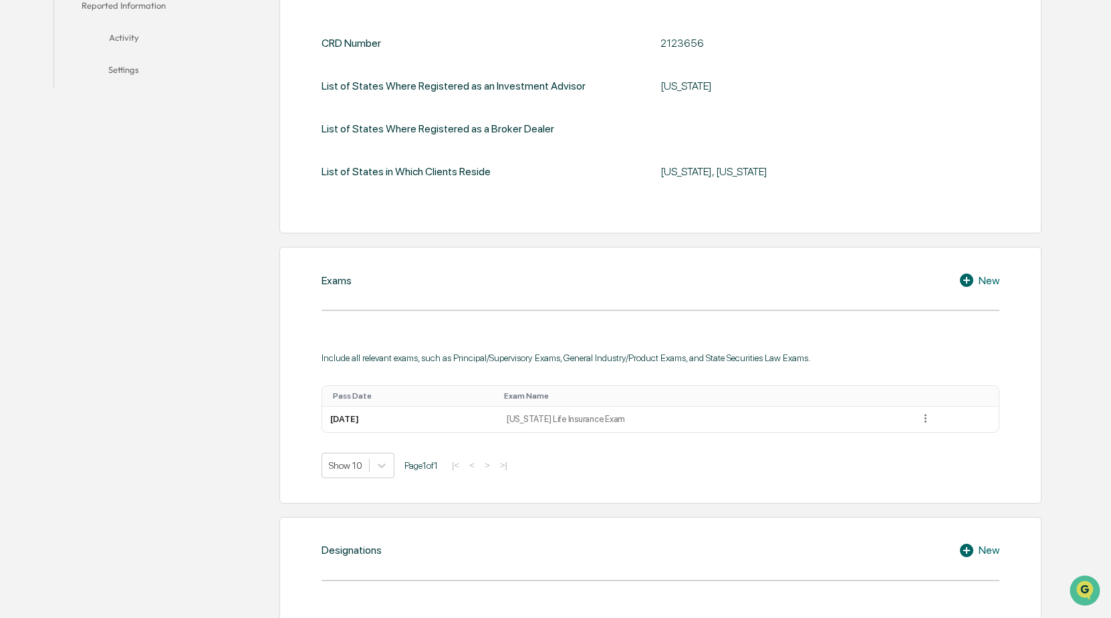
click at [965, 280] on icon at bounding box center [969, 280] width 20 height 16
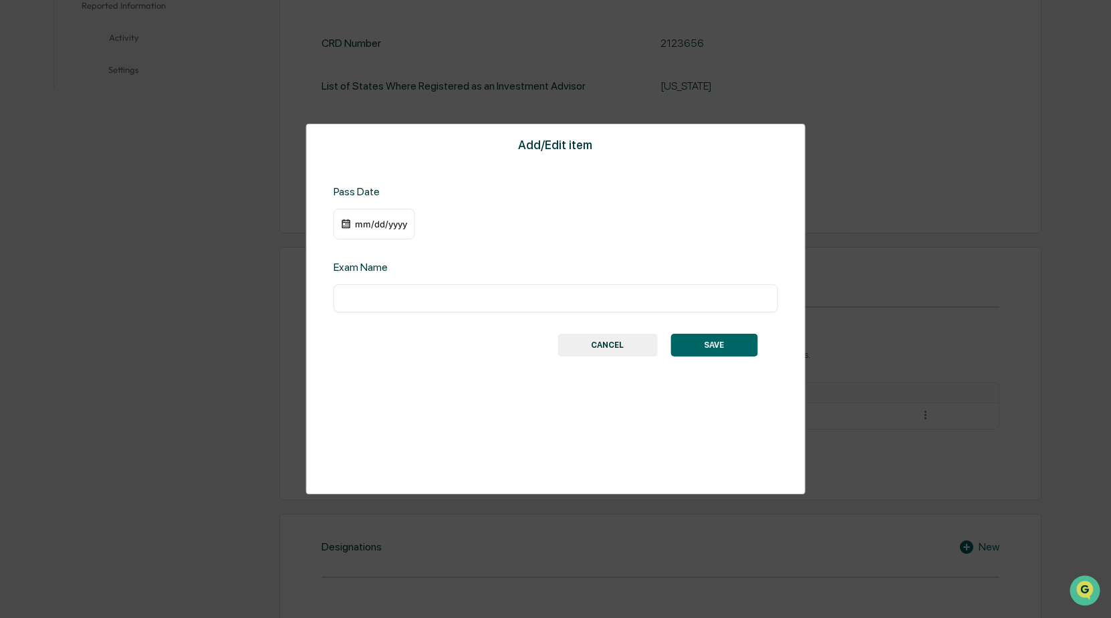
click at [389, 227] on div "mm/dd/yyyy" at bounding box center [380, 224] width 53 height 11
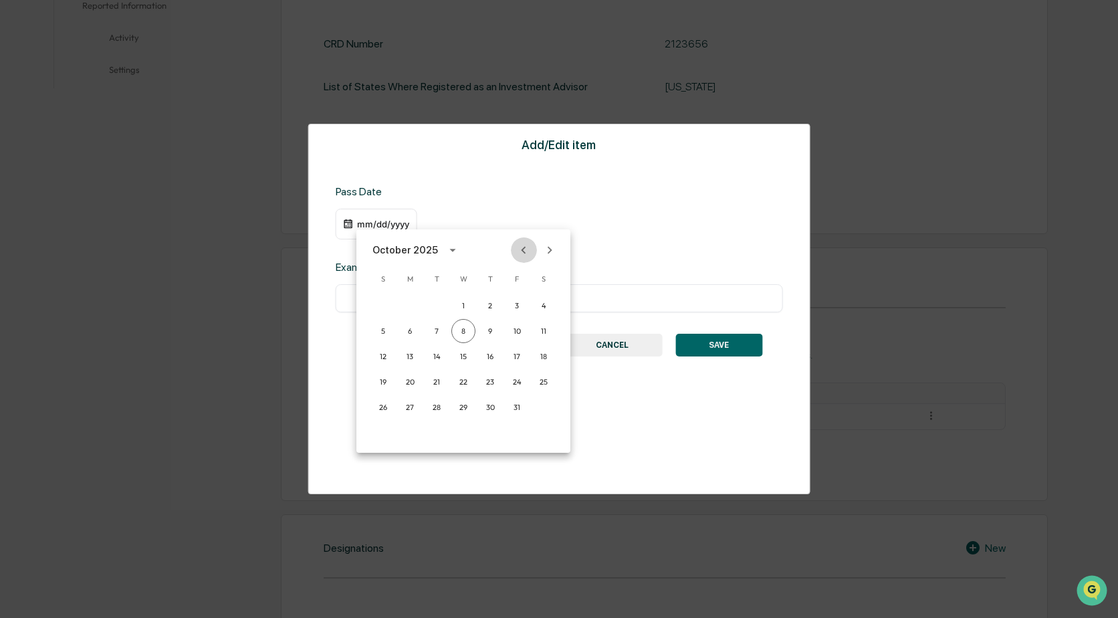
click at [523, 248] on icon "Previous month" at bounding box center [523, 250] width 15 height 15
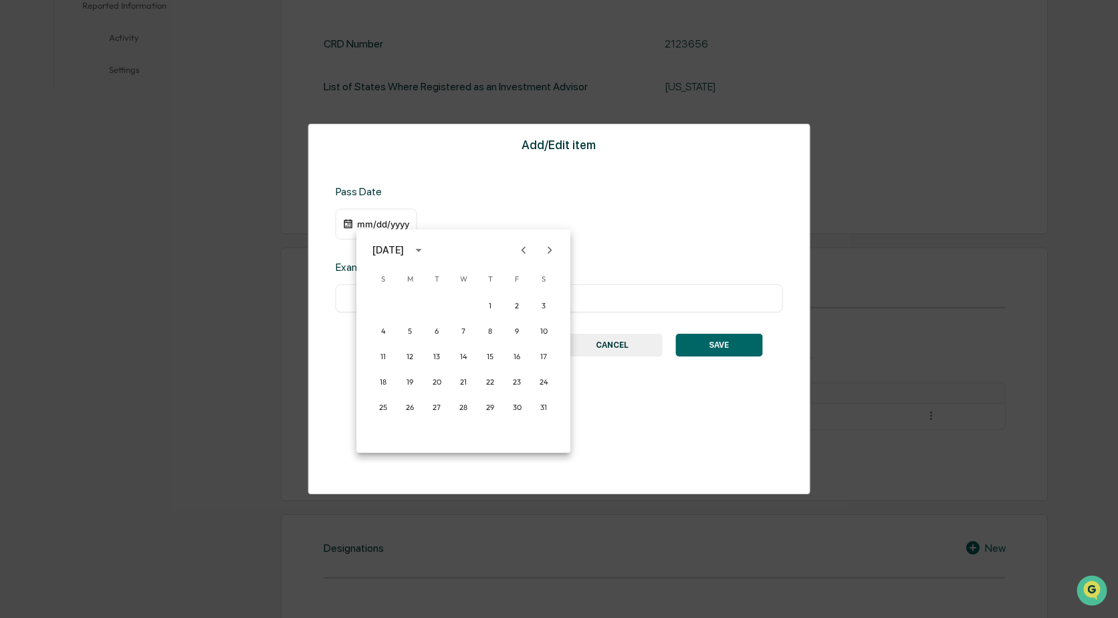
click at [523, 248] on icon "Previous month" at bounding box center [523, 250] width 15 height 15
click at [516, 353] on button "14" at bounding box center [517, 356] width 24 height 24
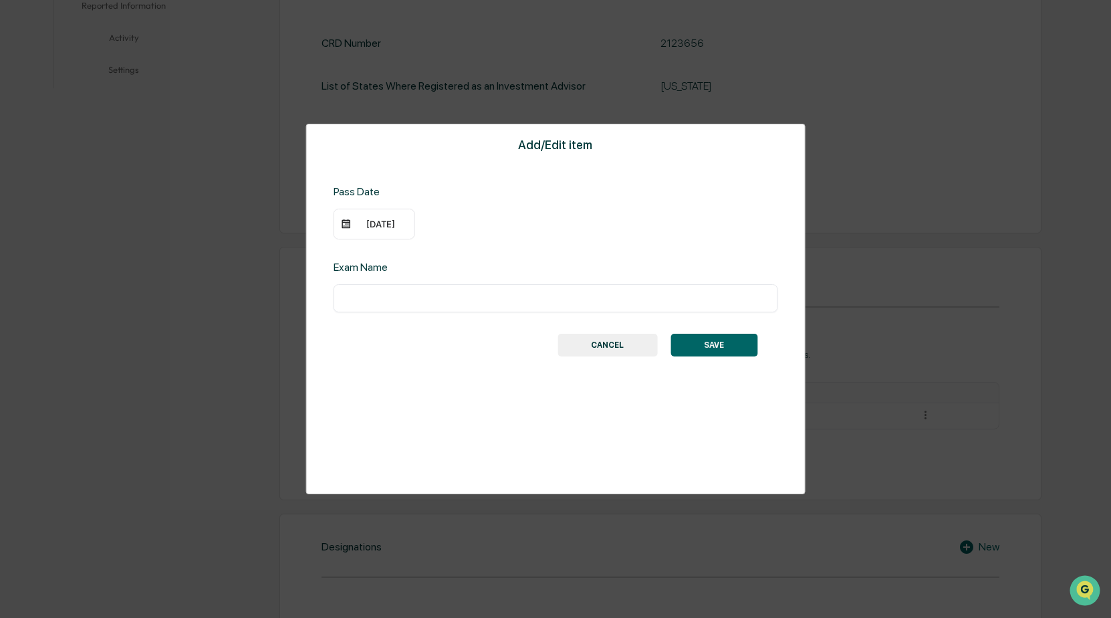
click at [408, 297] on input "text" at bounding box center [556, 297] width 424 height 13
type input "**********"
click at [718, 344] on button "SAVE" at bounding box center [713, 345] width 87 height 23
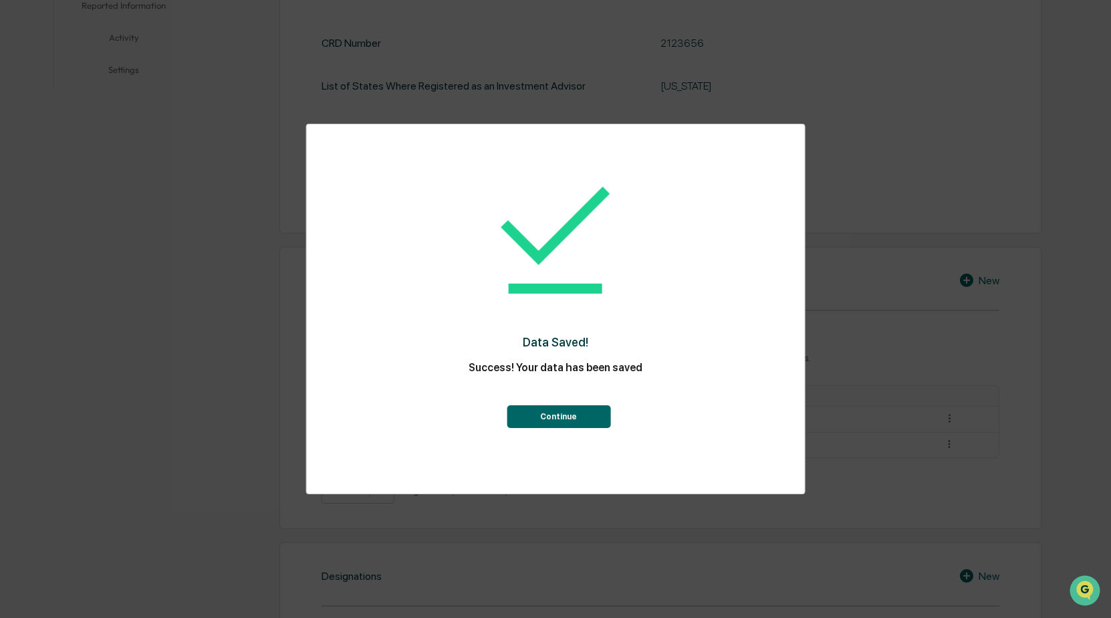
click at [556, 418] on button "Continue" at bounding box center [559, 416] width 104 height 23
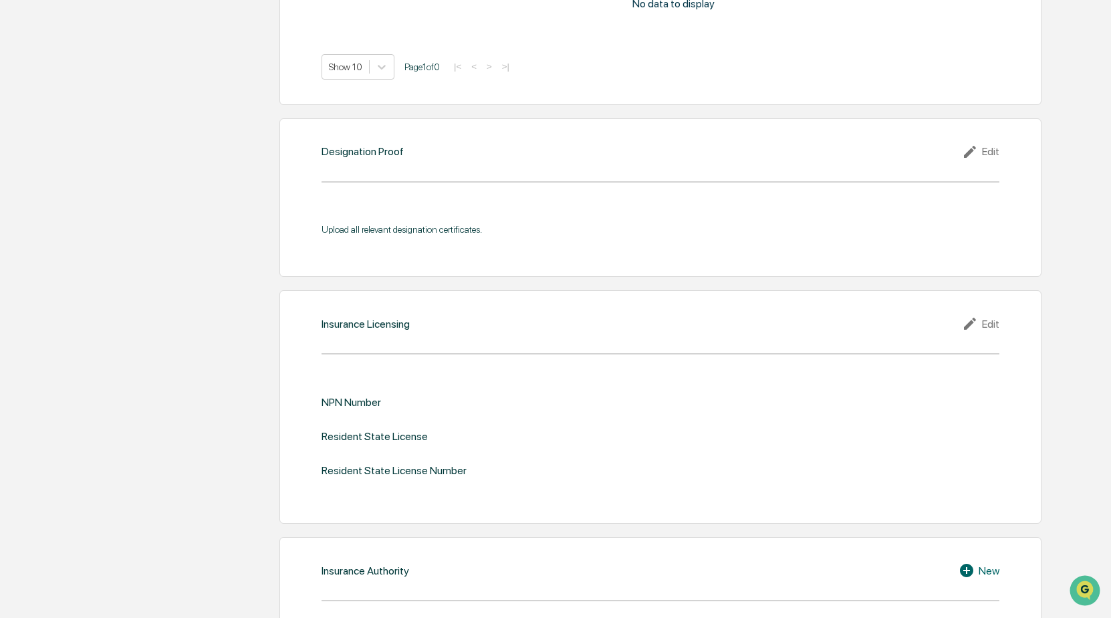
scroll to position [1283, 0]
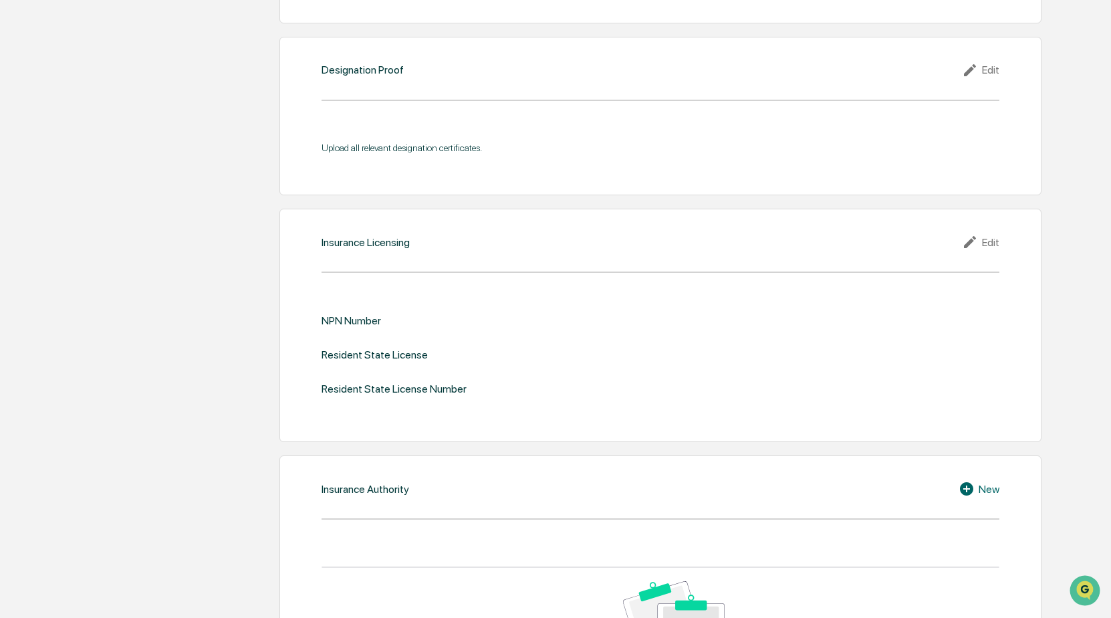
click at [979, 242] on icon at bounding box center [972, 242] width 20 height 16
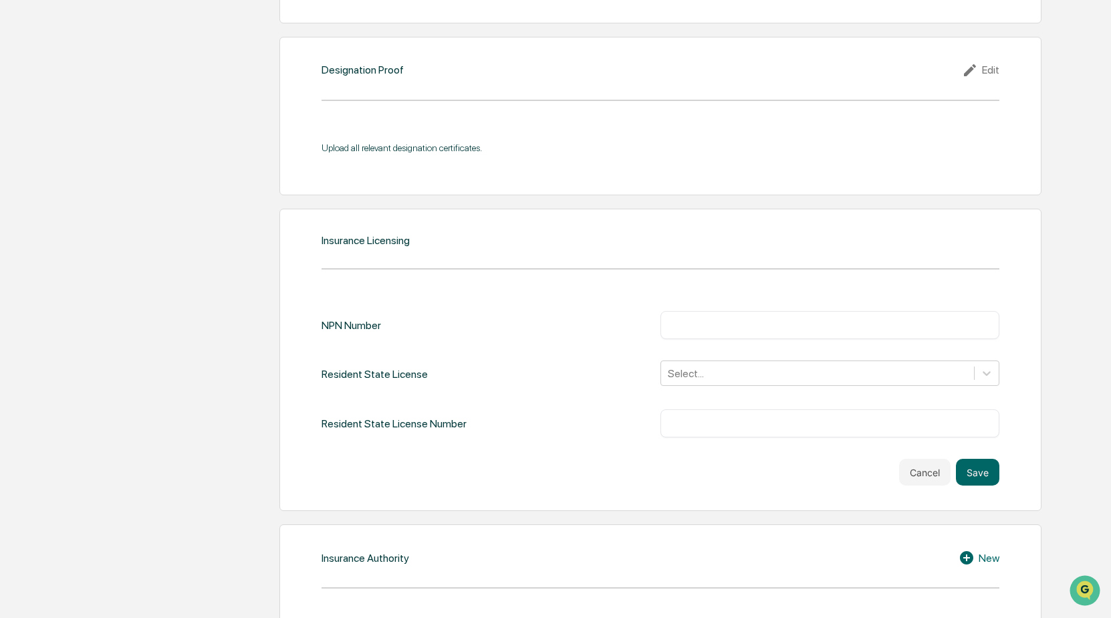
click at [683, 320] on input "text" at bounding box center [829, 324] width 319 height 13
click at [983, 374] on icon at bounding box center [986, 372] width 13 height 13
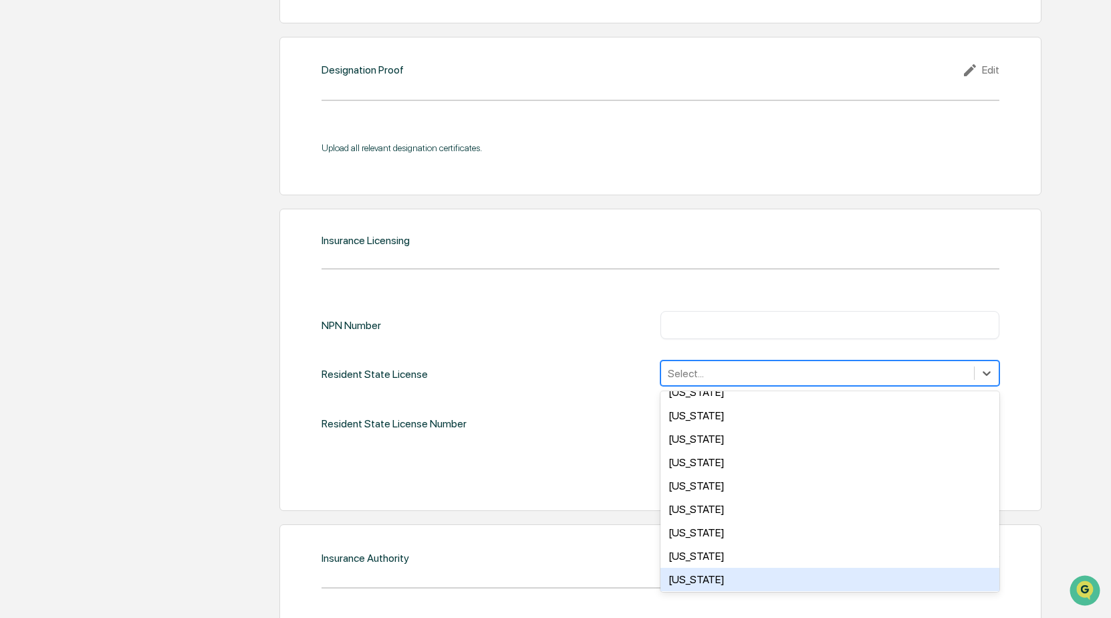
scroll to position [267, 0]
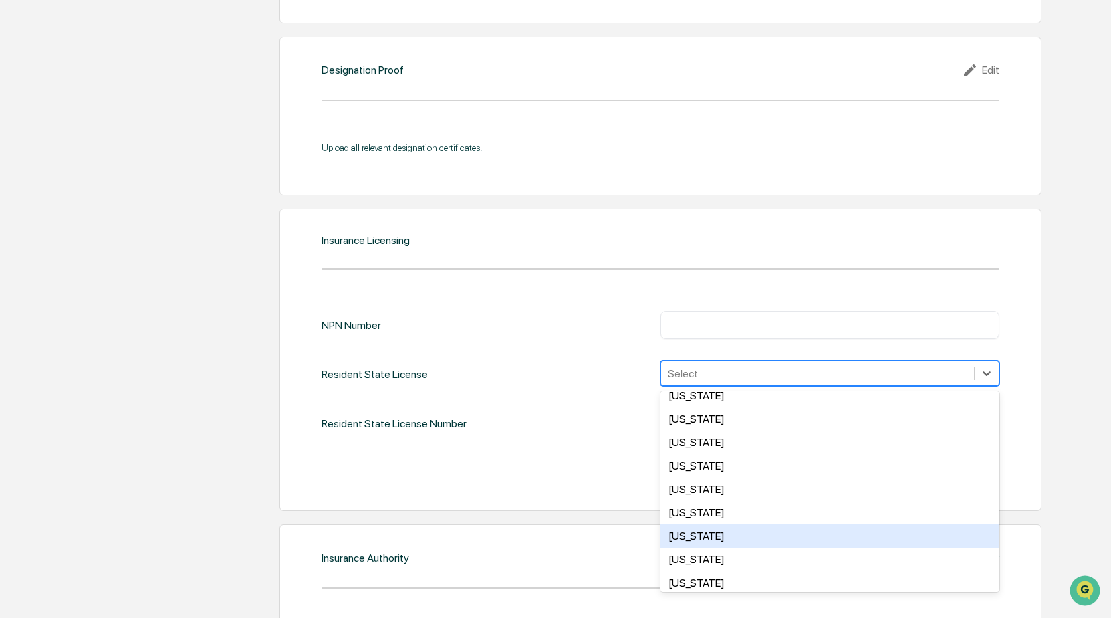
click at [697, 533] on div "Louisiana" at bounding box center [829, 535] width 339 height 23
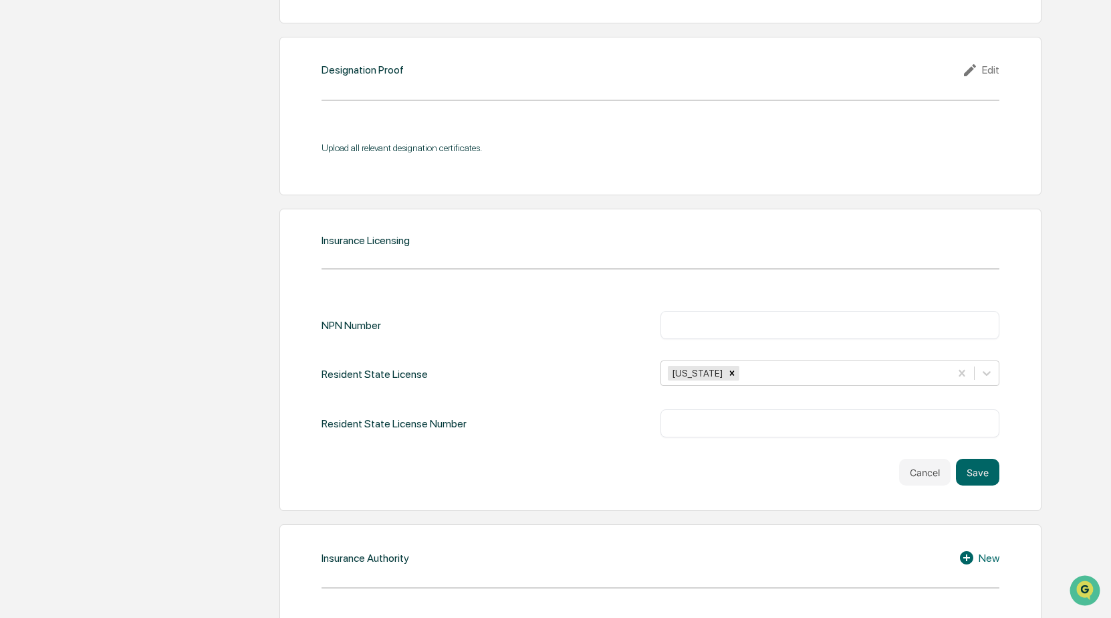
click at [601, 418] on div "Resident State License Number ​" at bounding box center [661, 423] width 678 height 28
click at [727, 329] on input "text" at bounding box center [829, 324] width 319 height 13
type input "*******"
click at [701, 428] on input "text" at bounding box center [829, 422] width 319 height 13
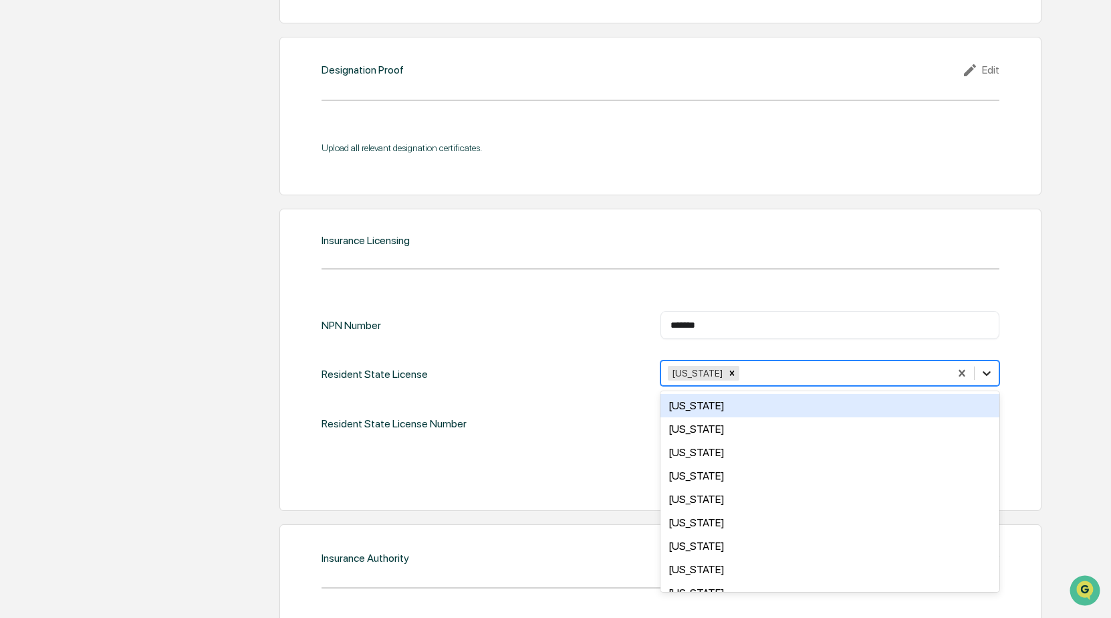
click at [987, 372] on icon at bounding box center [986, 372] width 13 height 13
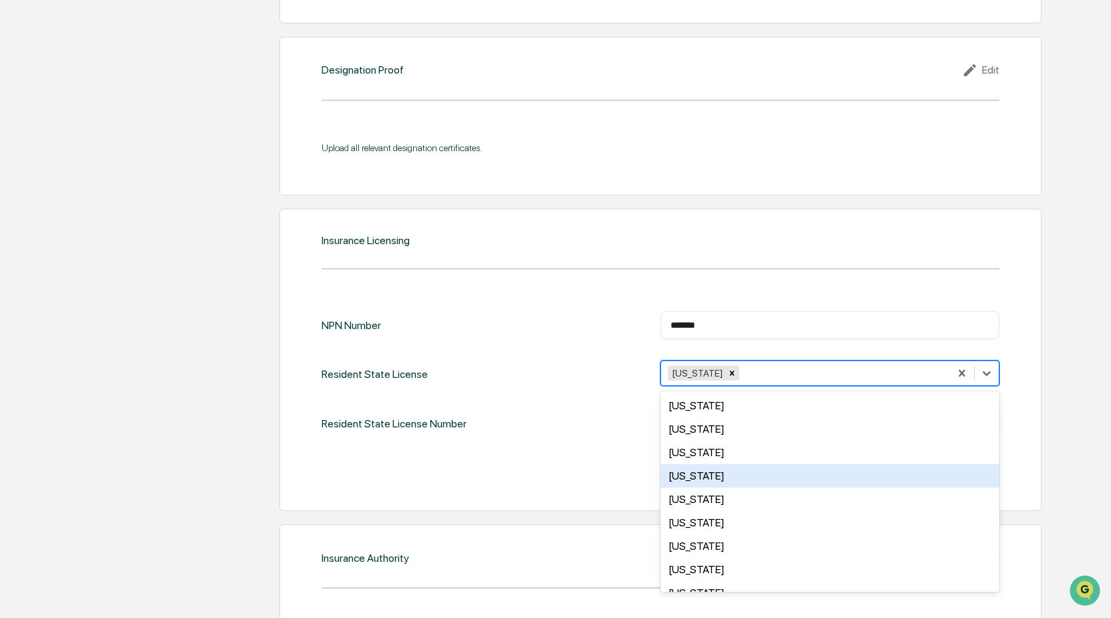
click at [701, 477] on div "Arkansas" at bounding box center [829, 475] width 339 height 23
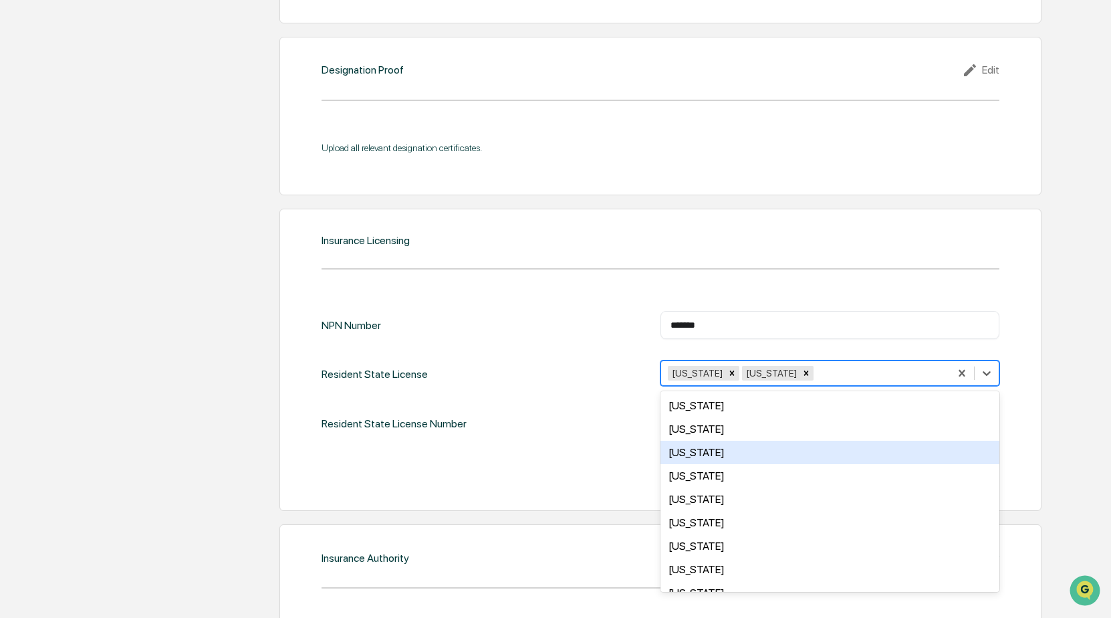
click at [594, 420] on div "Resident State License Number ​" at bounding box center [661, 423] width 678 height 28
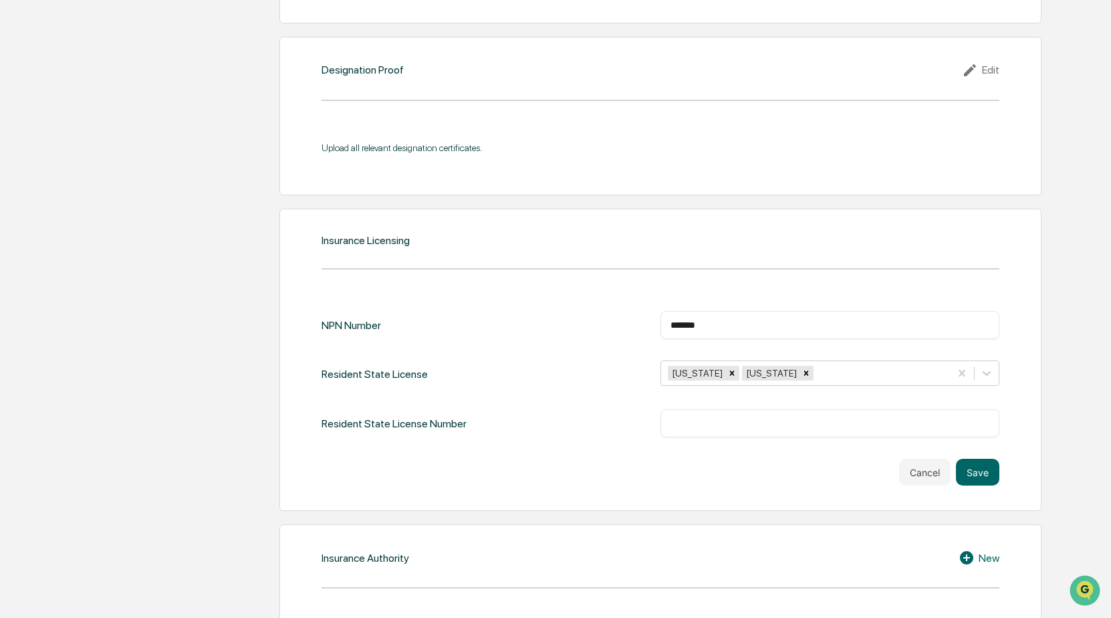
click at [688, 424] on input "text" at bounding box center [829, 422] width 319 height 13
click at [671, 425] on input "**********" at bounding box center [829, 422] width 319 height 13
click at [733, 424] on input "**********" at bounding box center [829, 422] width 319 height 13
type input "**********"
click at [977, 473] on button "Save" at bounding box center [977, 472] width 43 height 27
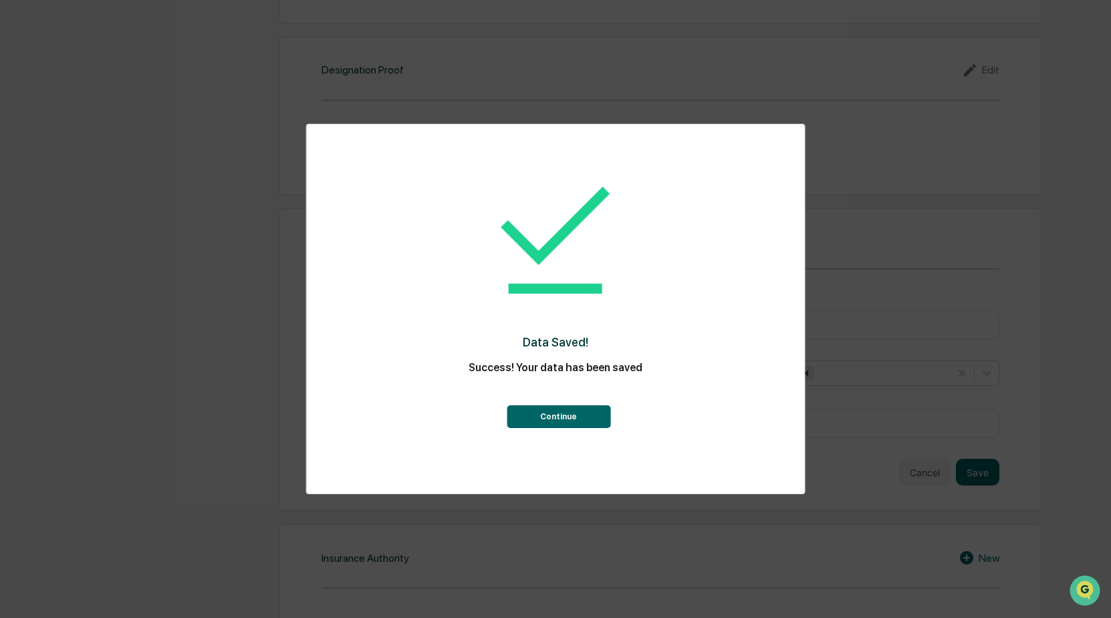
click at [557, 420] on button "Continue" at bounding box center [559, 416] width 104 height 23
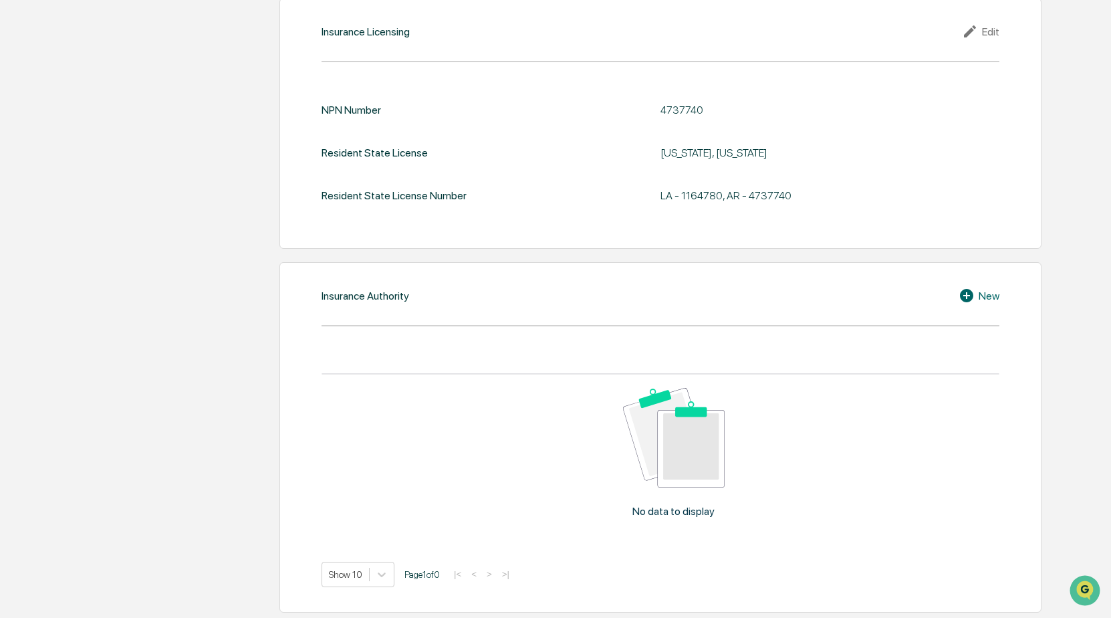
scroll to position [1495, 0]
click at [967, 294] on icon at bounding box center [969, 294] width 20 height 16
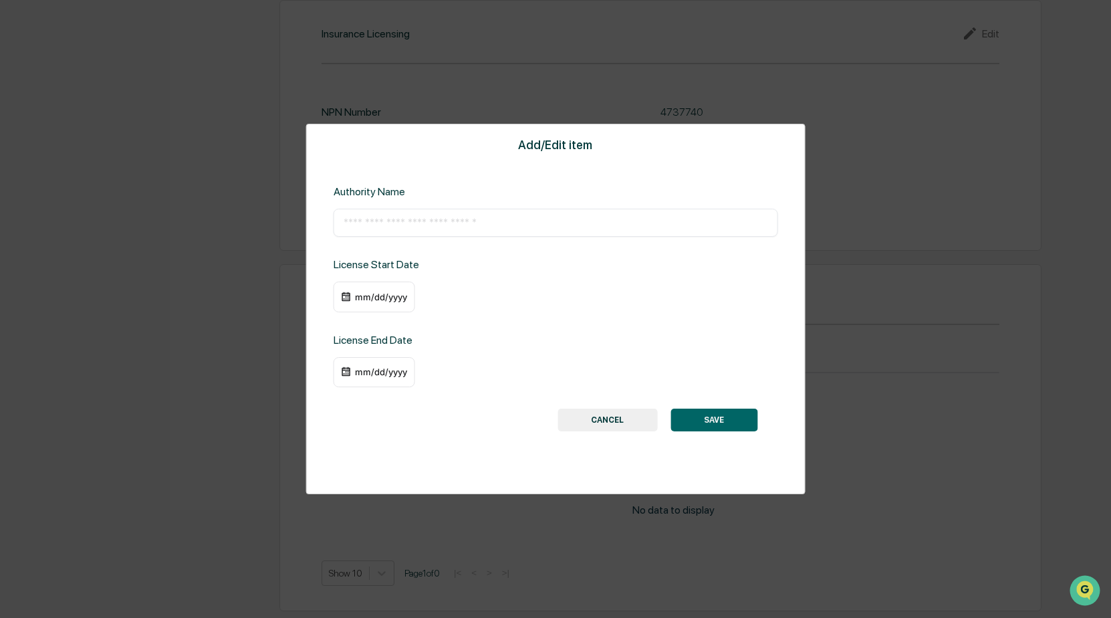
click at [471, 223] on input "text" at bounding box center [556, 222] width 424 height 13
type input "****"
click at [375, 299] on div "mm/dd/yyyy" at bounding box center [380, 296] width 53 height 11
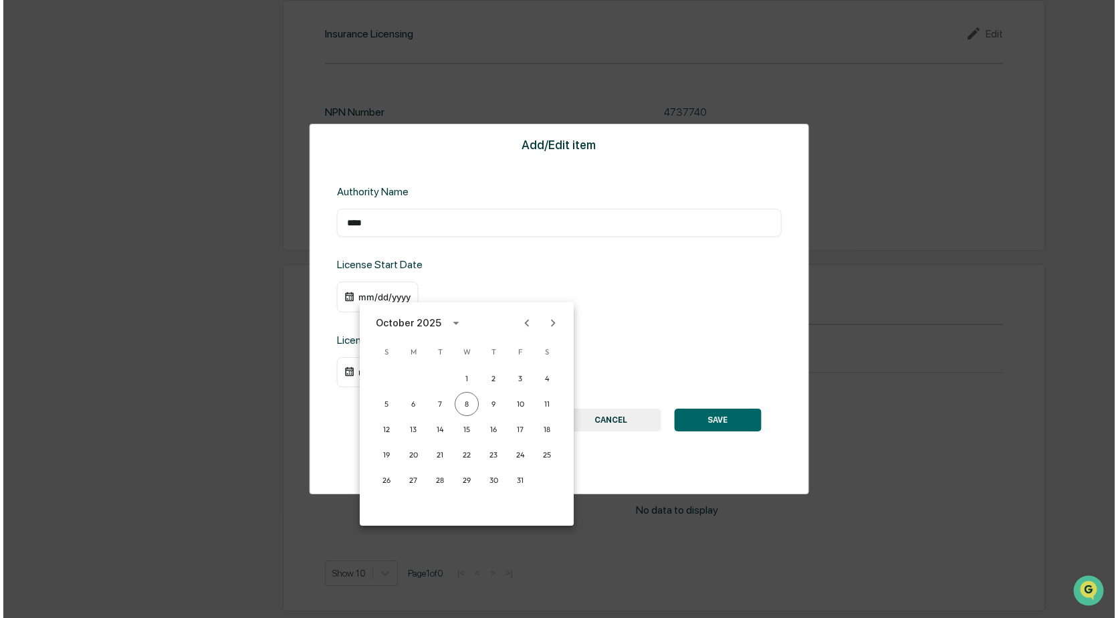
scroll to position [1494, 0]
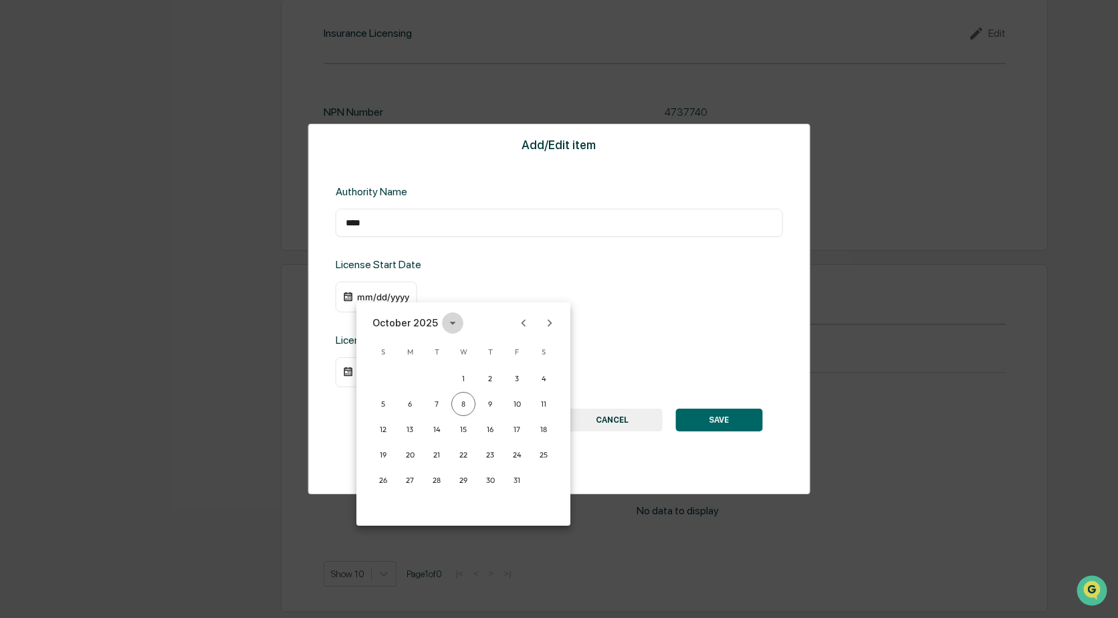
click at [449, 323] on icon "calendar view is open, switch to year view" at bounding box center [452, 323] width 6 height 3
click at [449, 436] on button "2024" at bounding box center [463, 432] width 48 height 24
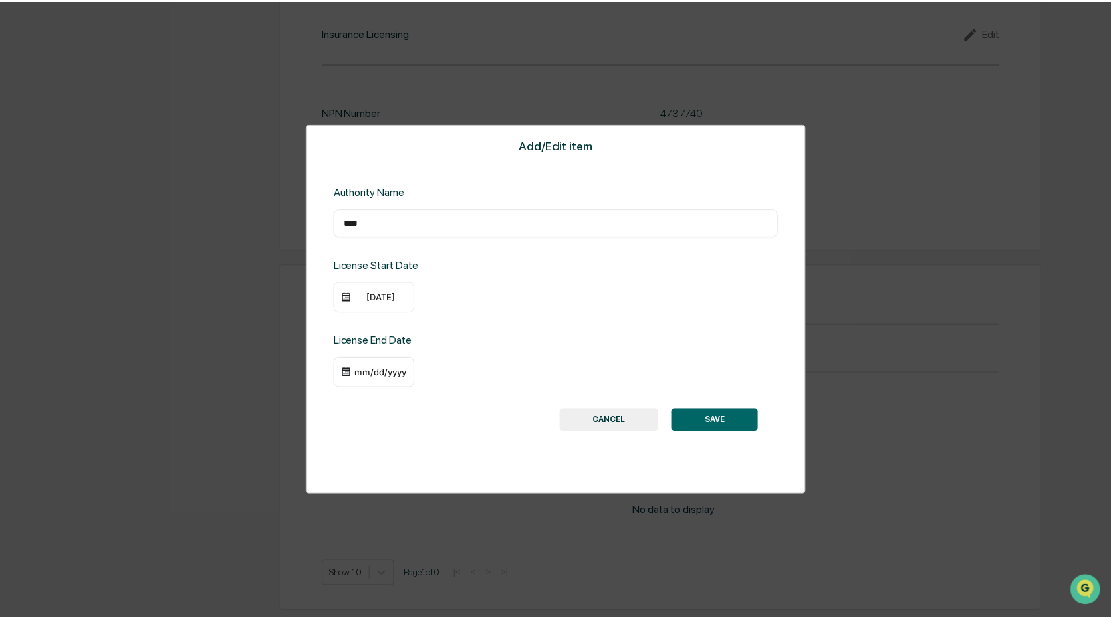
scroll to position [1491, 0]
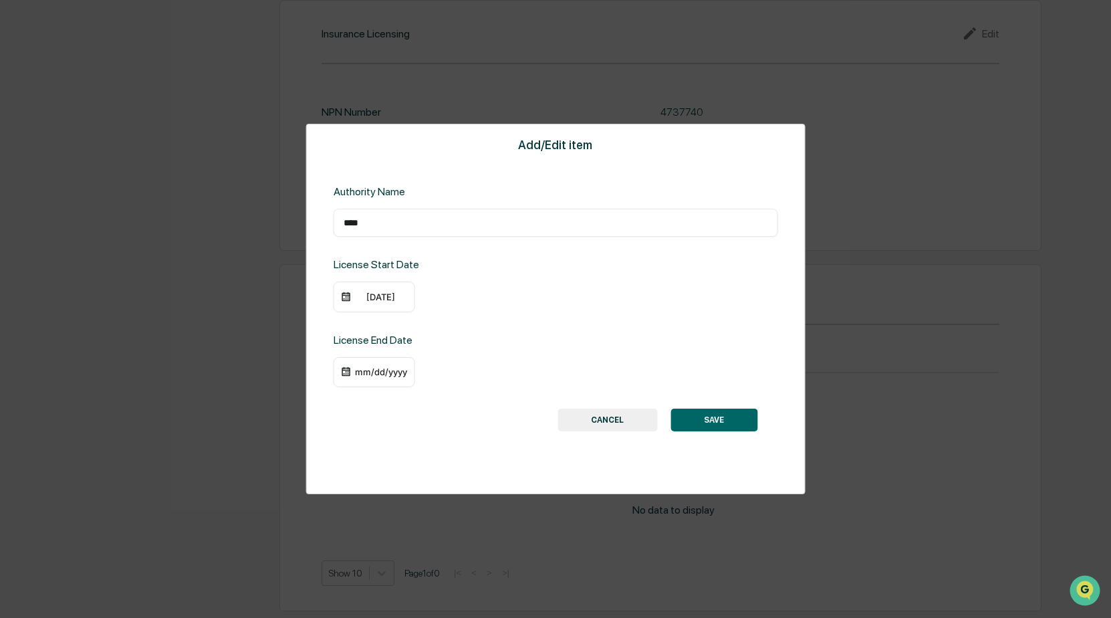
click at [378, 299] on div "10/08/2024" at bounding box center [380, 296] width 53 height 11
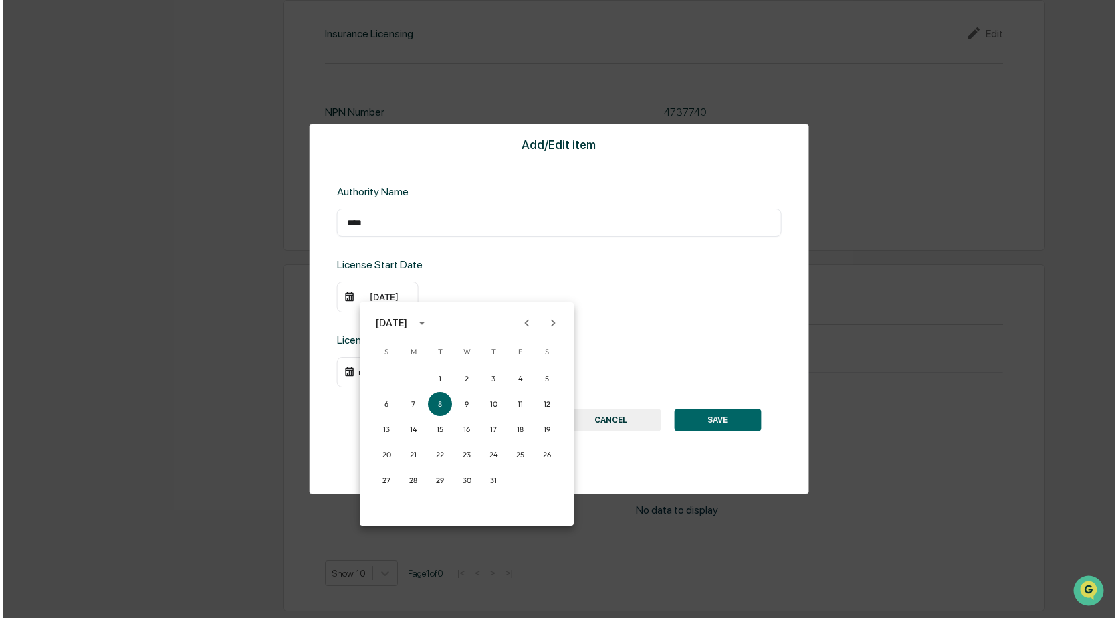
scroll to position [1494, 0]
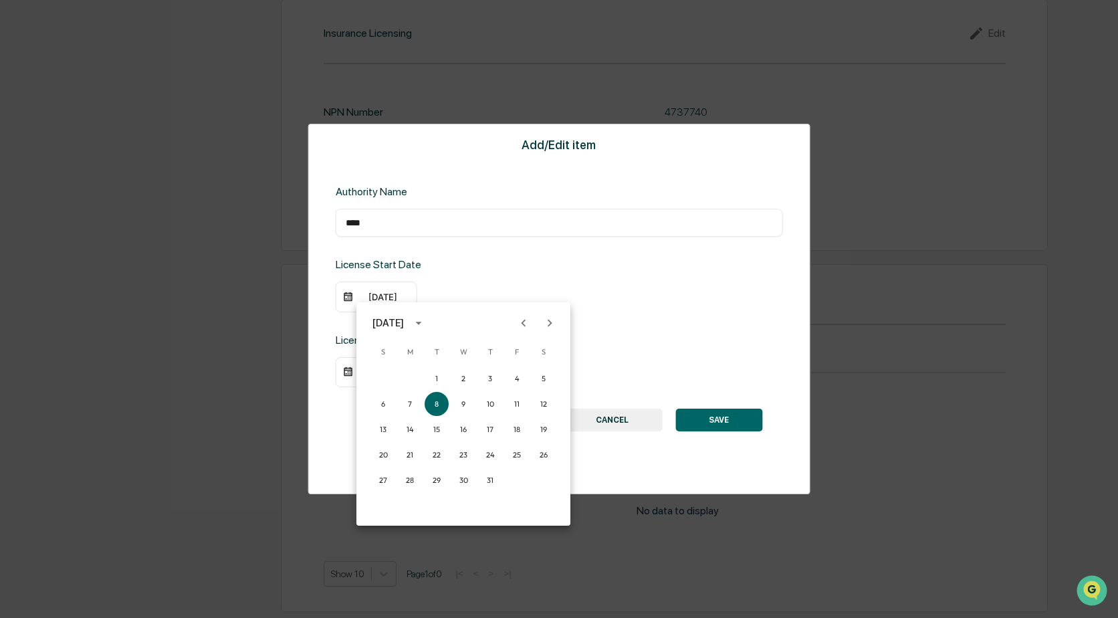
click at [547, 324] on icon "Next month" at bounding box center [549, 323] width 15 height 15
click at [463, 427] on button "13" at bounding box center [463, 429] width 24 height 24
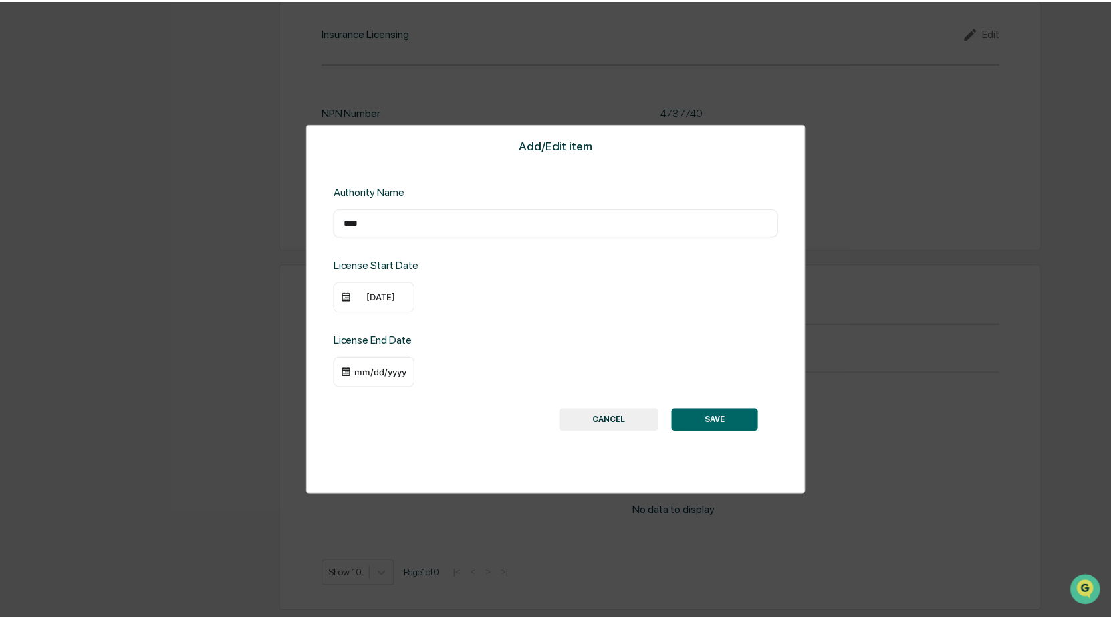
scroll to position [1491, 0]
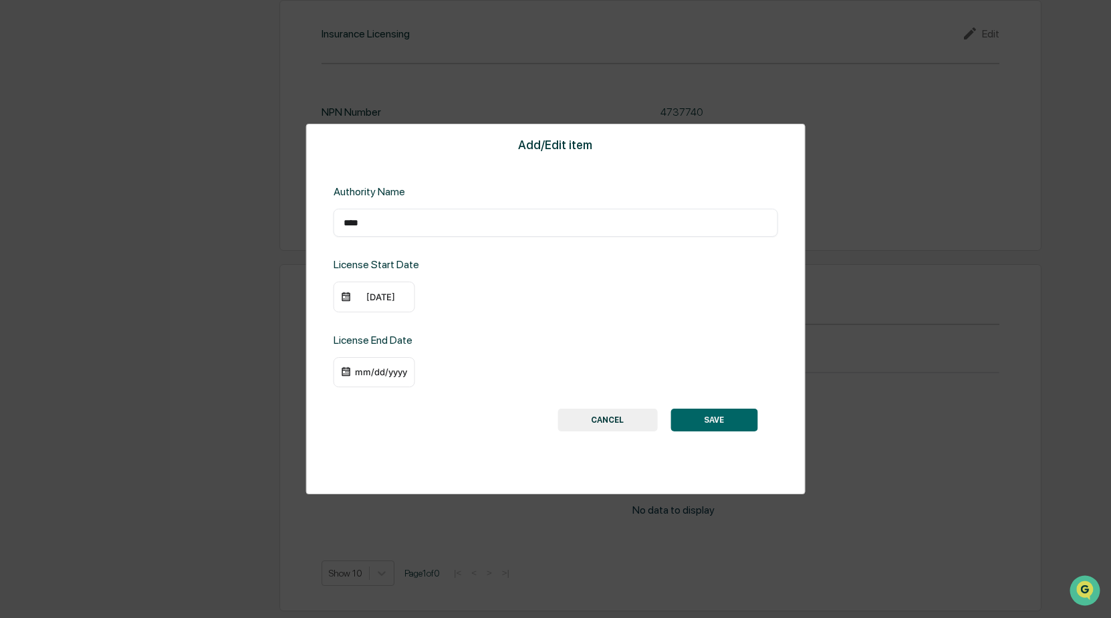
click at [489, 334] on div "License End Date" at bounding box center [434, 340] width 200 height 13
click at [704, 420] on button "SAVE" at bounding box center [713, 419] width 87 height 23
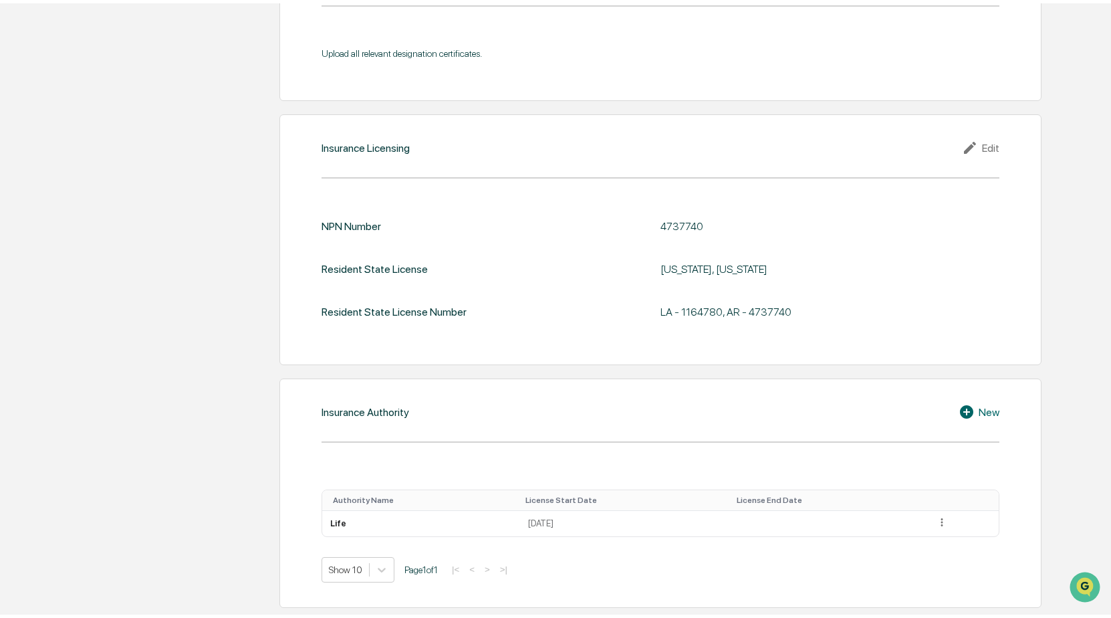
scroll to position [1374, 0]
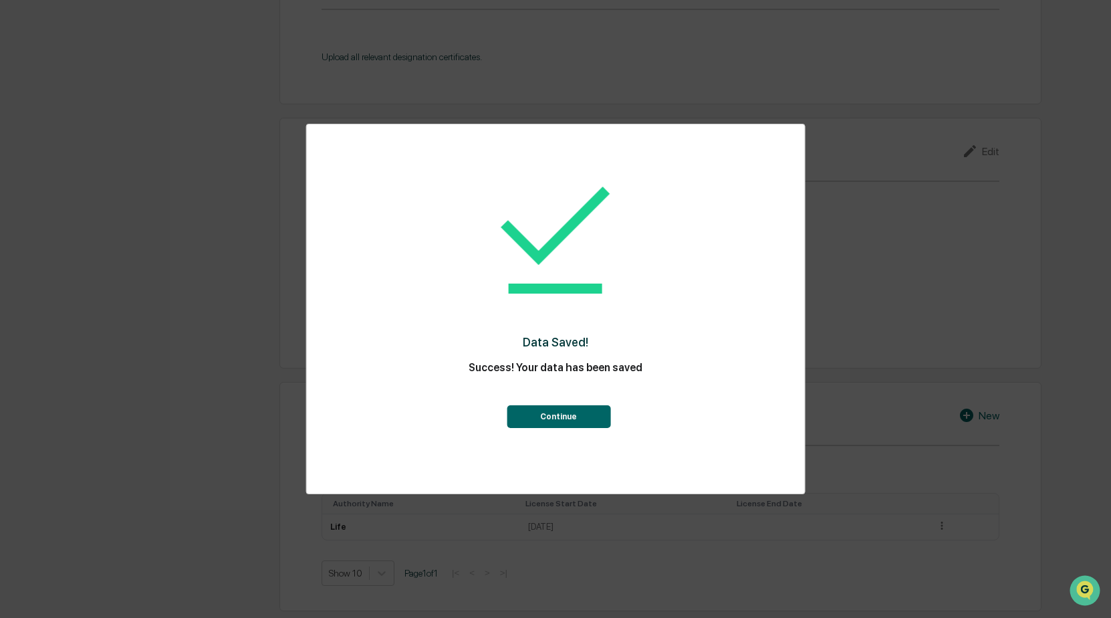
click at [557, 418] on button "Continue" at bounding box center [559, 416] width 104 height 23
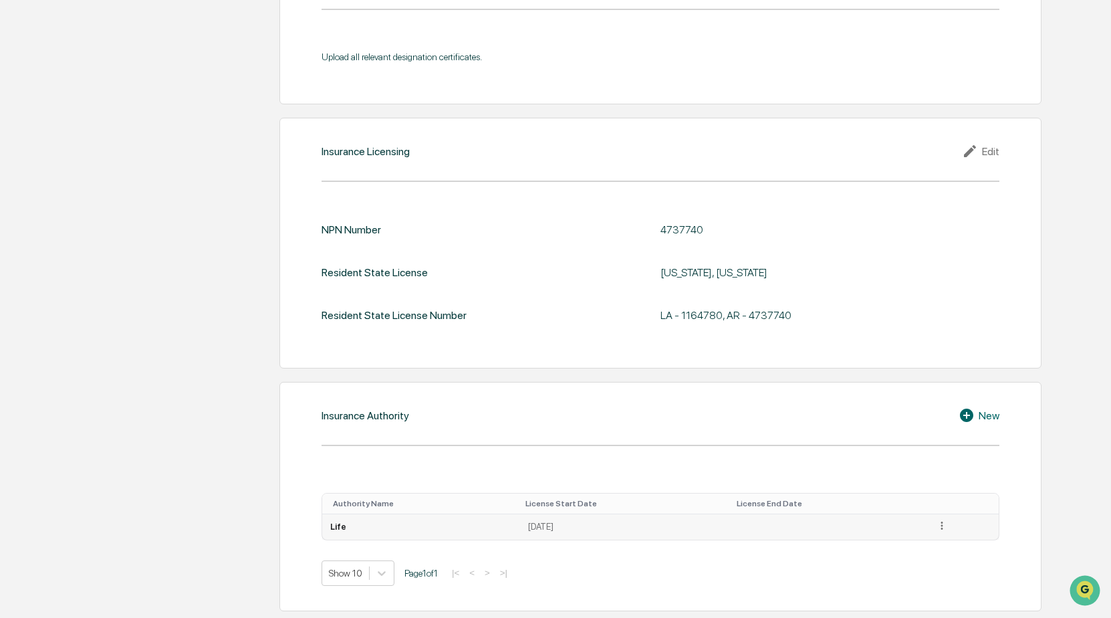
click at [937, 521] on icon at bounding box center [942, 525] width 13 height 13
click at [912, 543] on div "Edit" at bounding box center [926, 544] width 43 height 21
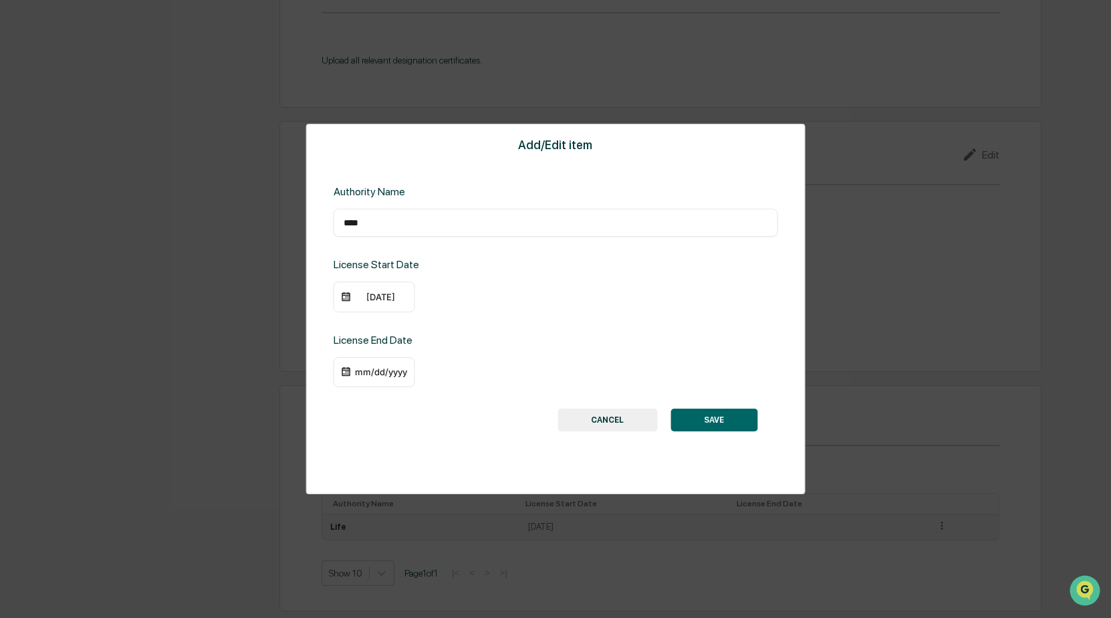
click at [392, 371] on div "mm/dd/yyyy" at bounding box center [380, 371] width 53 height 11
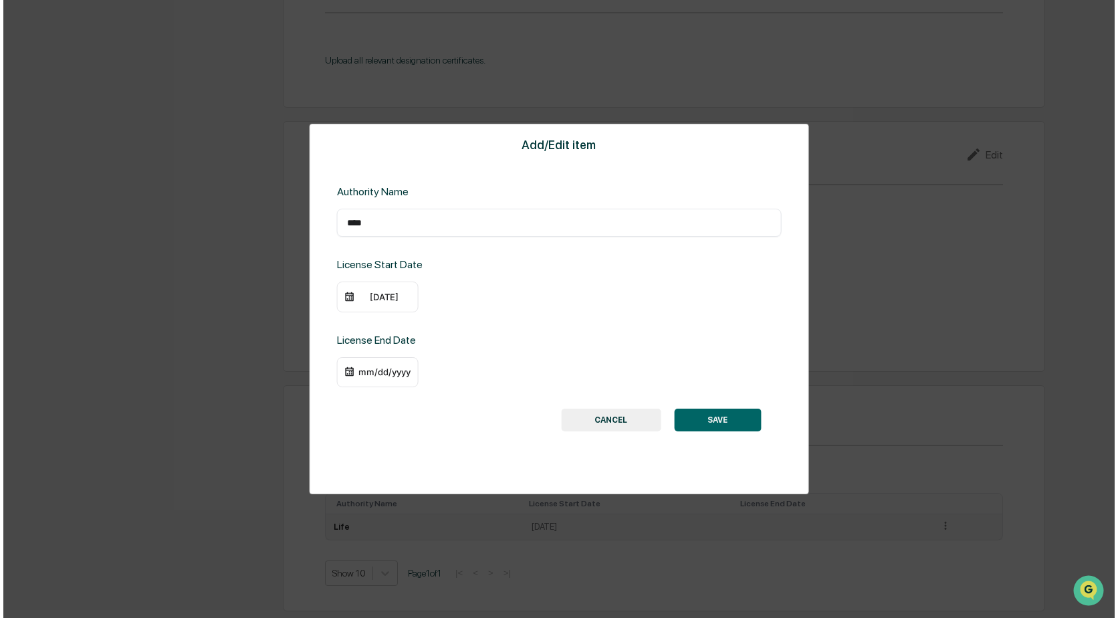
scroll to position [1372, 0]
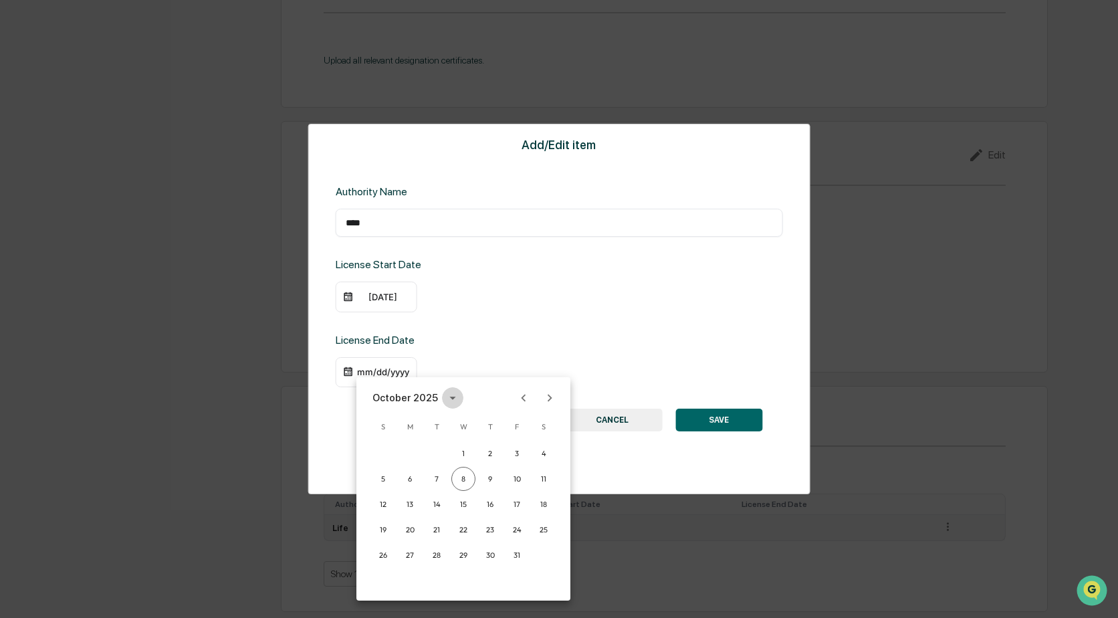
click at [447, 396] on icon "calendar view is open, switch to year view" at bounding box center [452, 397] width 15 height 15
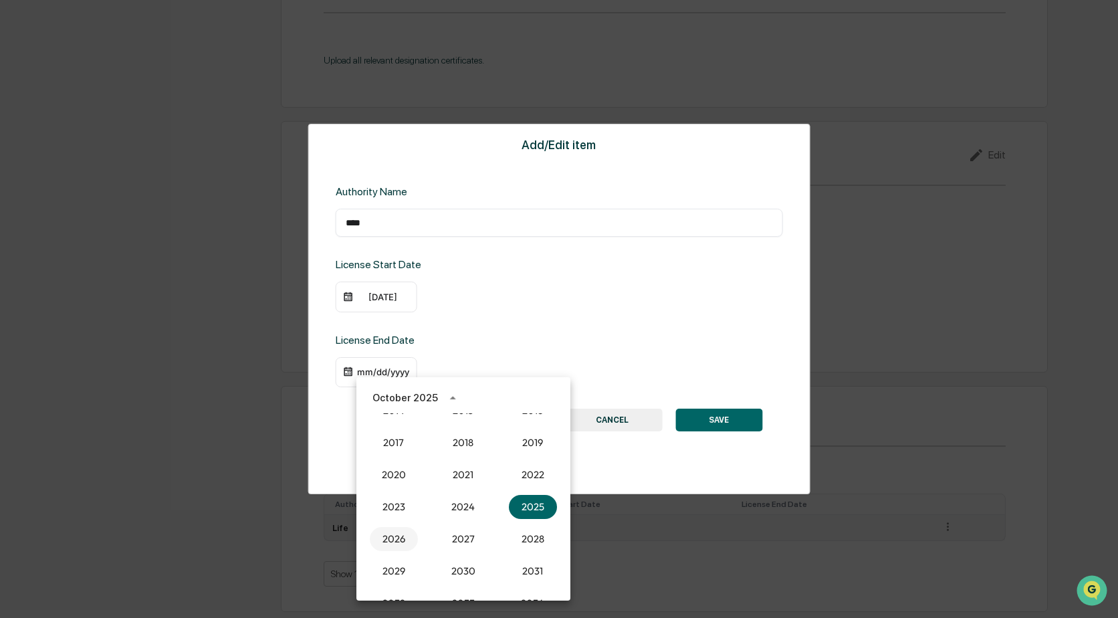
click at [394, 539] on button "2026" at bounding box center [394, 539] width 48 height 24
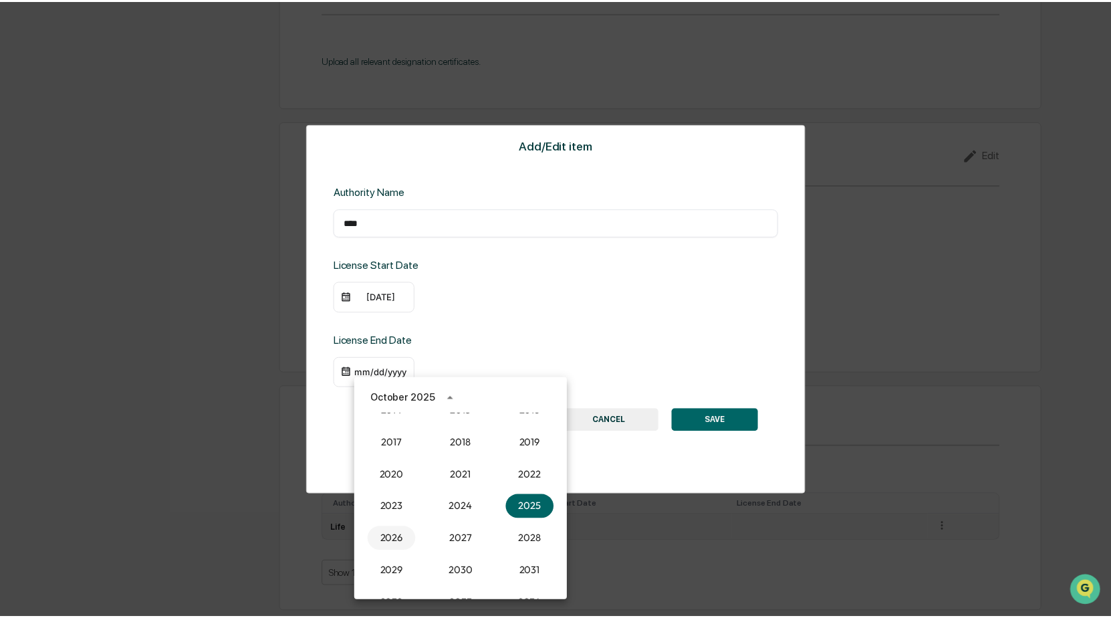
scroll to position [1370, 0]
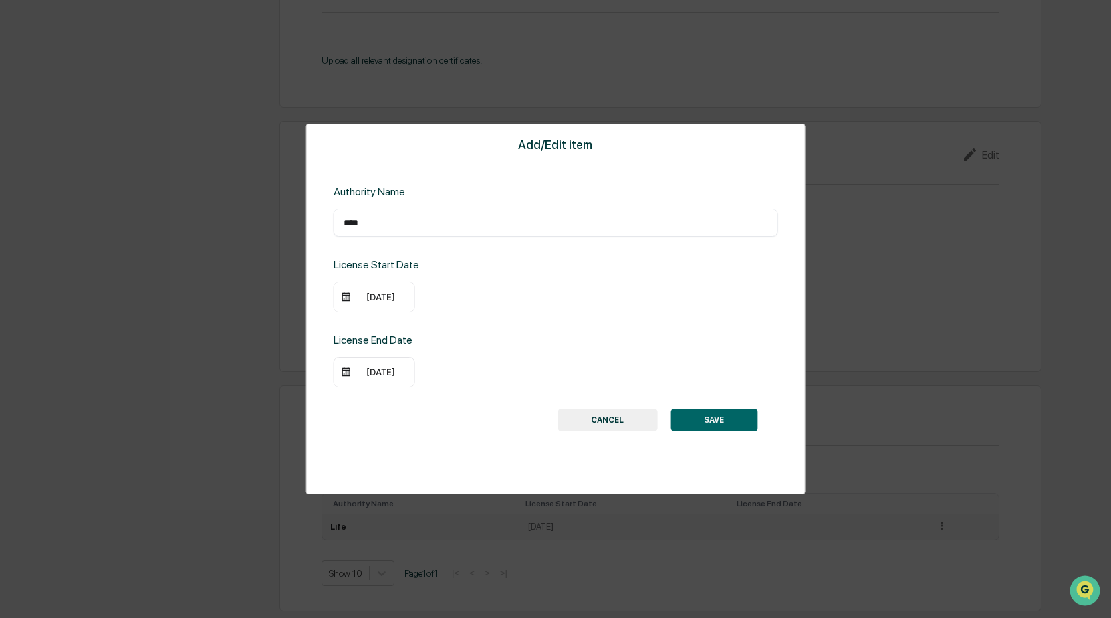
click at [379, 376] on div "10/08/2026" at bounding box center [380, 371] width 53 height 11
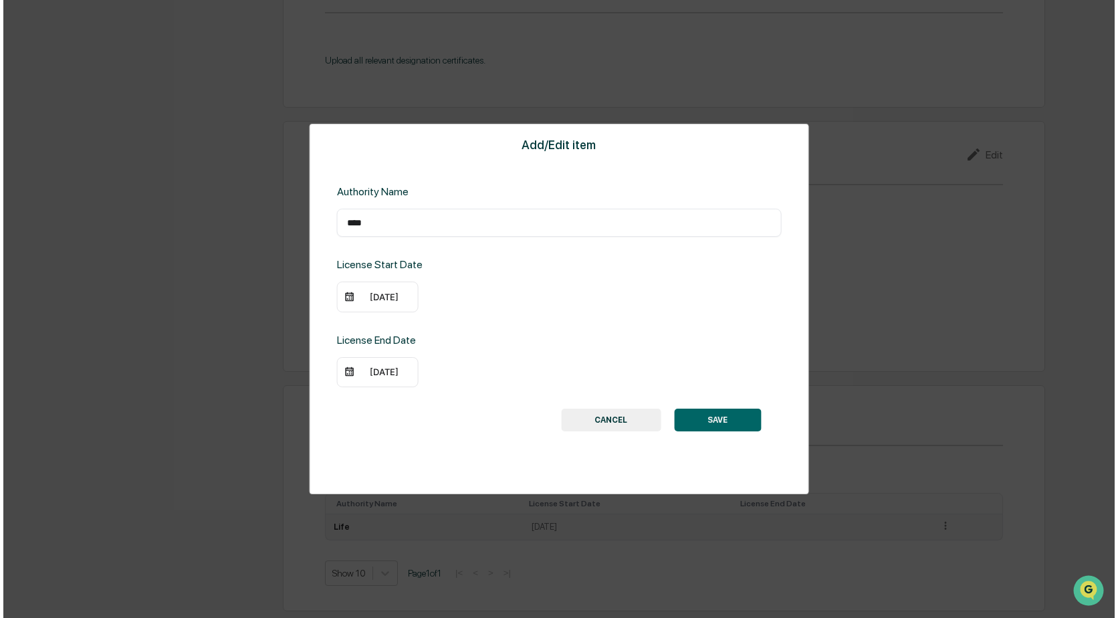
scroll to position [1372, 0]
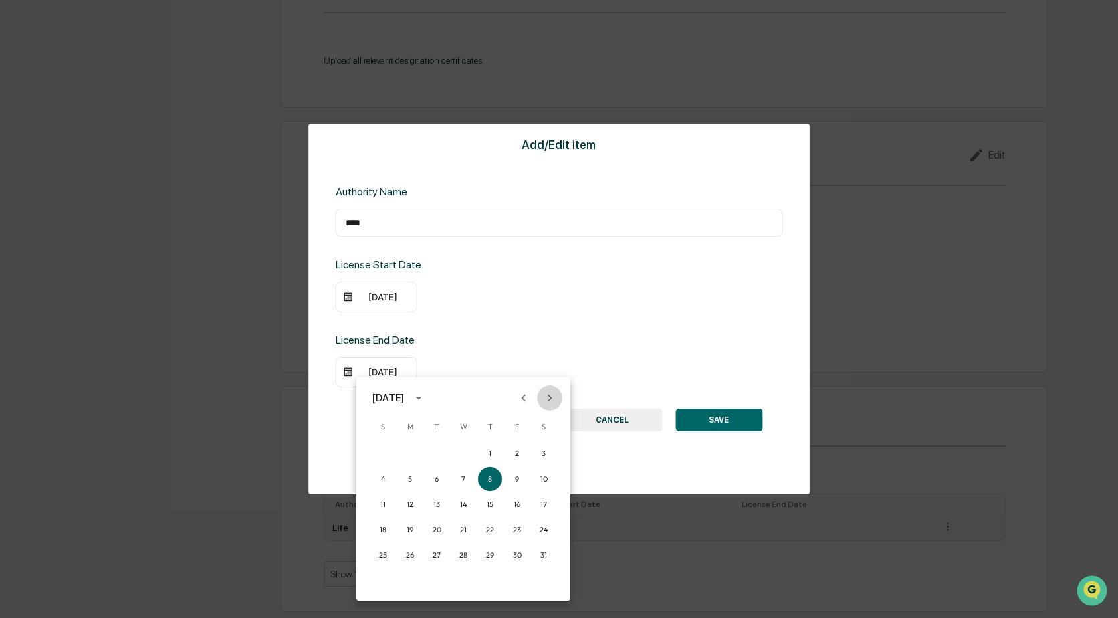
click at [547, 398] on icon "Next month" at bounding box center [549, 397] width 15 height 15
click at [523, 397] on icon "Previous month" at bounding box center [523, 397] width 5 height 7
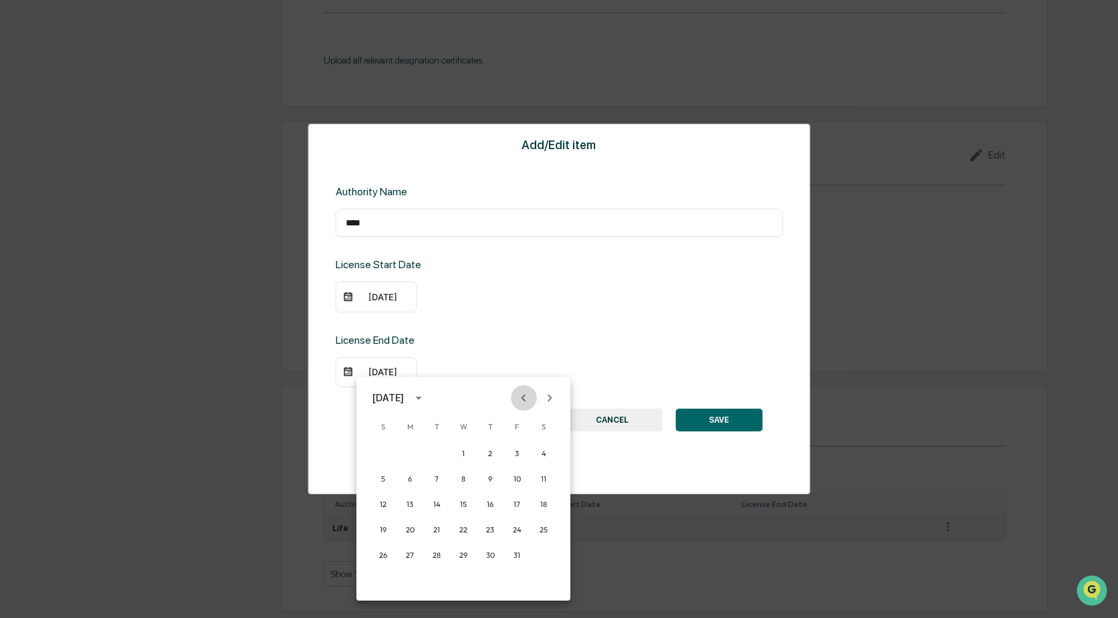
click at [523, 397] on icon "Previous month" at bounding box center [523, 397] width 5 height 7
click at [492, 558] on button "30" at bounding box center [490, 555] width 24 height 24
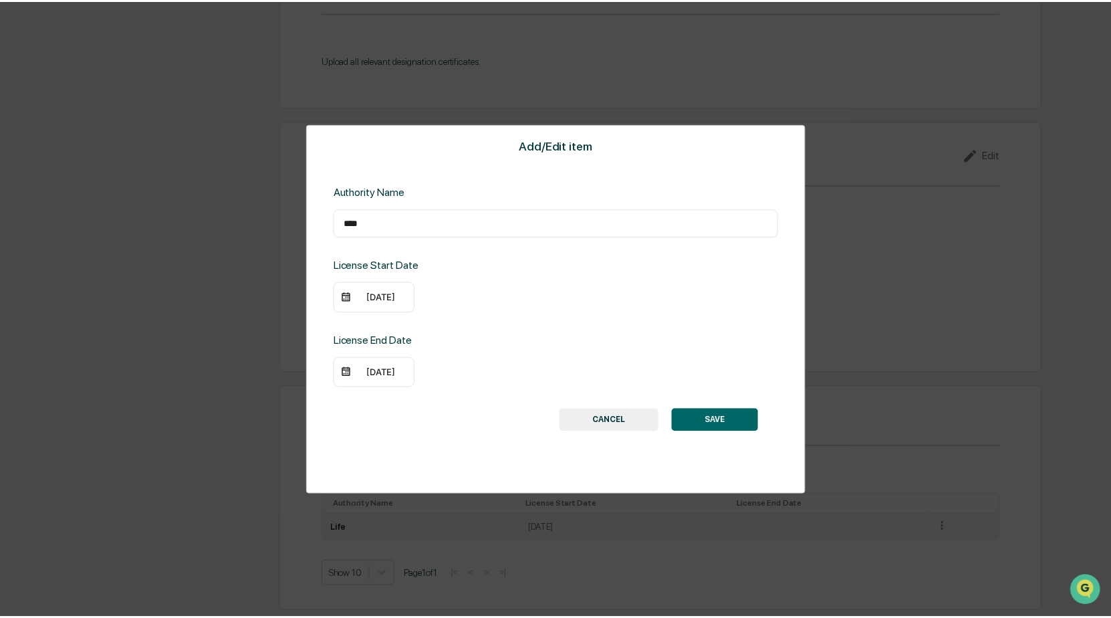
scroll to position [1370, 0]
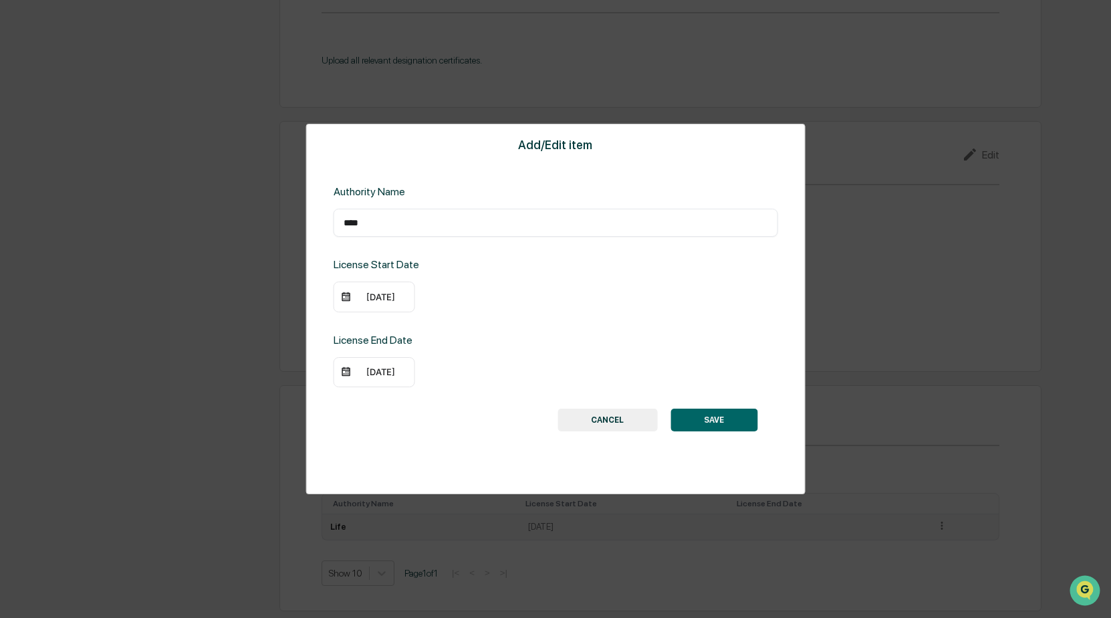
click at [710, 421] on button "SAVE" at bounding box center [713, 419] width 87 height 23
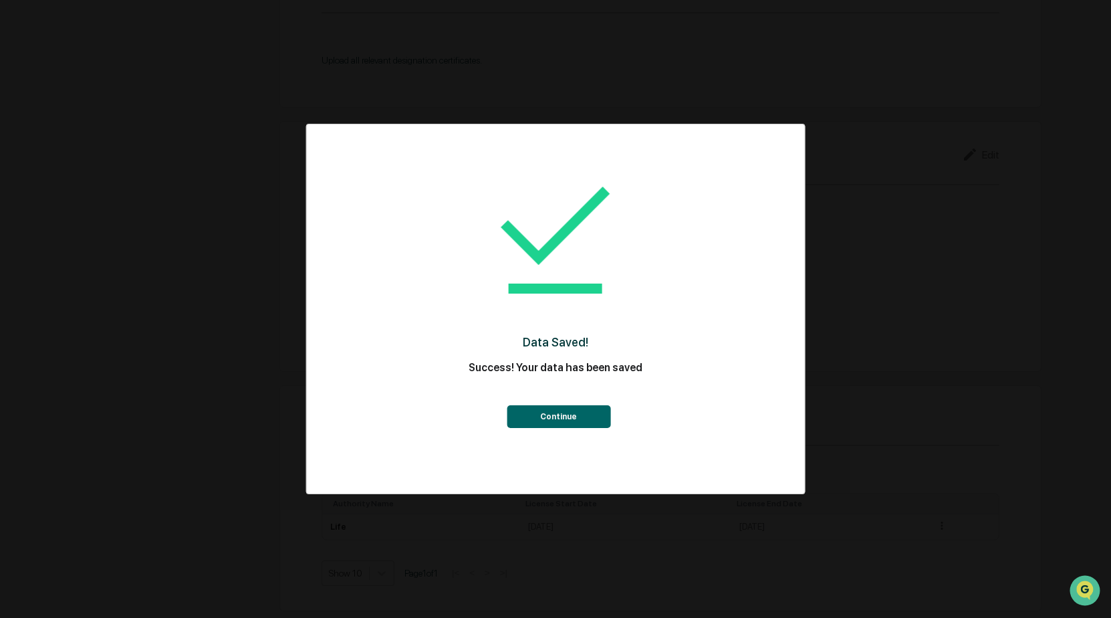
click at [558, 420] on button "Continue" at bounding box center [559, 416] width 104 height 23
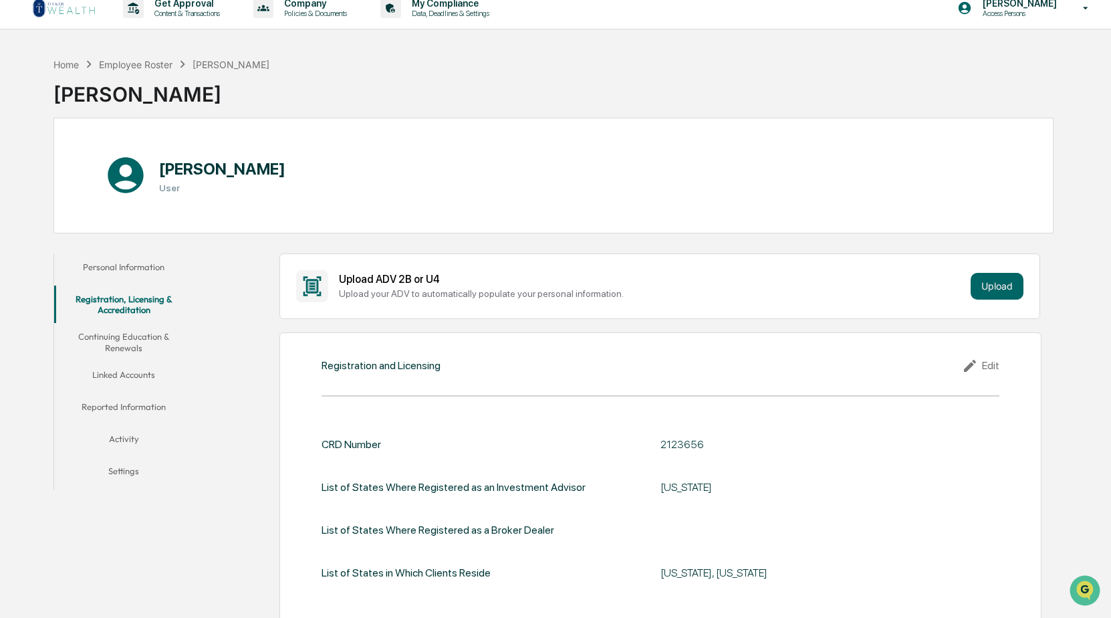
scroll to position [0, 0]
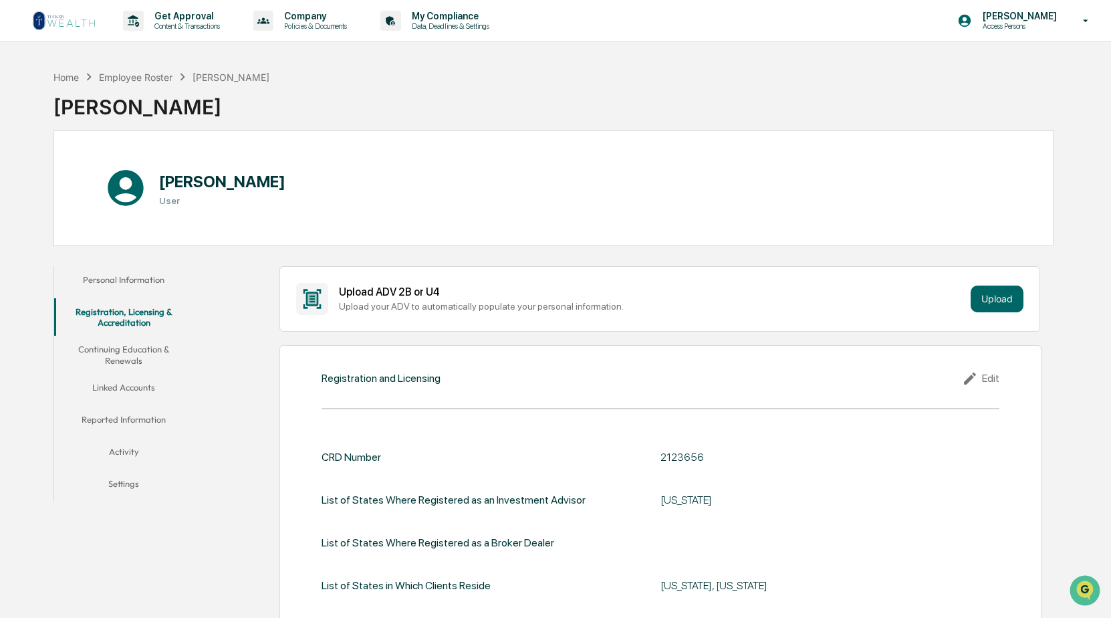
click at [124, 281] on button "Personal Information" at bounding box center [123, 282] width 139 height 32
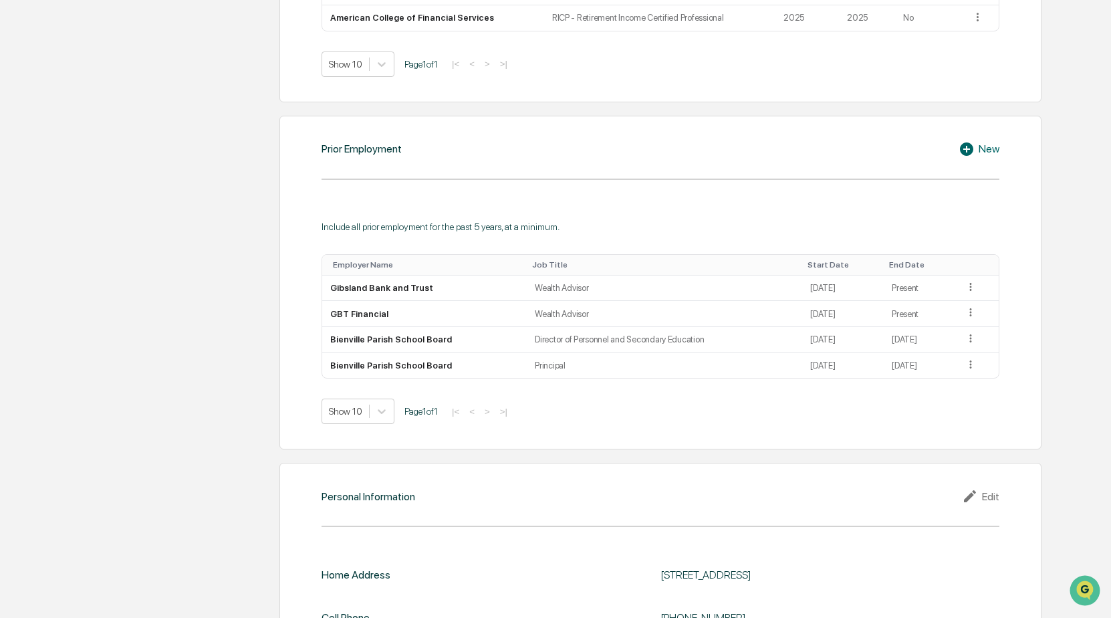
scroll to position [936, 0]
click at [965, 146] on icon at bounding box center [969, 147] width 20 height 16
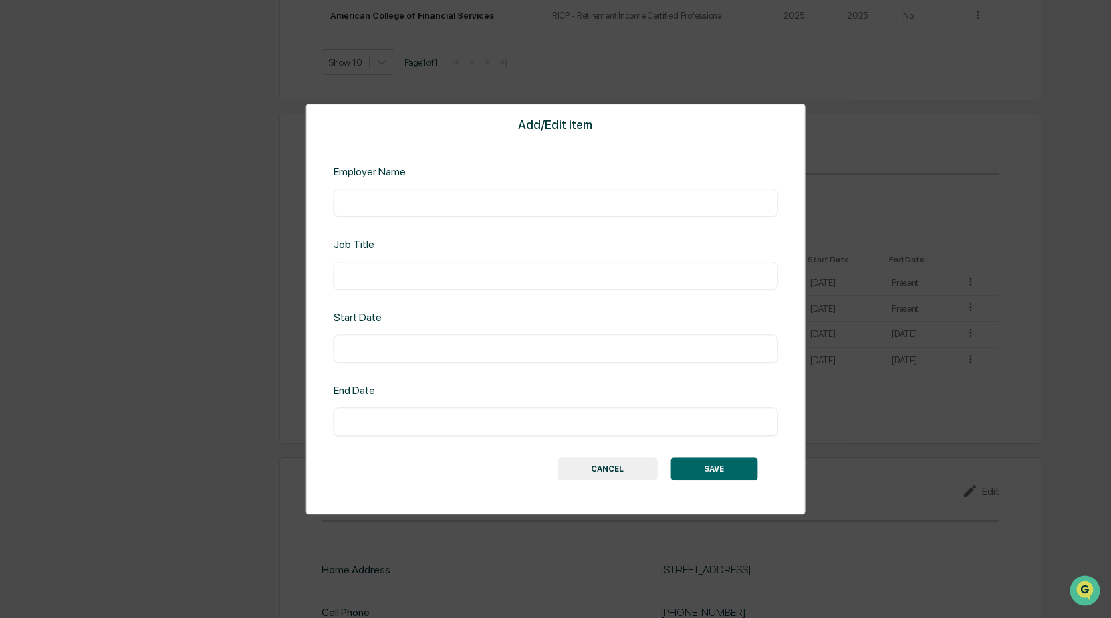
click at [416, 201] on input "text" at bounding box center [556, 202] width 424 height 13
type input "**********"
click at [416, 281] on input "text" at bounding box center [556, 275] width 424 height 13
type input "*"
type input "**********"
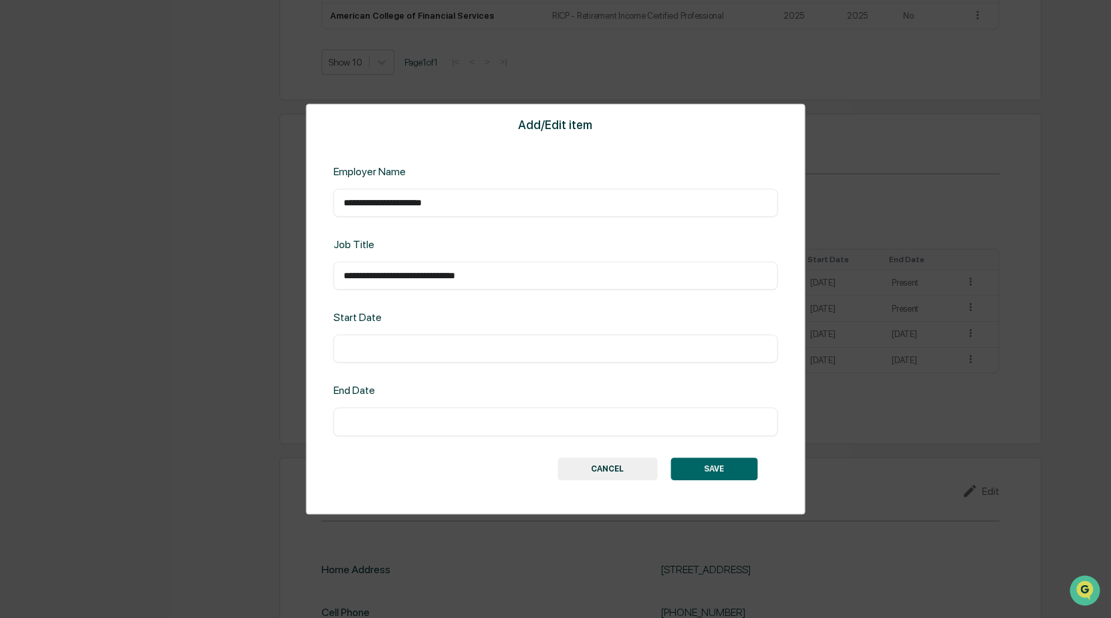
click at [446, 349] on input "text" at bounding box center [556, 348] width 424 height 13
type input "******"
click at [408, 404] on div "End Date ​" at bounding box center [556, 409] width 445 height 51
click at [399, 427] on input "text" at bounding box center [556, 421] width 424 height 13
type input "*******"
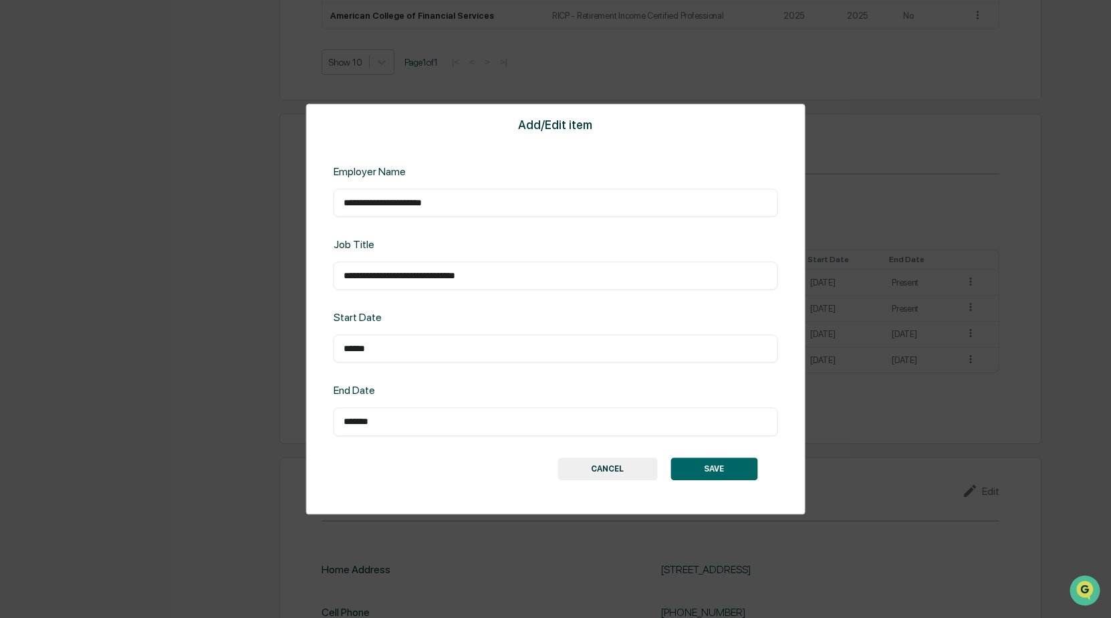
click at [728, 469] on button "SAVE" at bounding box center [713, 468] width 87 height 23
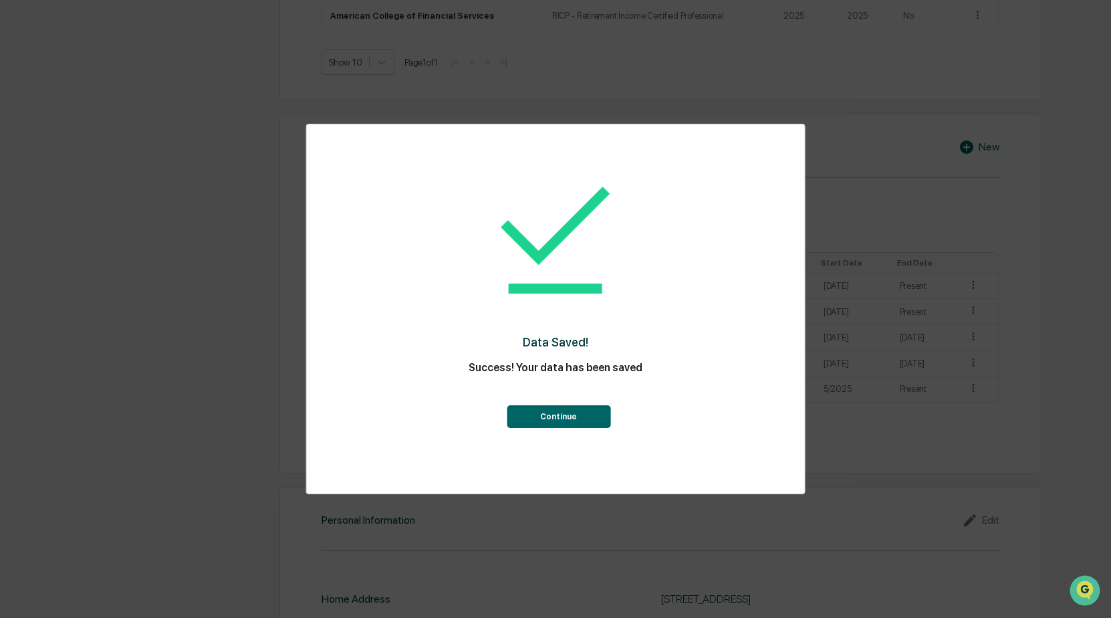
click at [570, 413] on button "Continue" at bounding box center [559, 416] width 104 height 23
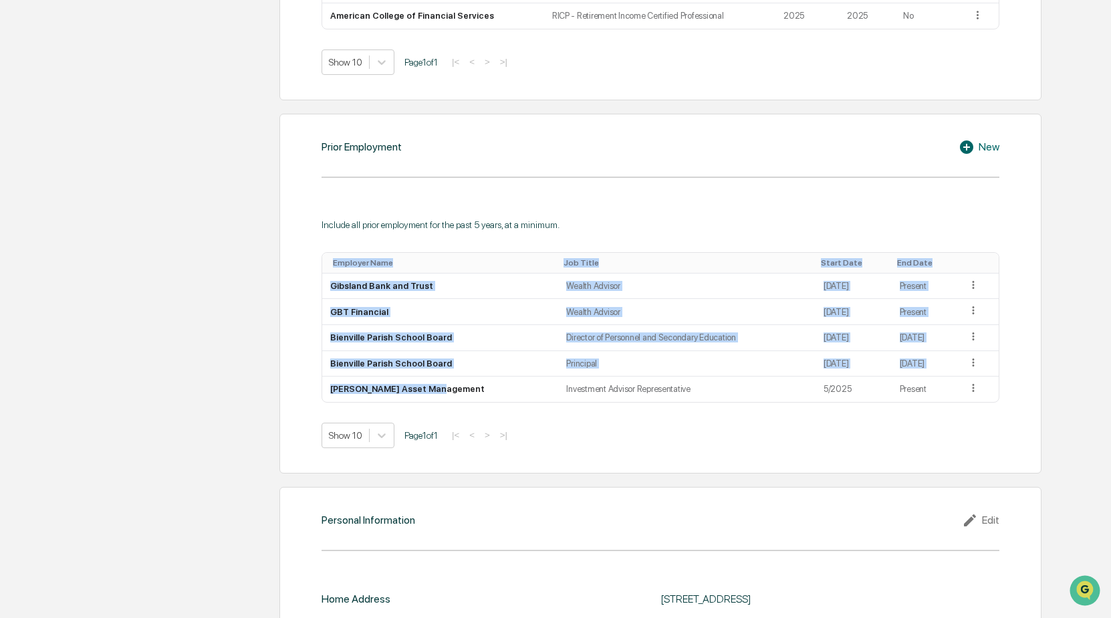
drag, startPoint x: 475, startPoint y: 392, endPoint x: 495, endPoint y: 241, distance: 152.5
click at [495, 241] on div "Include all prior employment for the past 5 years, at a minimum. Employer Name …" at bounding box center [661, 333] width 678 height 229
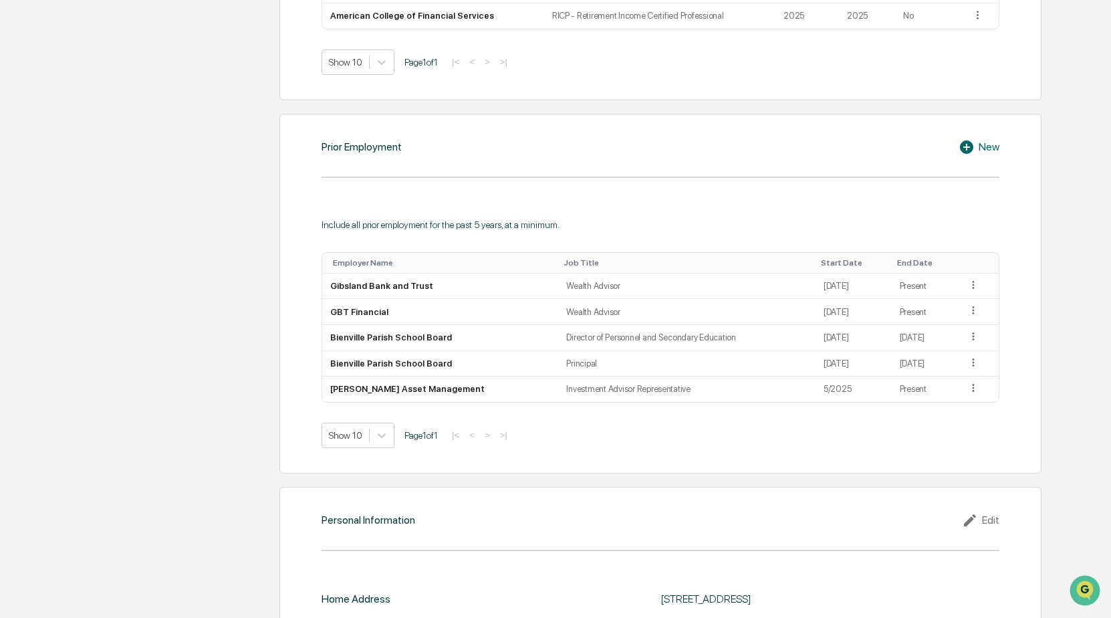
drag, startPoint x: 785, startPoint y: 431, endPoint x: 810, endPoint y: 441, distance: 26.7
click at [791, 434] on div "Show 10 Page 1 of 1 |< < > >|" at bounding box center [661, 434] width 678 height 25
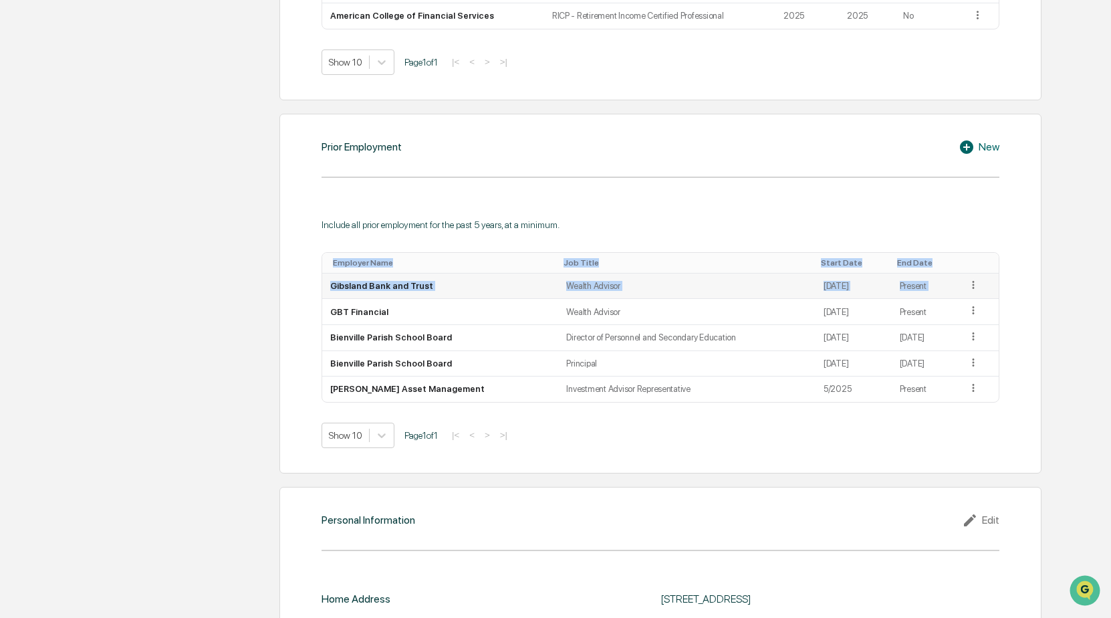
drag, startPoint x: 989, startPoint y: 392, endPoint x: 991, endPoint y: 287, distance: 105.0
click at [991, 287] on tbody "Gibsland Bank and Trust Wealth Advisor 11/18/2024 Present GBT Financial Wealth …" at bounding box center [660, 337] width 677 height 128
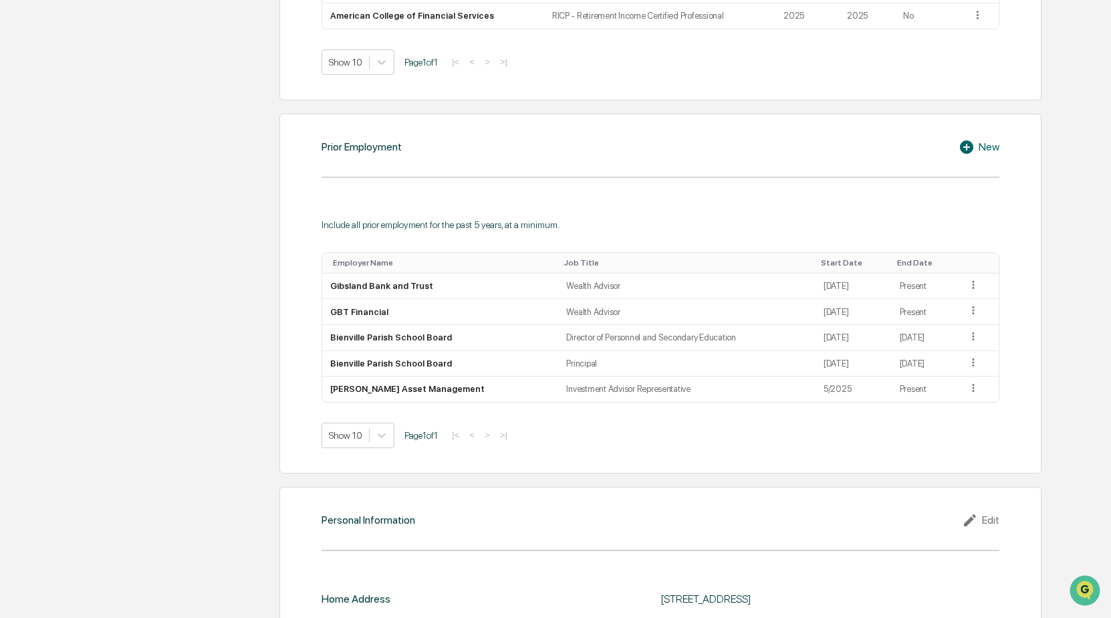
click at [793, 442] on div "Show 10 Page 1 of 1 |< < > >|" at bounding box center [661, 434] width 678 height 25
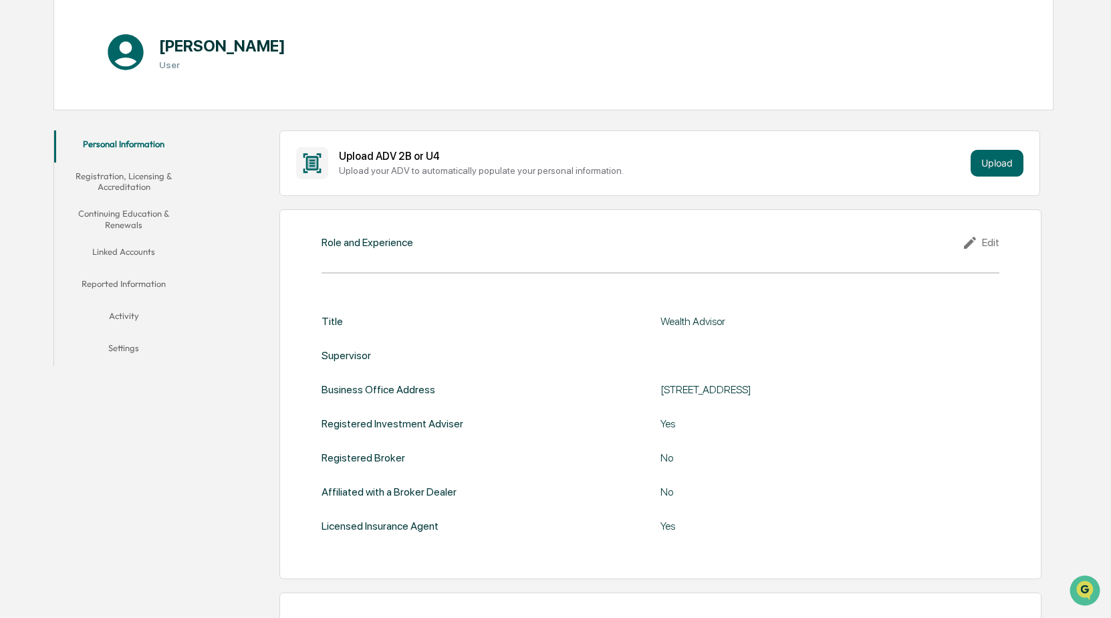
scroll to position [77, 0]
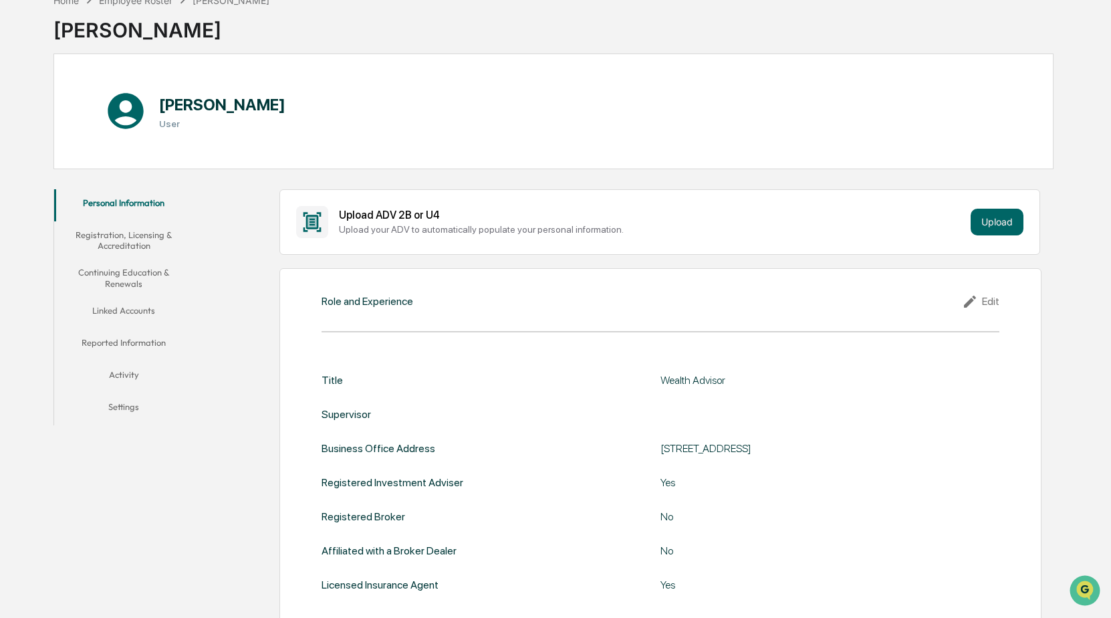
click at [132, 277] on button "Continuing Education & Renewals" at bounding box center [123, 278] width 139 height 38
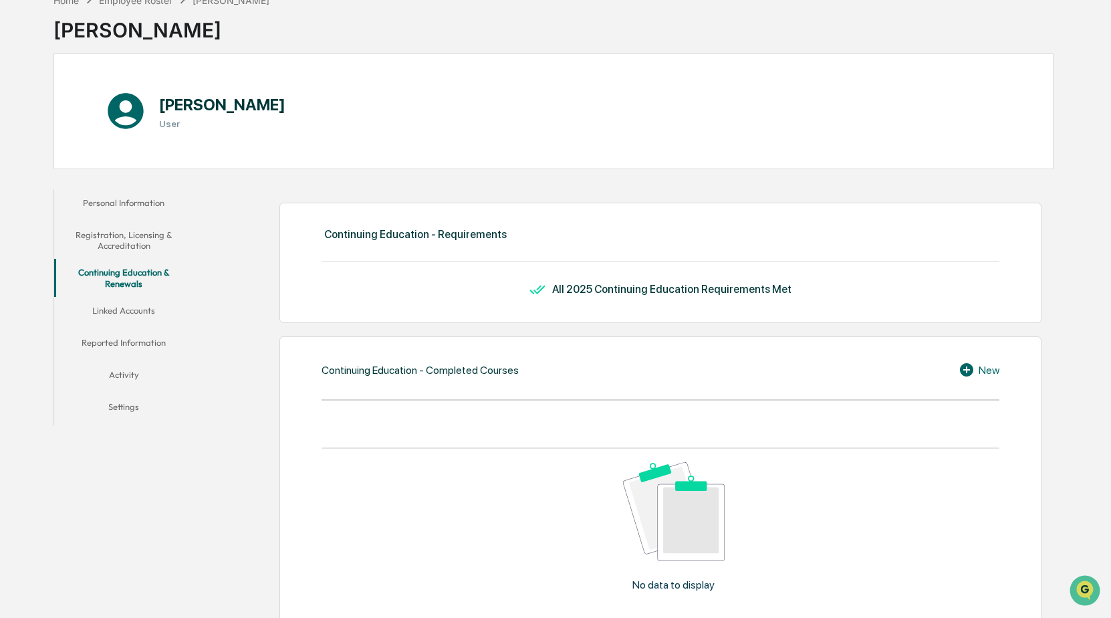
click at [134, 312] on button "Linked Accounts" at bounding box center [123, 313] width 139 height 32
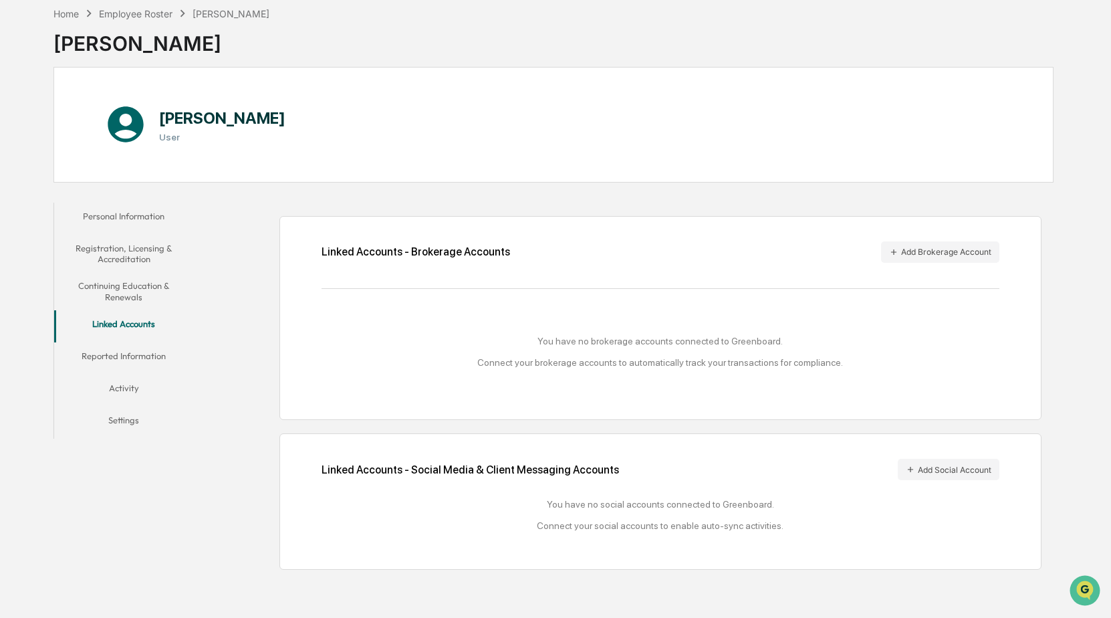
click at [143, 358] on button "Reported Information" at bounding box center [123, 358] width 139 height 32
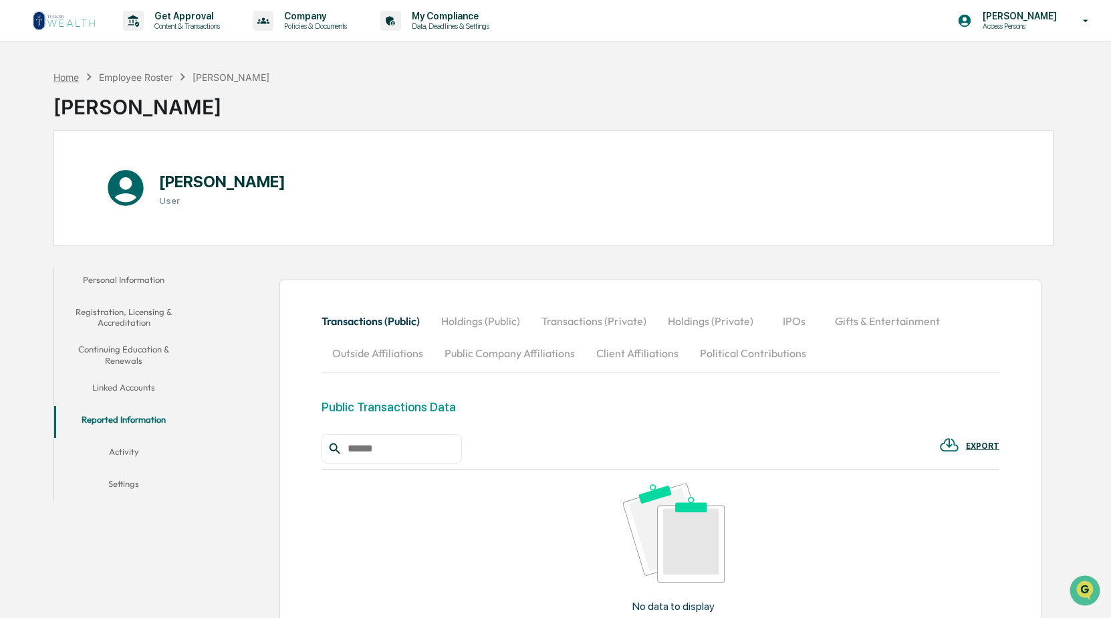
click at [64, 76] on div "Home" at bounding box center [65, 77] width 25 height 11
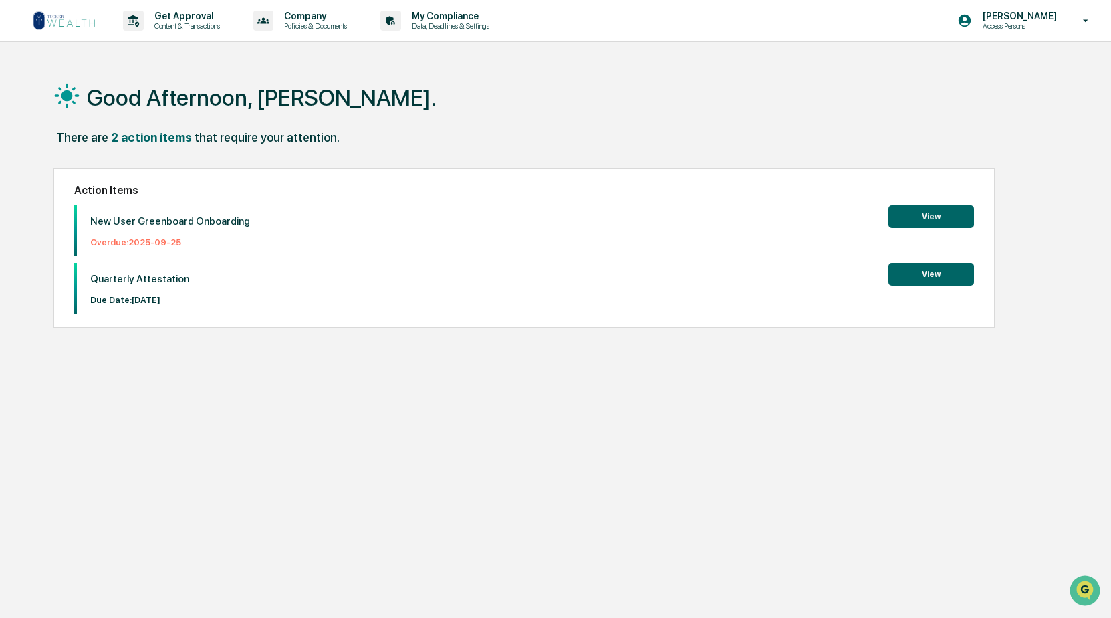
click at [921, 275] on button "View" at bounding box center [931, 274] width 86 height 23
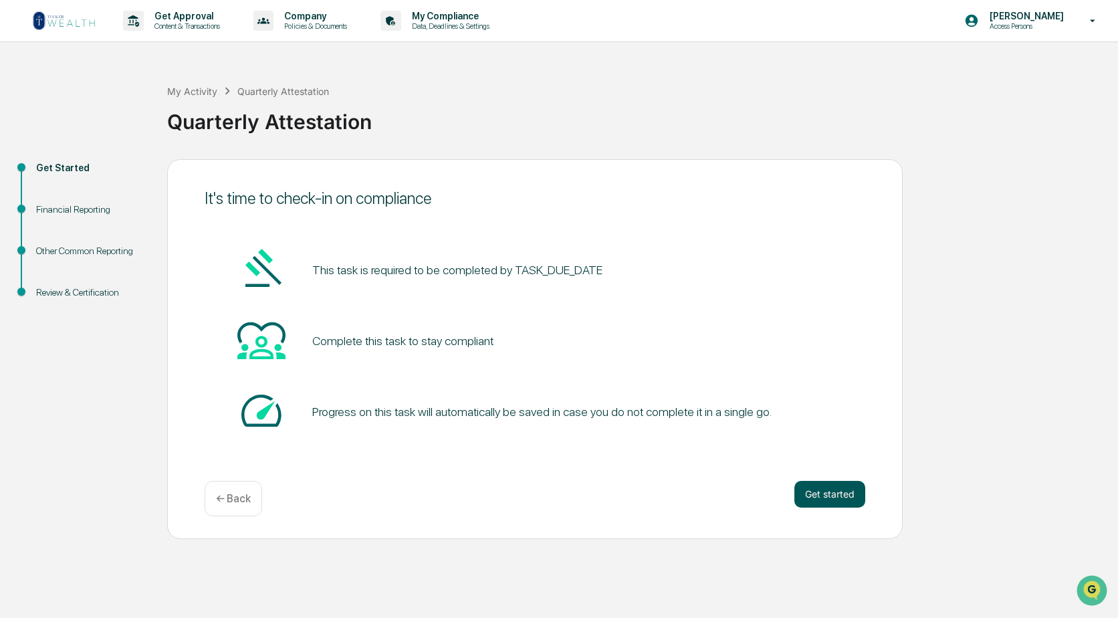
click at [819, 494] on button "Get started" at bounding box center [829, 494] width 71 height 27
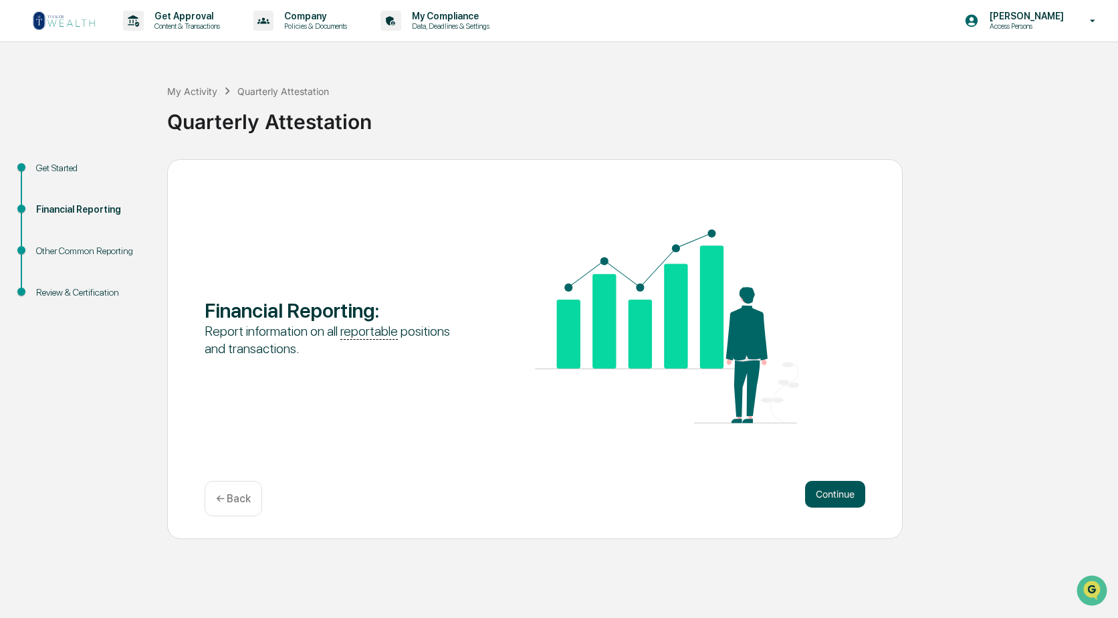
click at [841, 497] on button "Continue" at bounding box center [835, 494] width 60 height 27
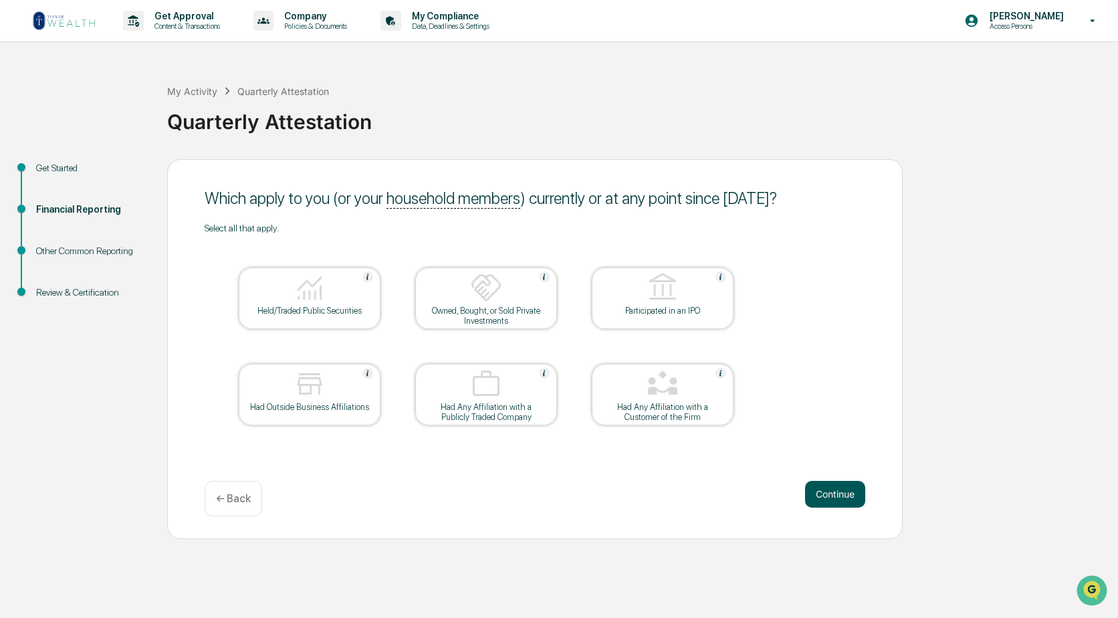
click at [826, 492] on button "Continue" at bounding box center [835, 494] width 60 height 27
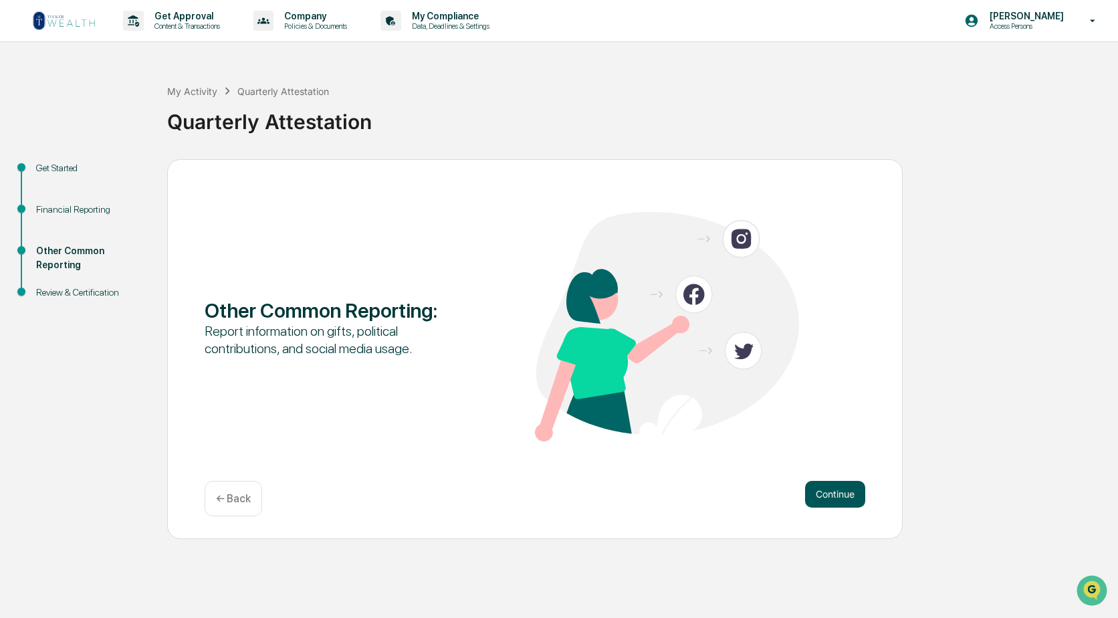
click at [828, 493] on button "Continue" at bounding box center [835, 494] width 60 height 27
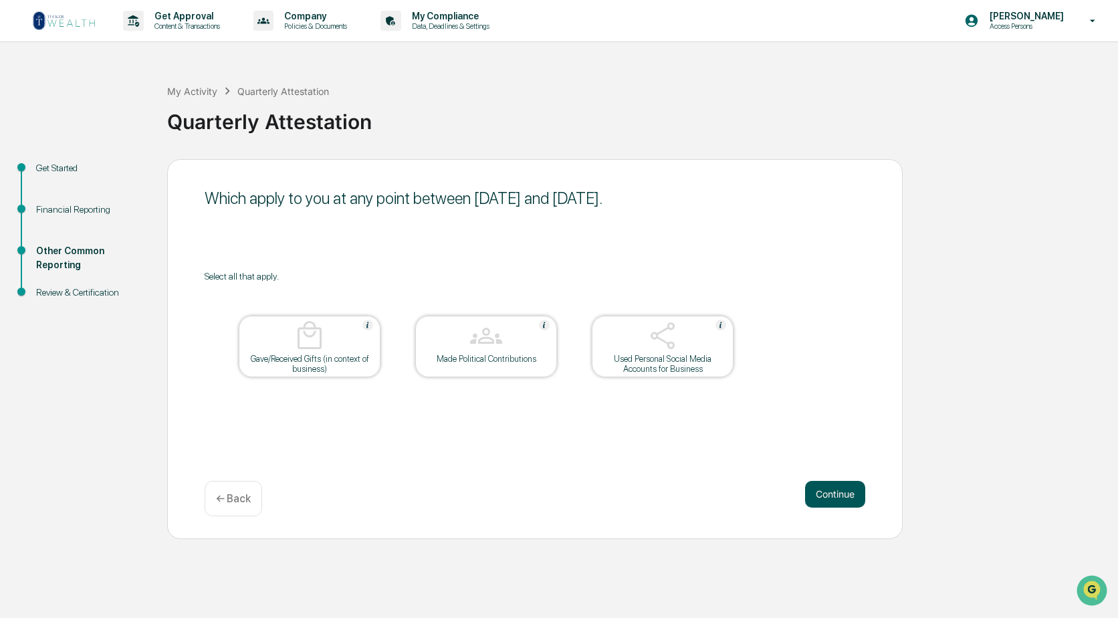
click at [836, 492] on button "Continue" at bounding box center [835, 494] width 60 height 27
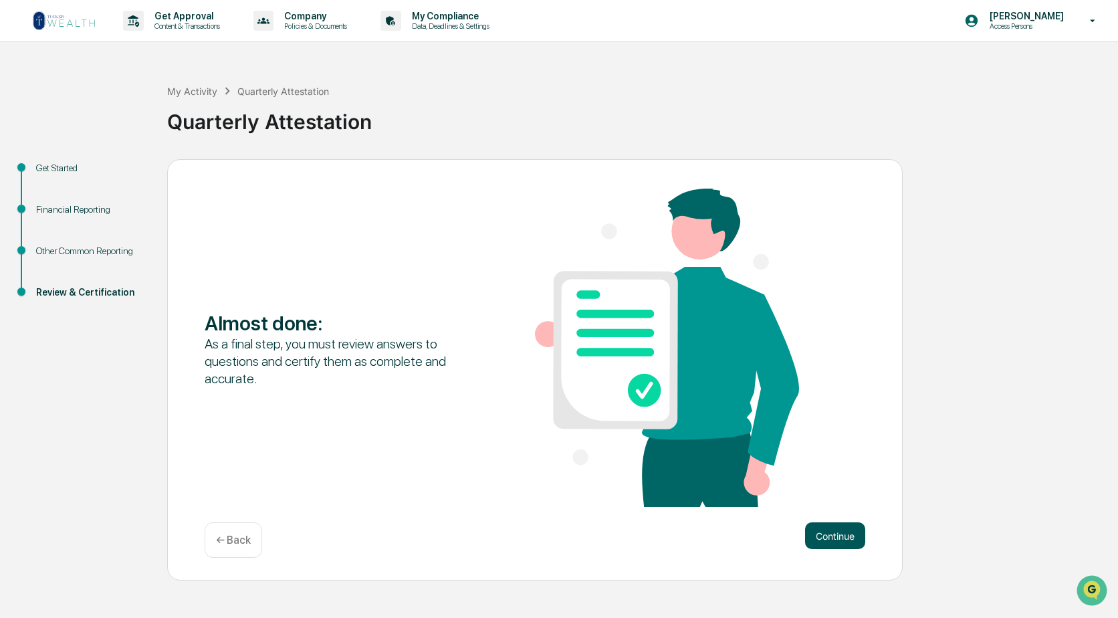
click at [828, 531] on button "Continue" at bounding box center [835, 535] width 60 height 27
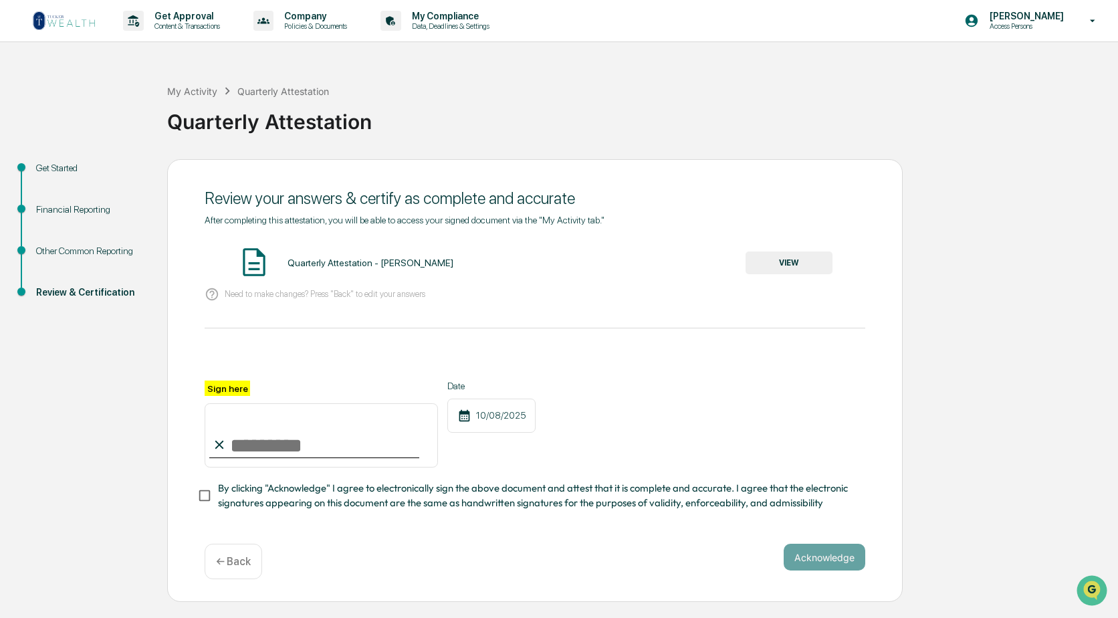
click at [263, 449] on input "Sign here" at bounding box center [321, 435] width 233 height 64
type input "**********"
click at [789, 263] on button "VIEW" at bounding box center [788, 262] width 87 height 23
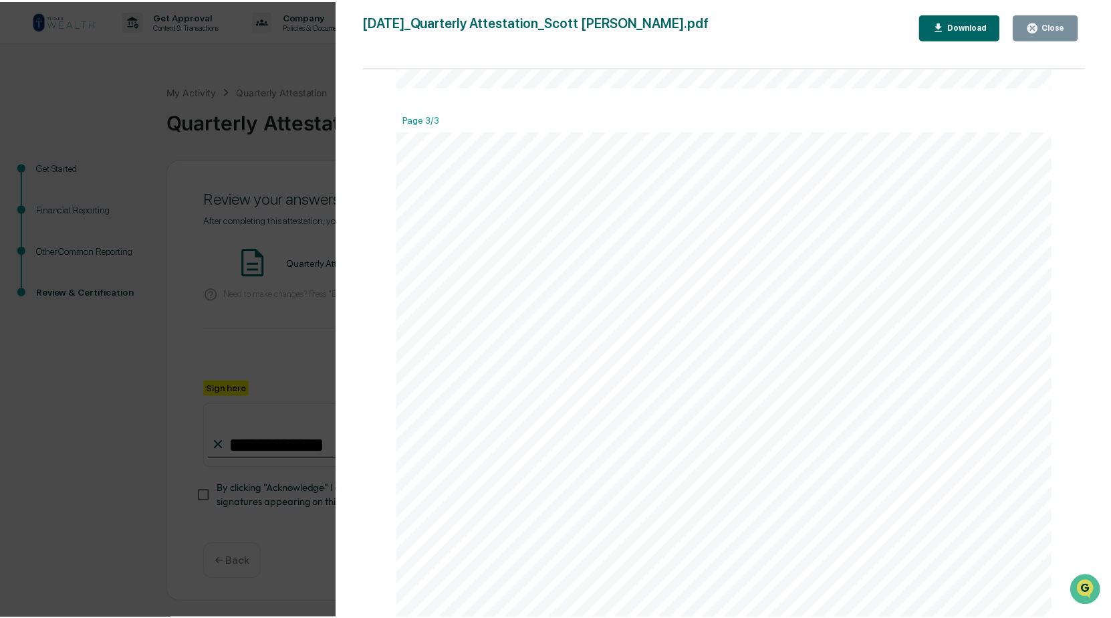
scroll to position [1939, 0]
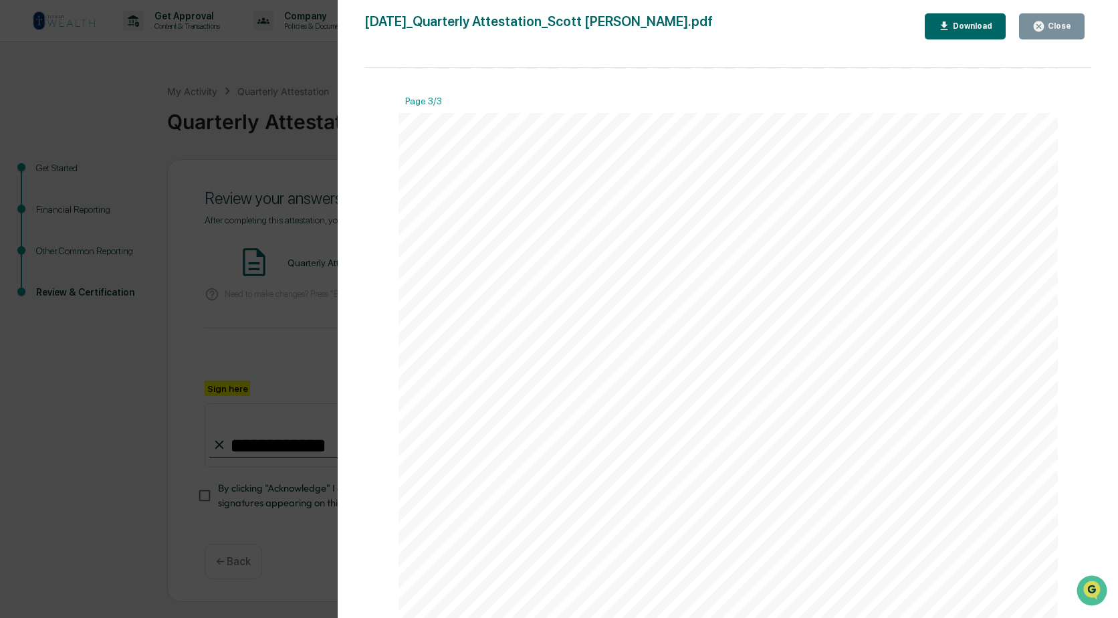
click at [1056, 22] on div "Close" at bounding box center [1058, 25] width 26 height 9
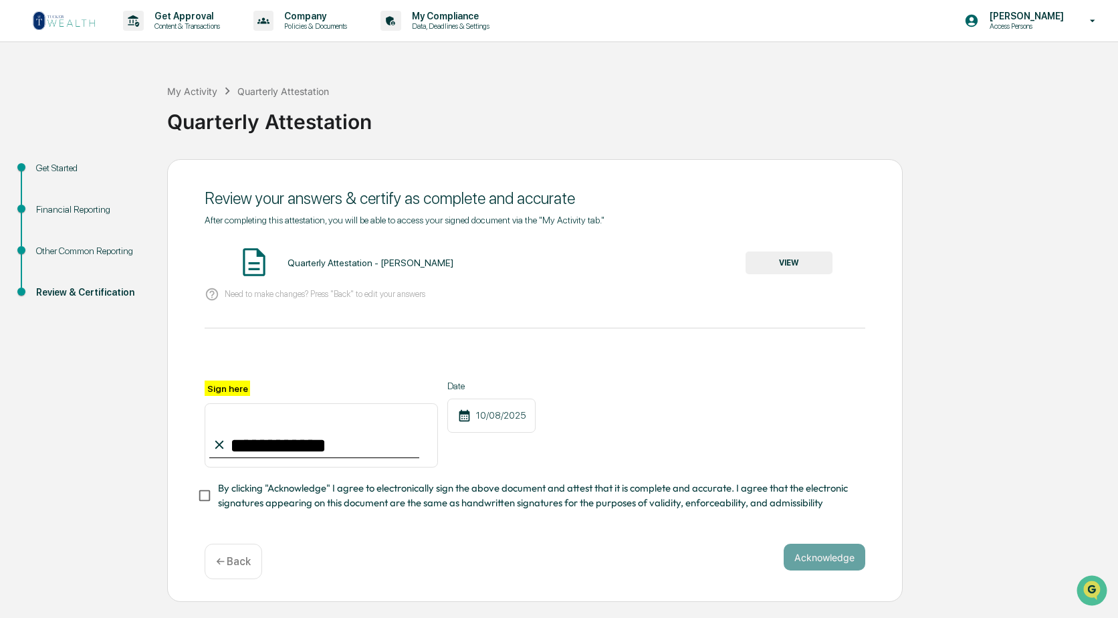
click at [66, 164] on div "Get Started" at bounding box center [91, 168] width 110 height 14
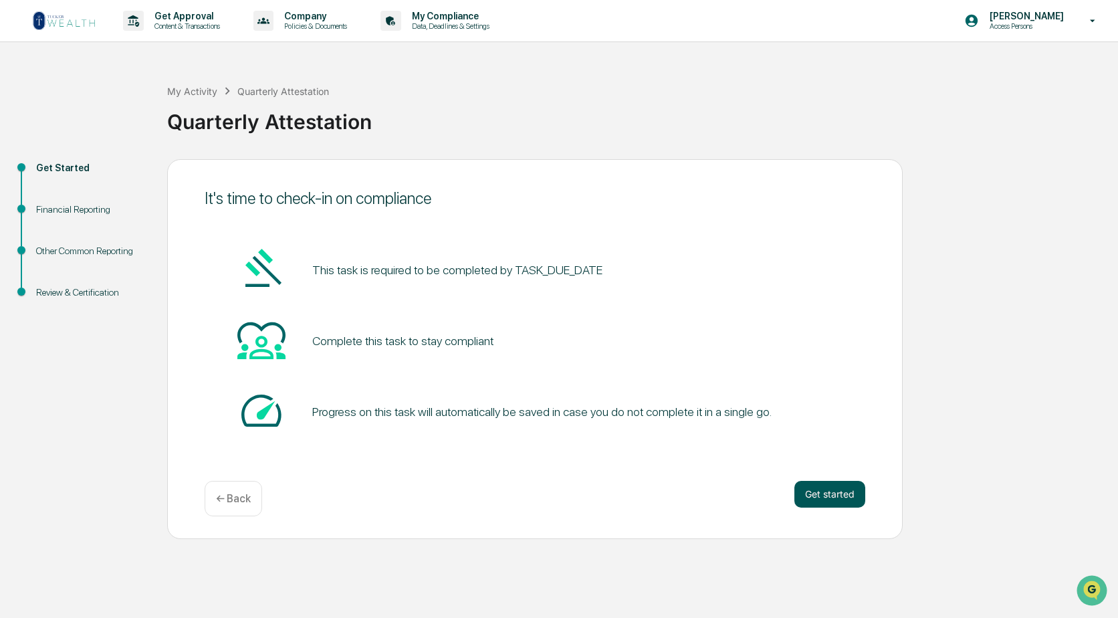
click at [828, 491] on button "Get started" at bounding box center [829, 494] width 71 height 27
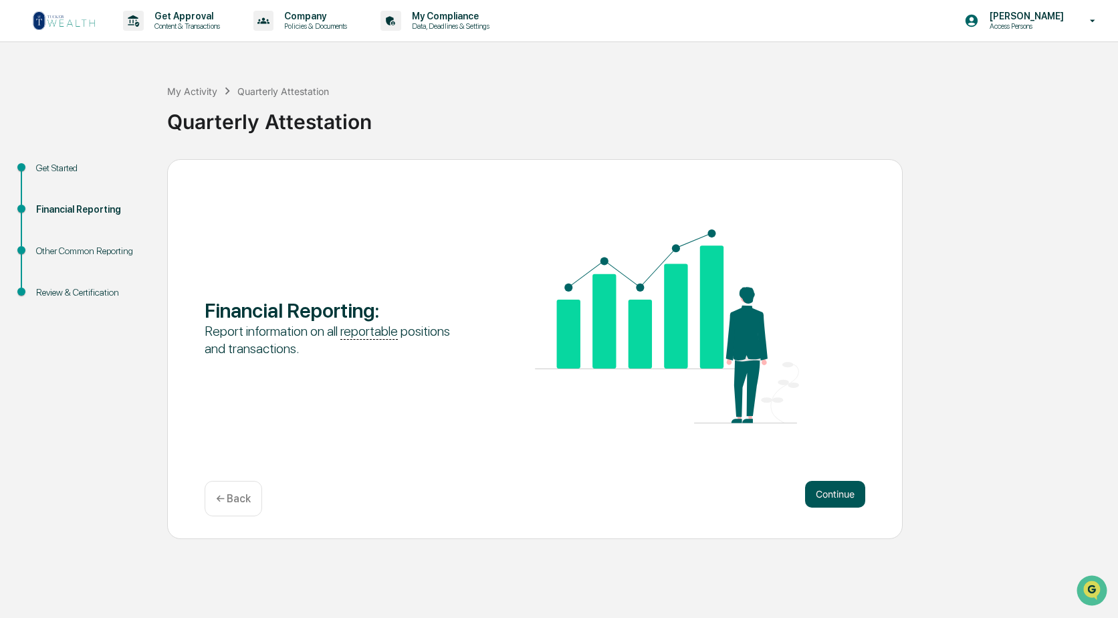
click at [830, 496] on button "Continue" at bounding box center [835, 494] width 60 height 27
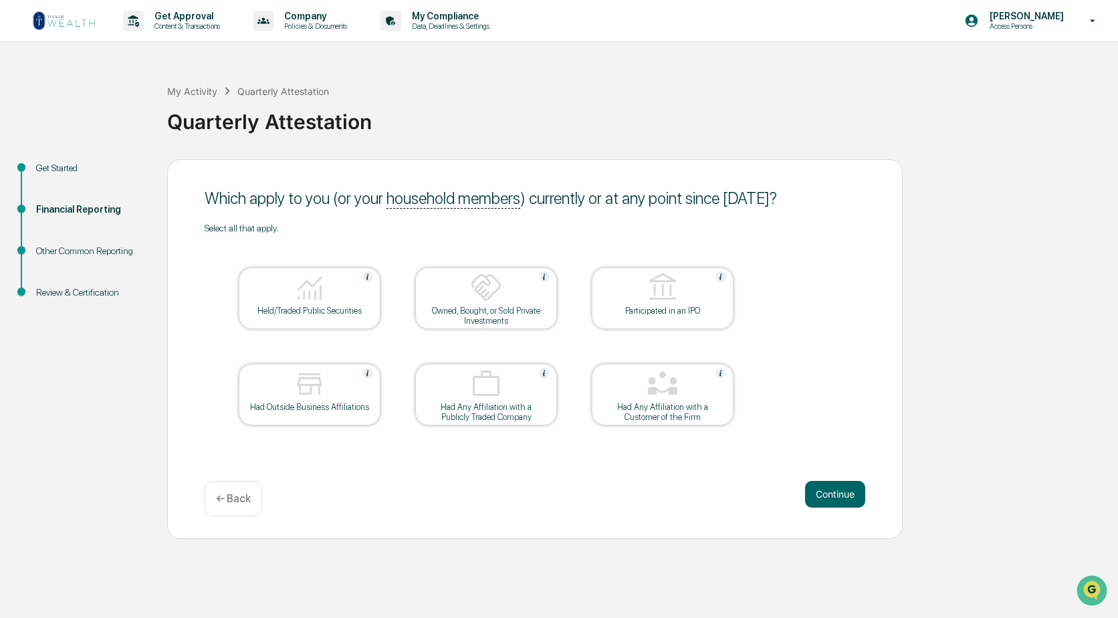
click at [319, 304] on div at bounding box center [310, 288] width 134 height 34
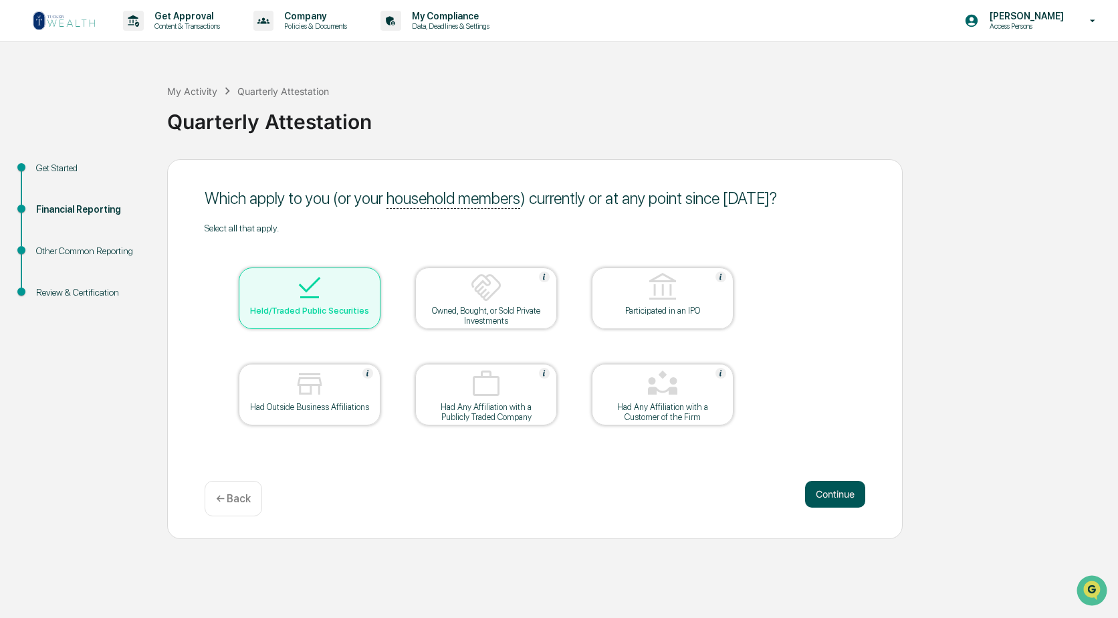
click at [837, 493] on button "Continue" at bounding box center [835, 494] width 60 height 27
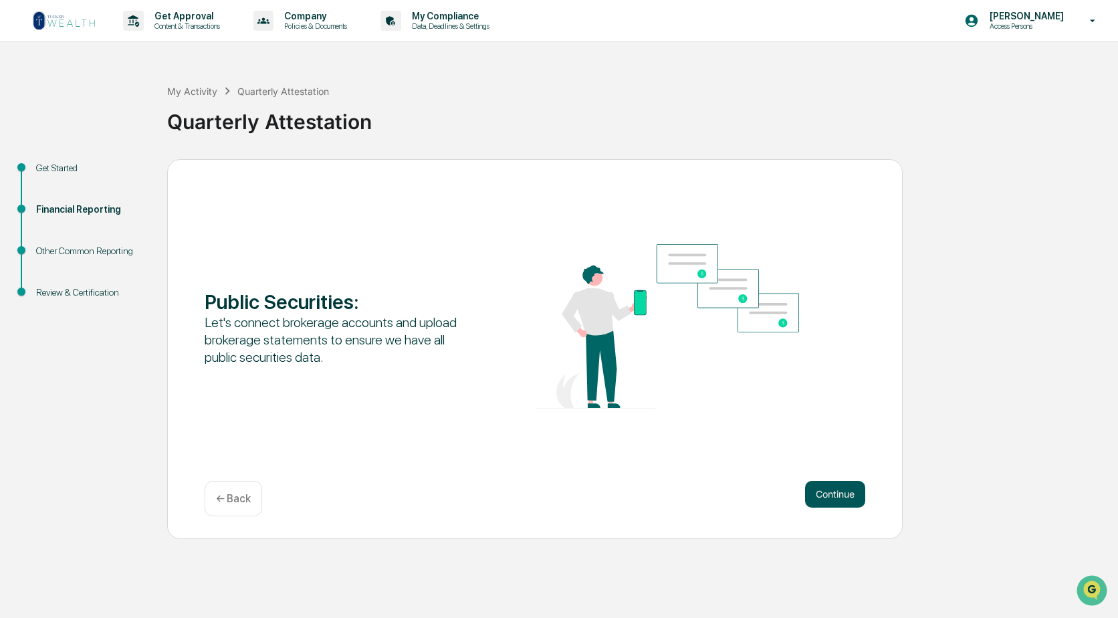
click at [830, 497] on button "Continue" at bounding box center [835, 494] width 60 height 27
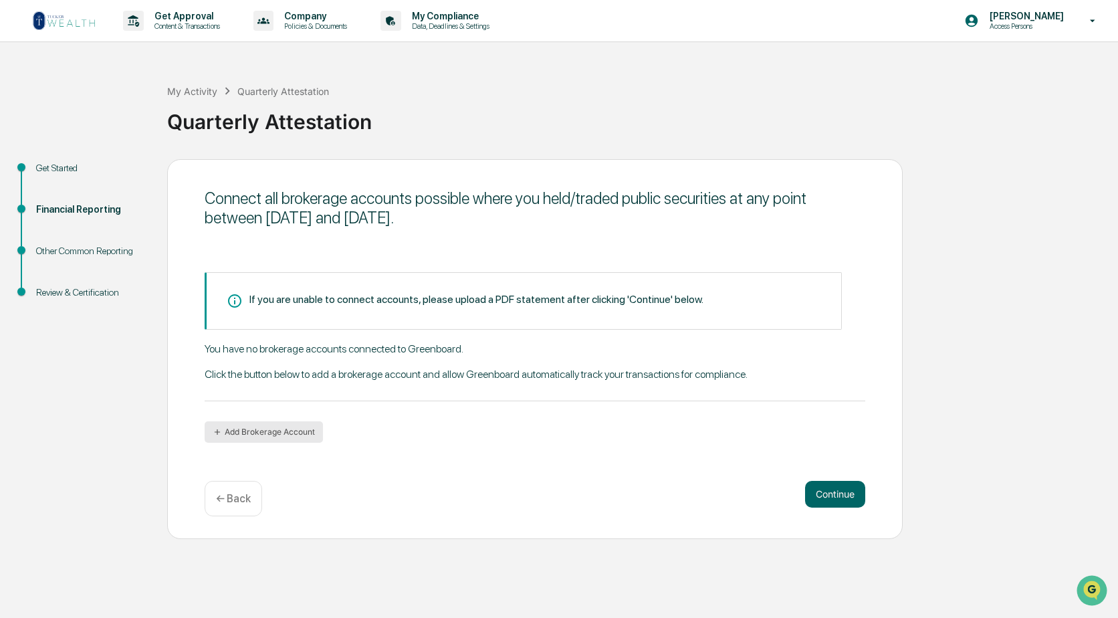
click at [235, 433] on button "Add Brokerage Account" at bounding box center [264, 431] width 118 height 21
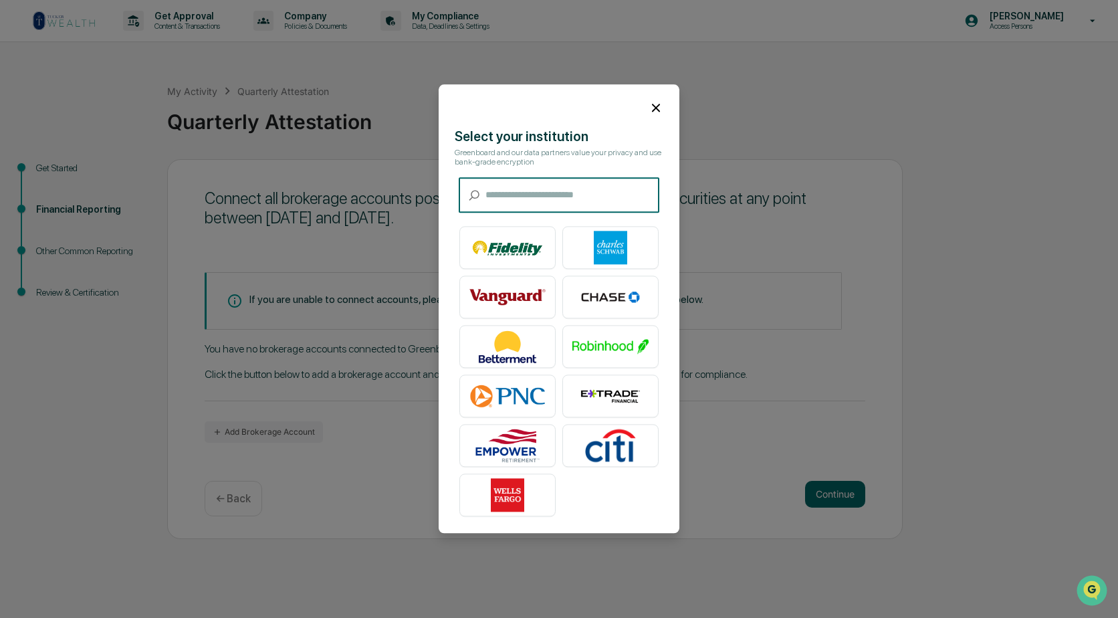
click at [533, 189] on input "text" at bounding box center [572, 195] width 174 height 35
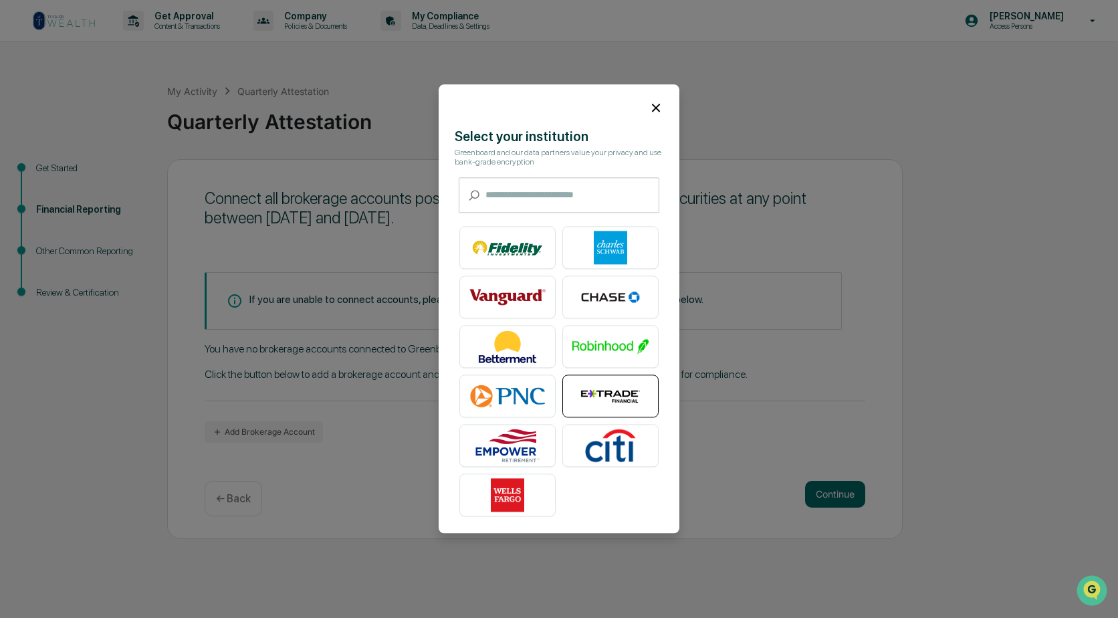
click at [602, 398] on img at bounding box center [610, 396] width 76 height 33
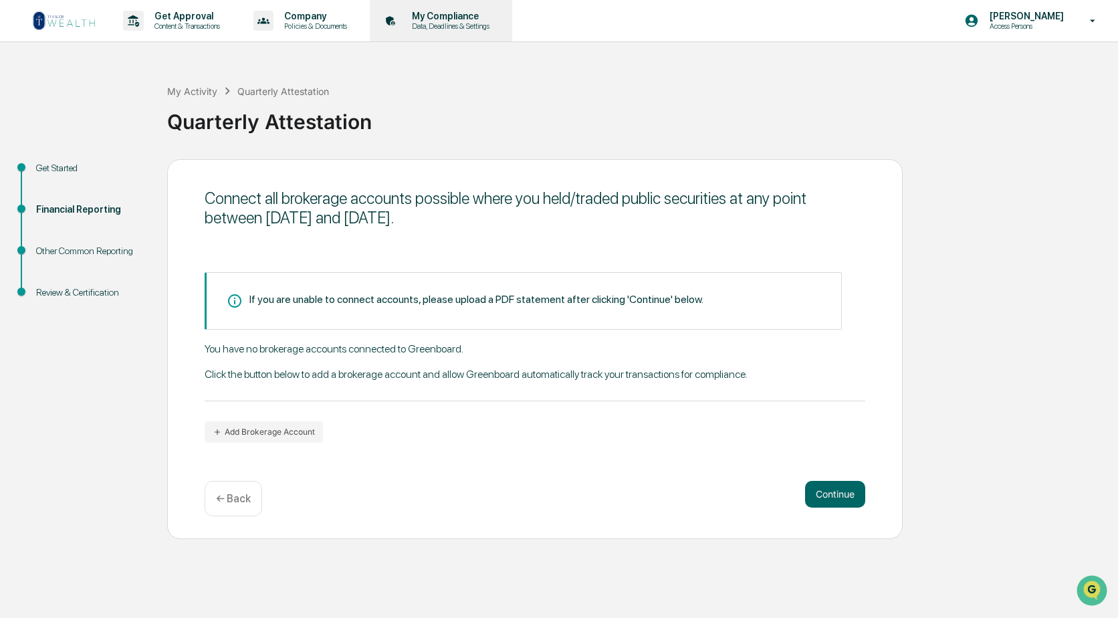
click at [434, 24] on p "Data, Deadlines & Settings" at bounding box center [448, 25] width 95 height 9
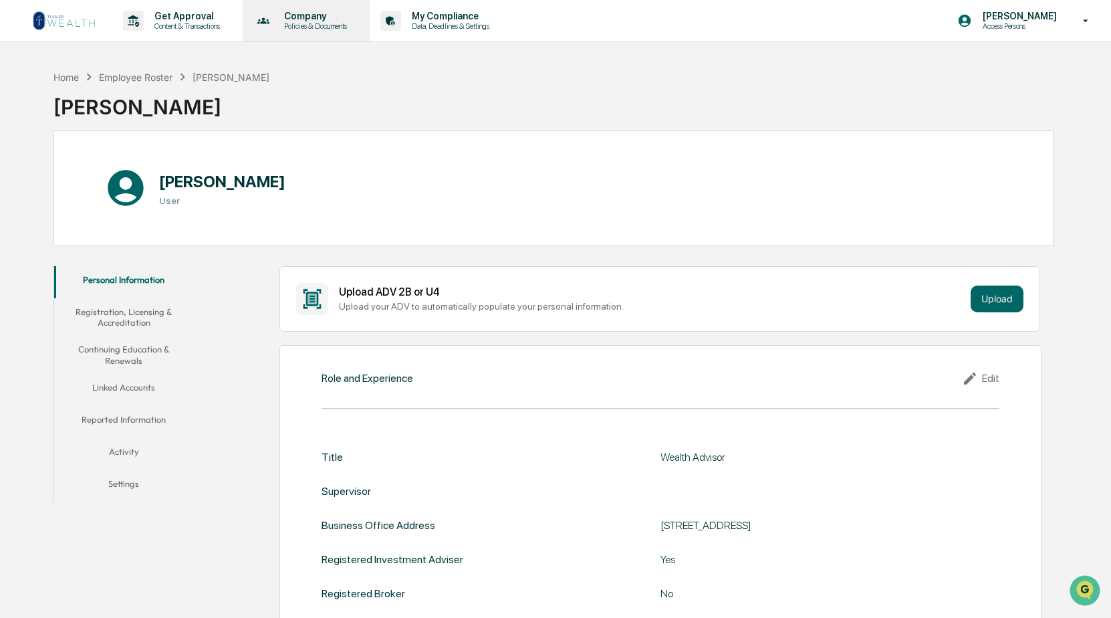
click at [305, 28] on p "Policies & Documents" at bounding box center [313, 25] width 80 height 9
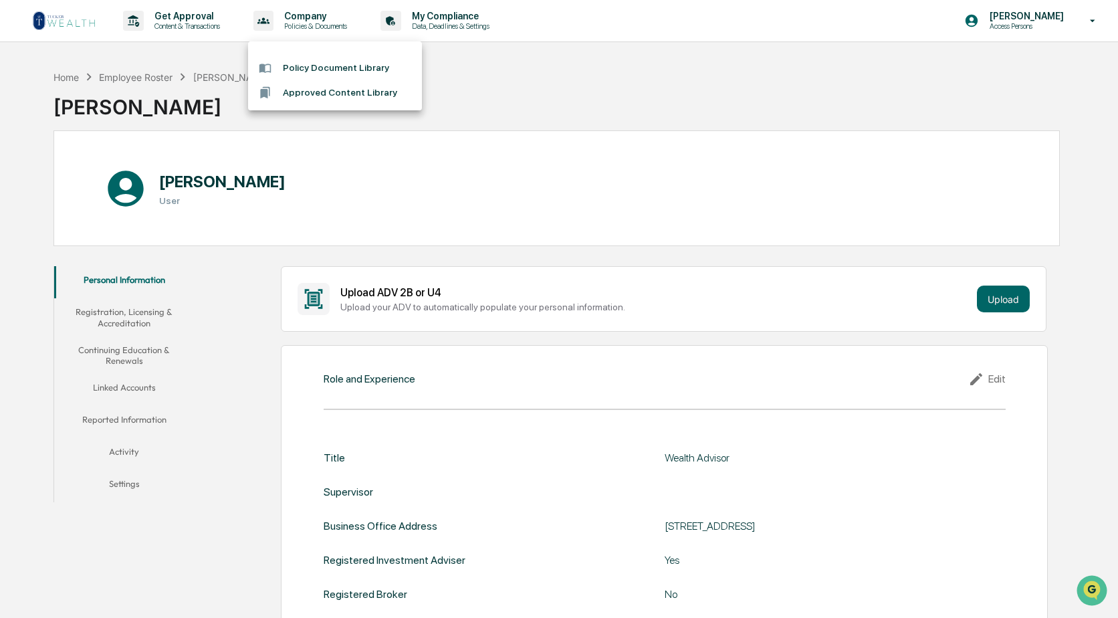
click at [176, 21] on div at bounding box center [559, 309] width 1118 height 618
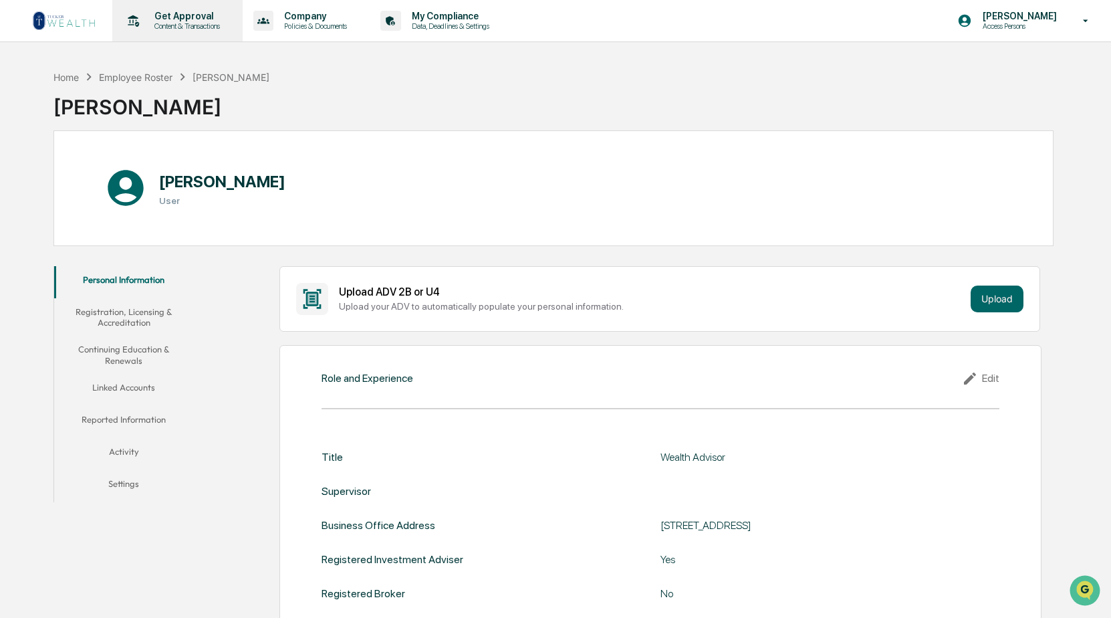
click at [175, 21] on p "Get Approval" at bounding box center [185, 16] width 83 height 11
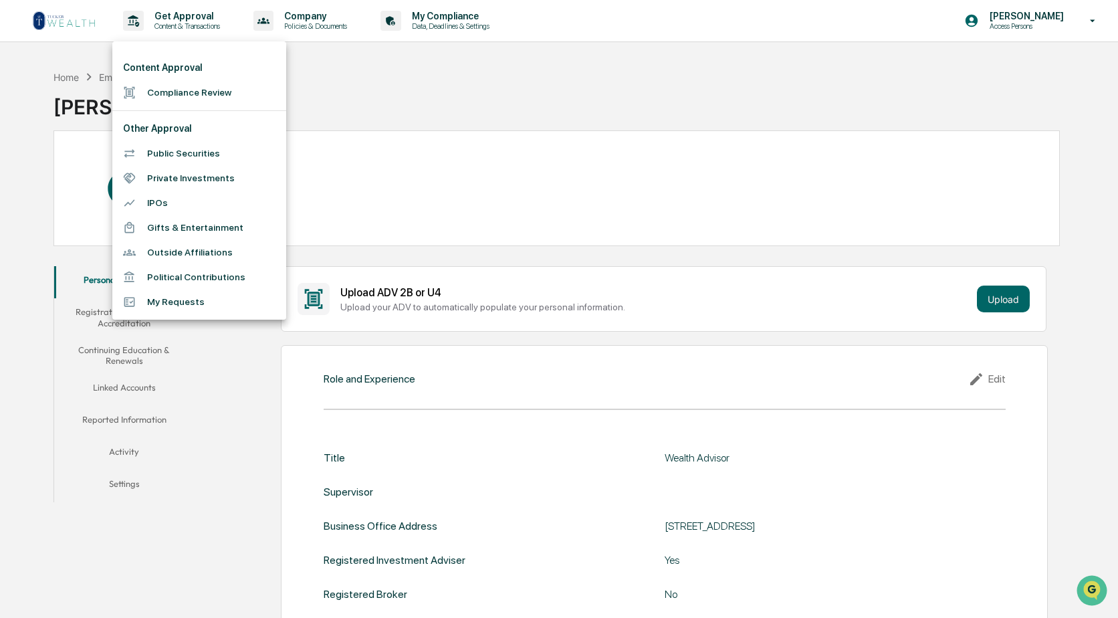
click at [407, 109] on div at bounding box center [559, 309] width 1118 height 618
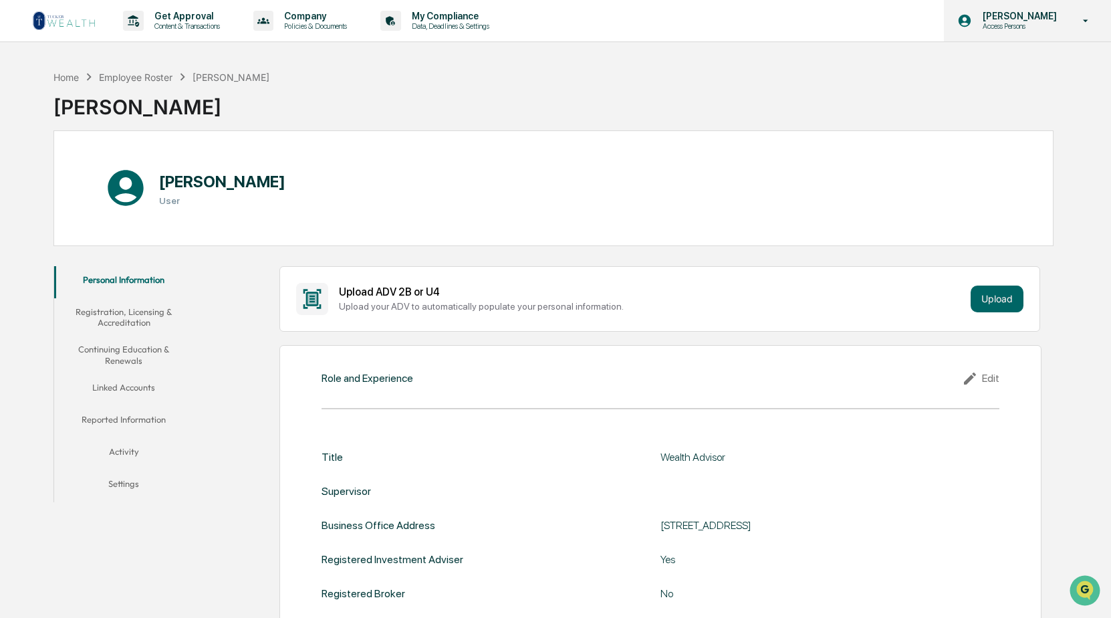
click at [1085, 21] on icon at bounding box center [1085, 21] width 23 height 13
click at [1085, 21] on div at bounding box center [559, 309] width 1118 height 618
click at [362, 96] on div "Home Employee Roster Scott Canady Scott Canady" at bounding box center [553, 97] width 1000 height 67
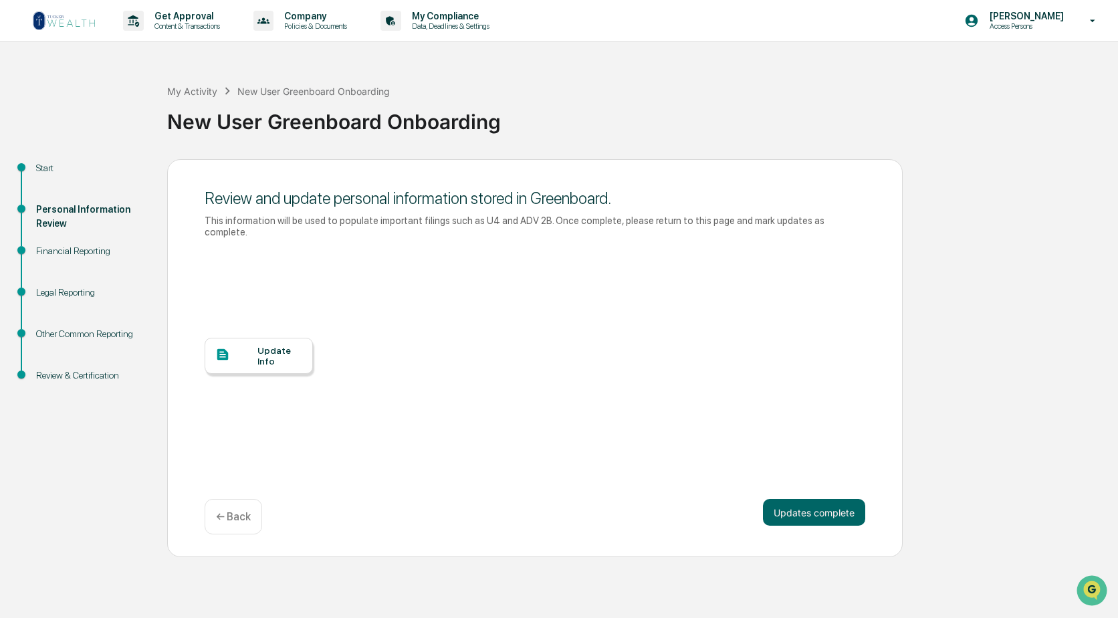
click at [78, 372] on div "Review & Certification" at bounding box center [91, 375] width 110 height 14
click at [74, 249] on div "Financial Reporting" at bounding box center [91, 251] width 110 height 14
